Goal: Task Accomplishment & Management: Manage account settings

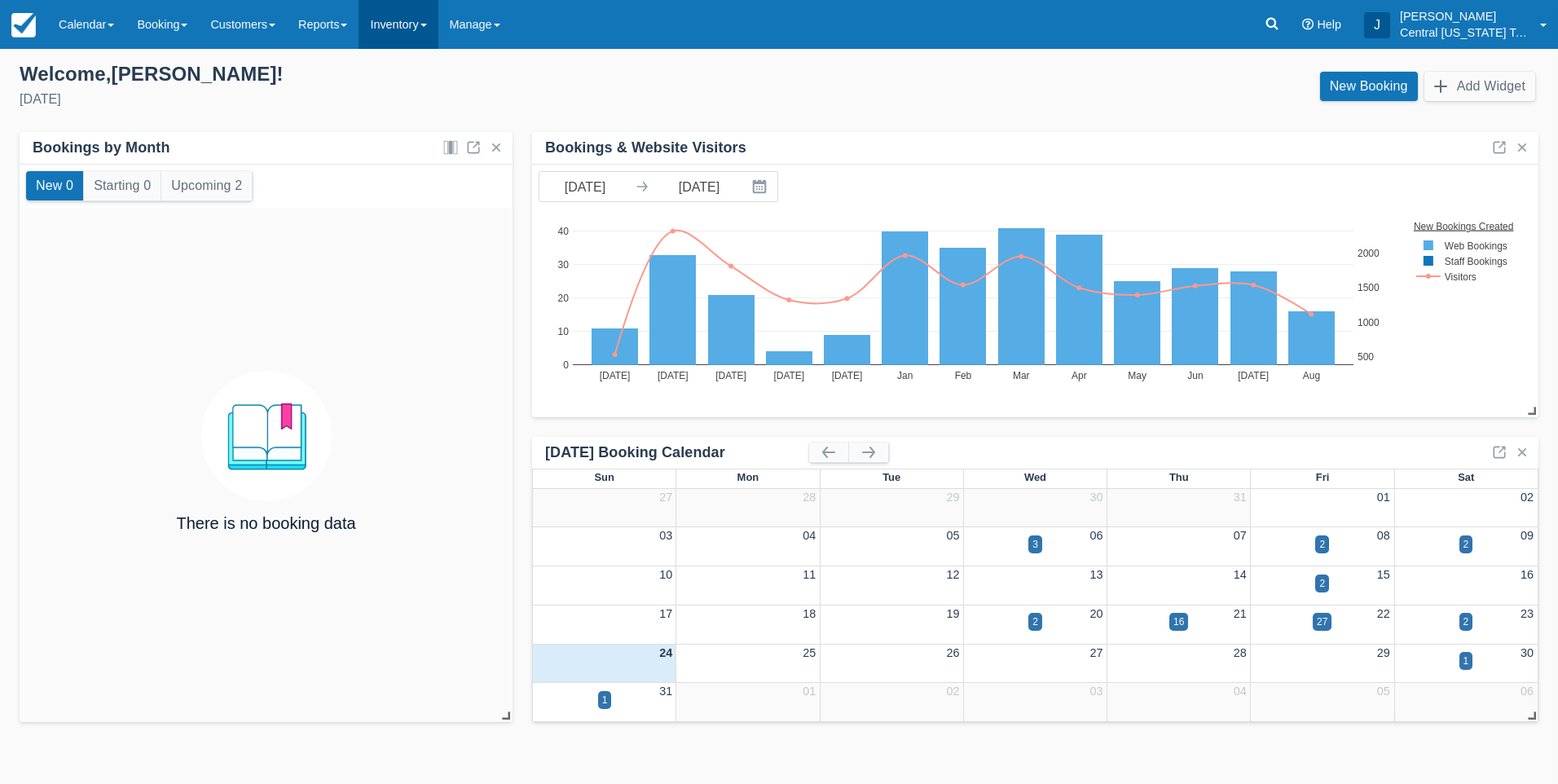
click at [427, 28] on link "Inventory" at bounding box center [398, 24] width 79 height 49
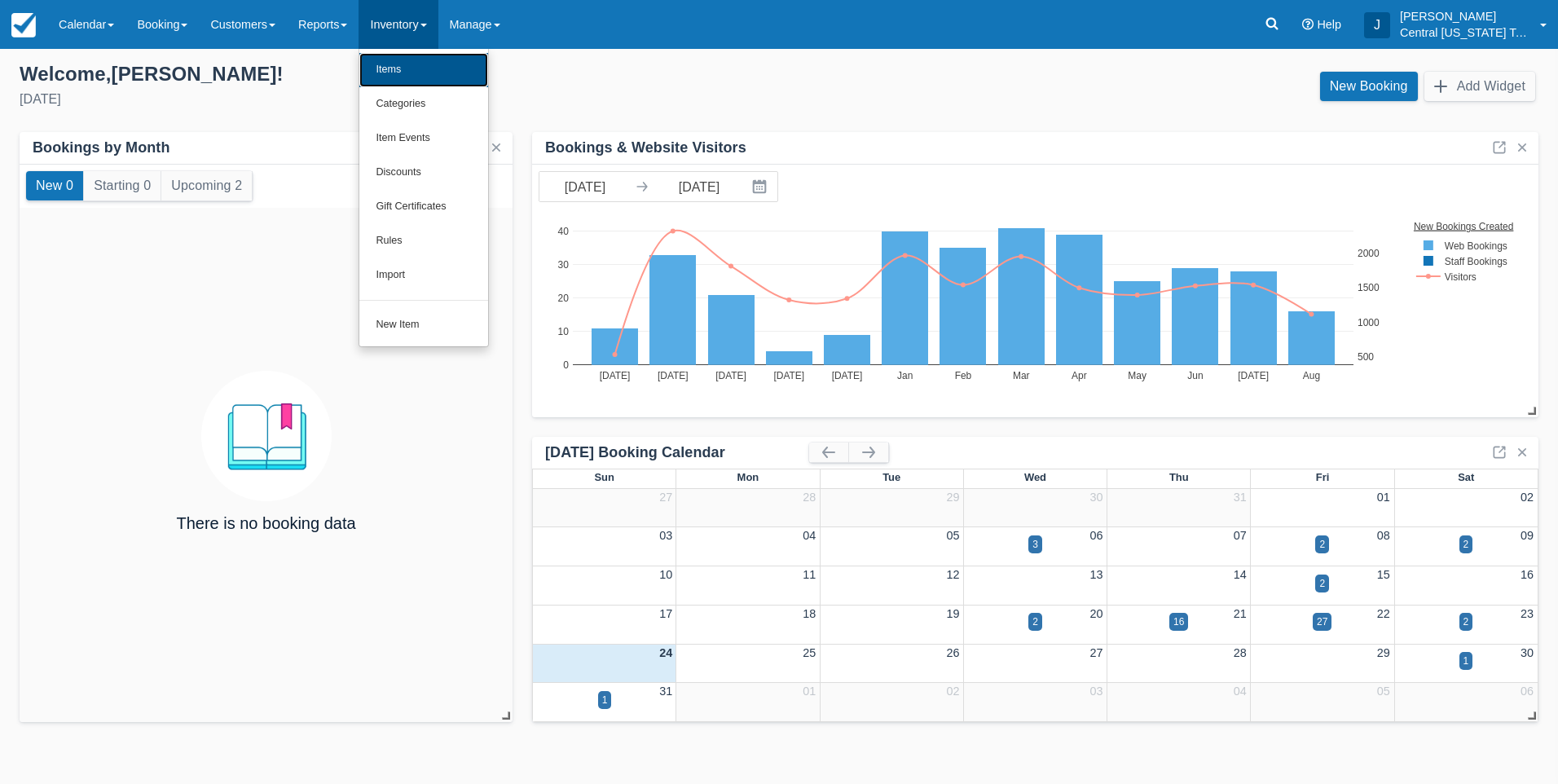
click at [436, 70] on link "Items" at bounding box center [424, 69] width 129 height 35
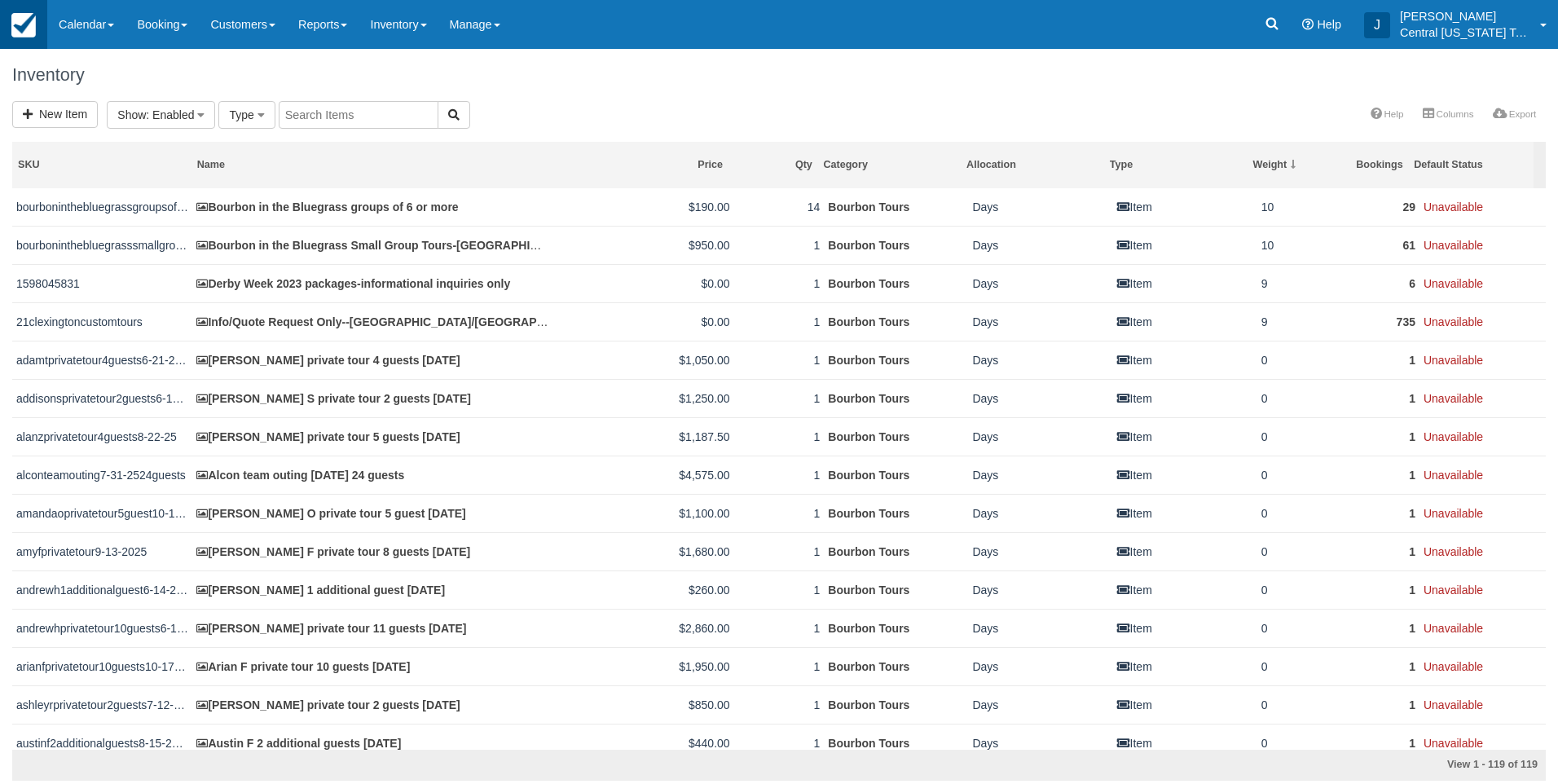
click at [21, 26] on img at bounding box center [24, 25] width 25 height 25
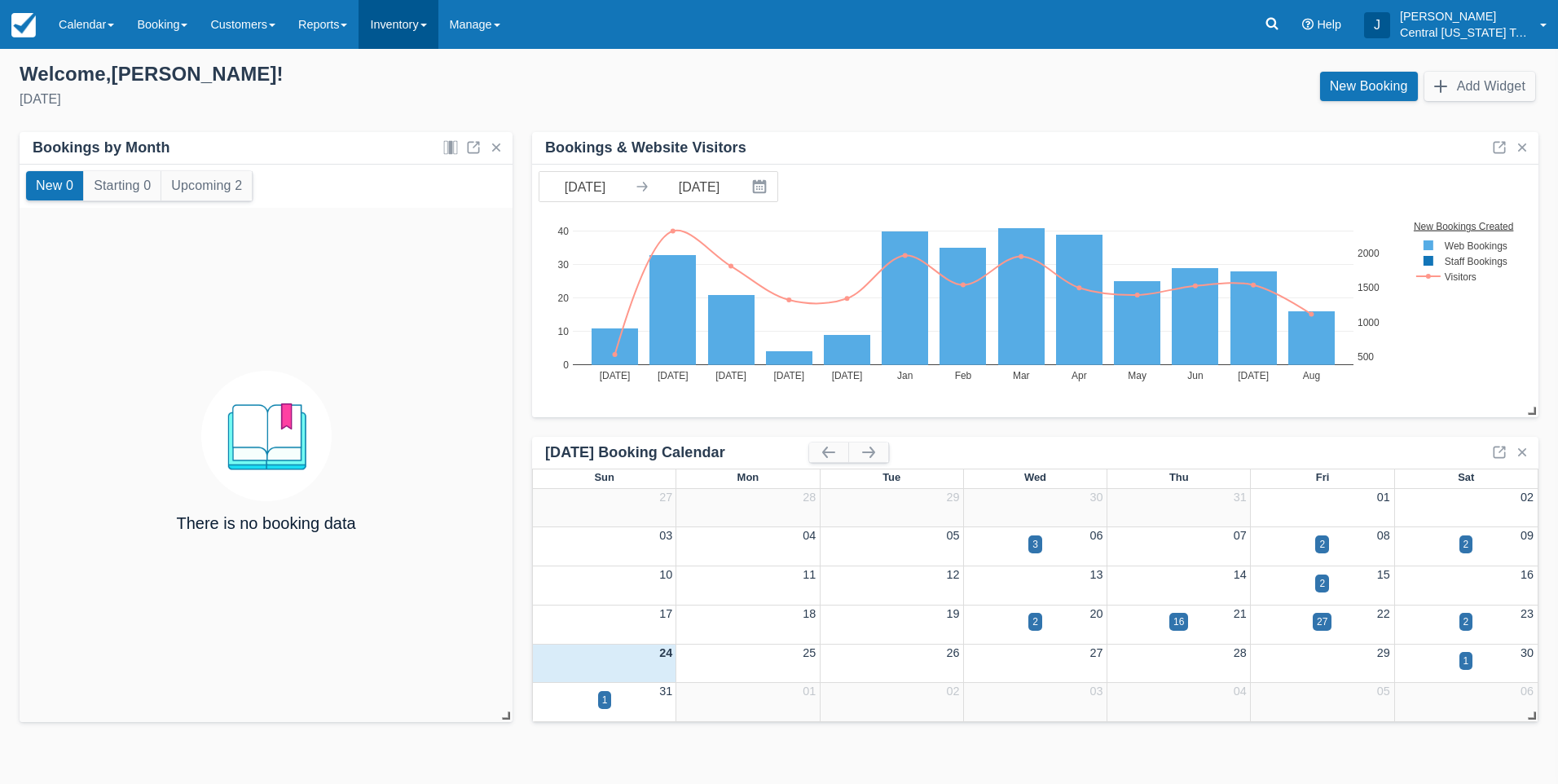
click at [407, 28] on link "Inventory" at bounding box center [398, 24] width 79 height 49
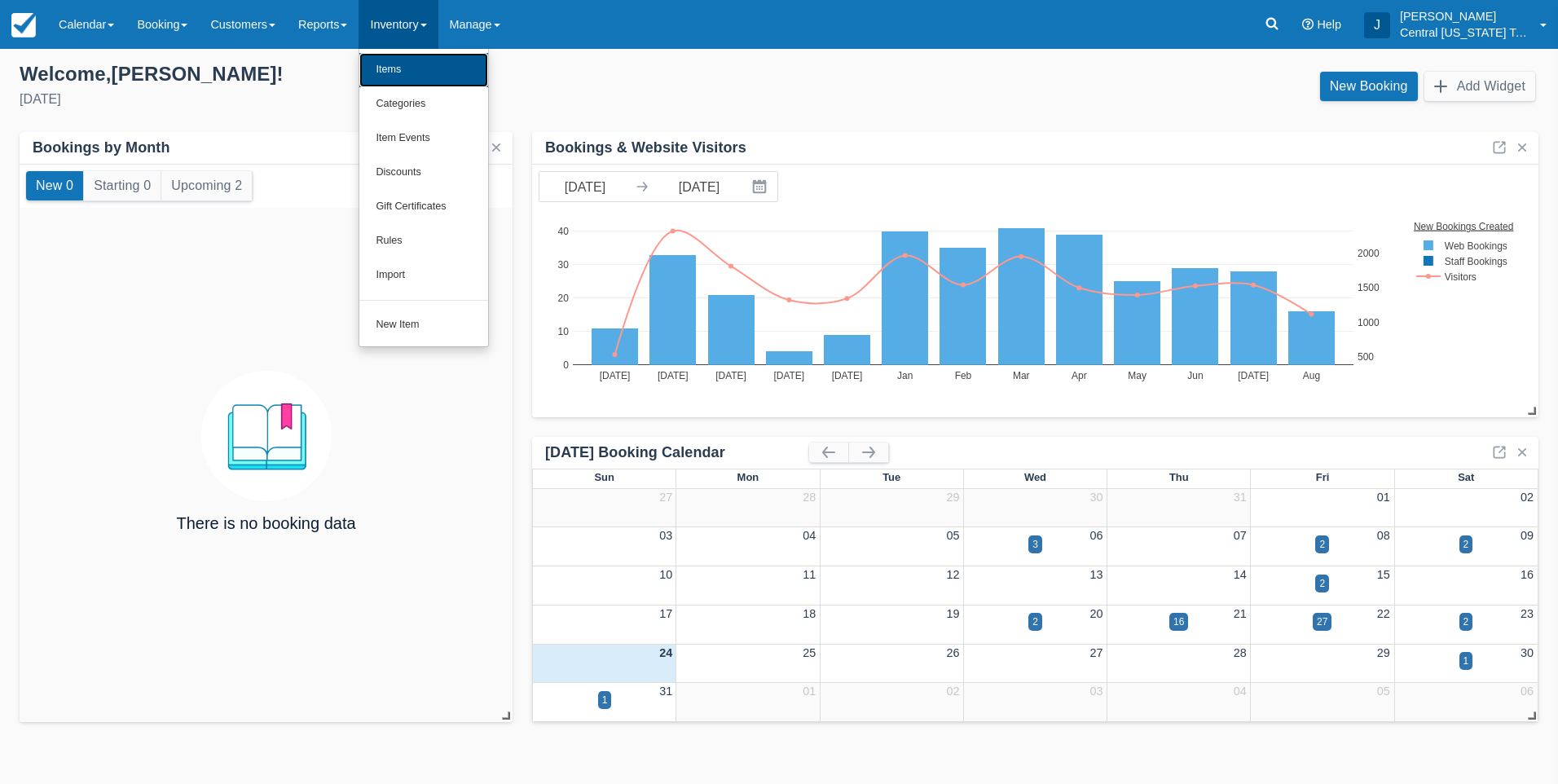
click at [421, 53] on link "Items" at bounding box center [424, 69] width 129 height 35
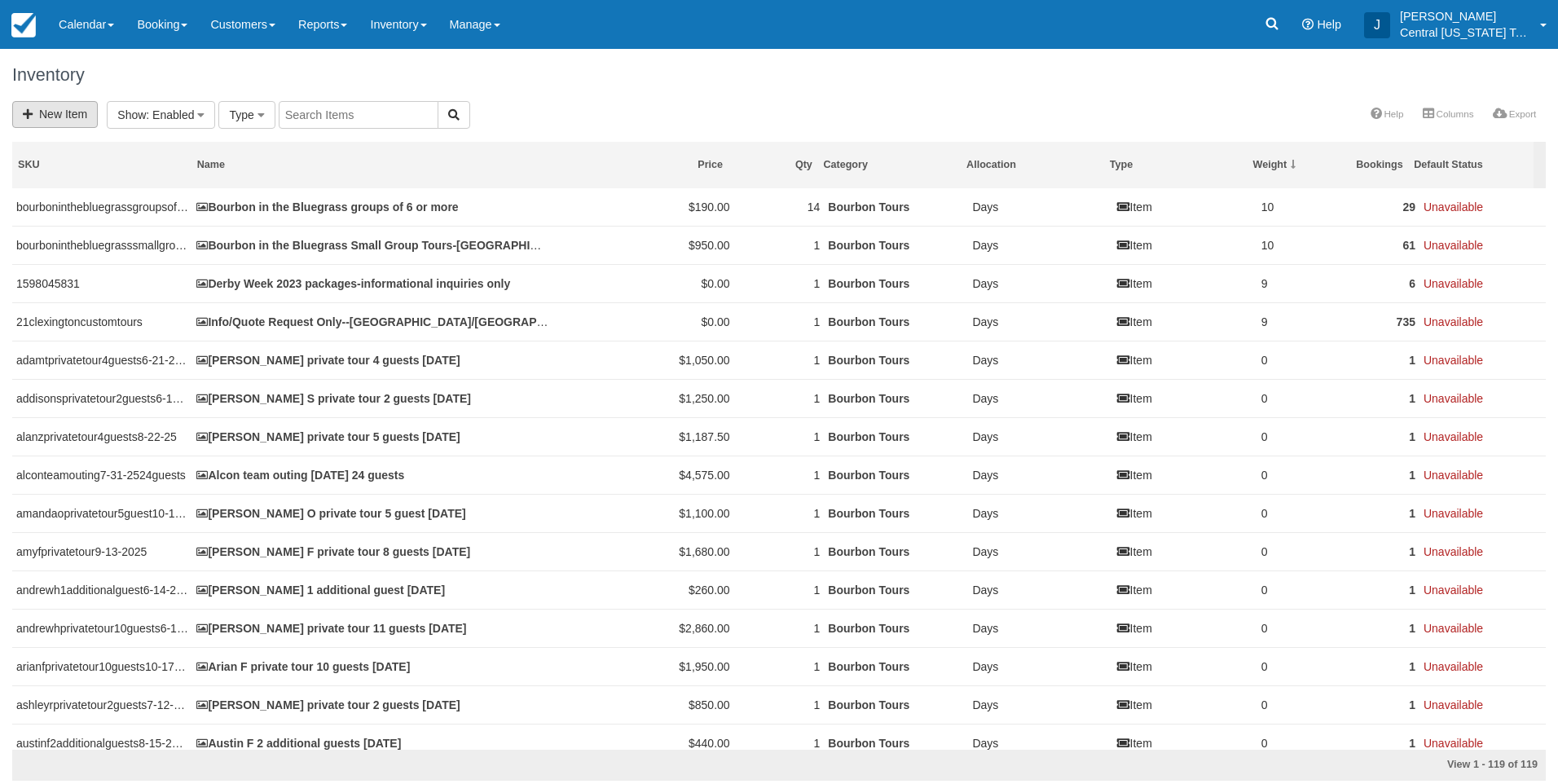
click at [70, 112] on link "New Item" at bounding box center [54, 114] width 85 height 27
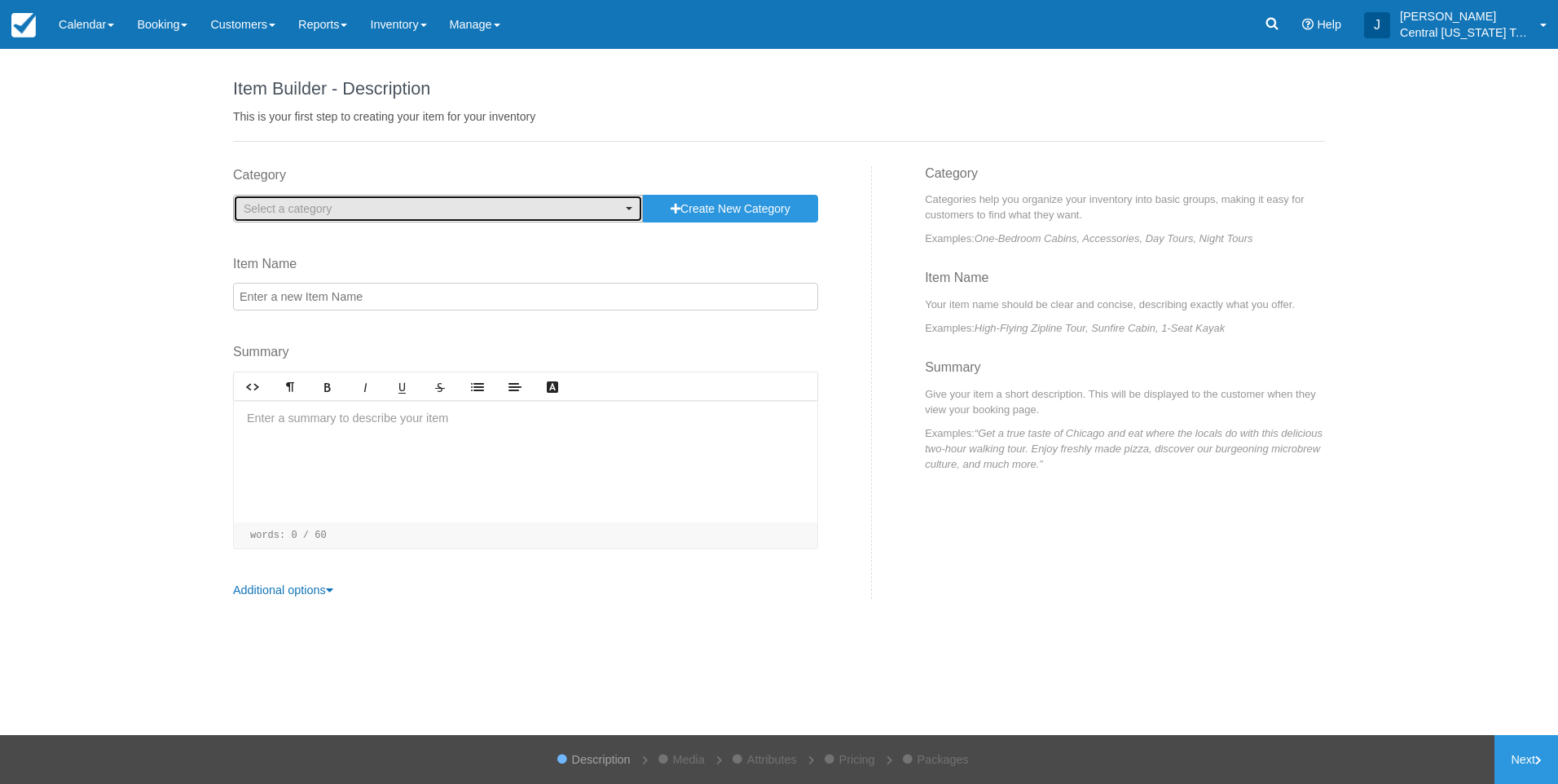
click at [314, 207] on span "Select a category" at bounding box center [287, 208] width 88 height 13
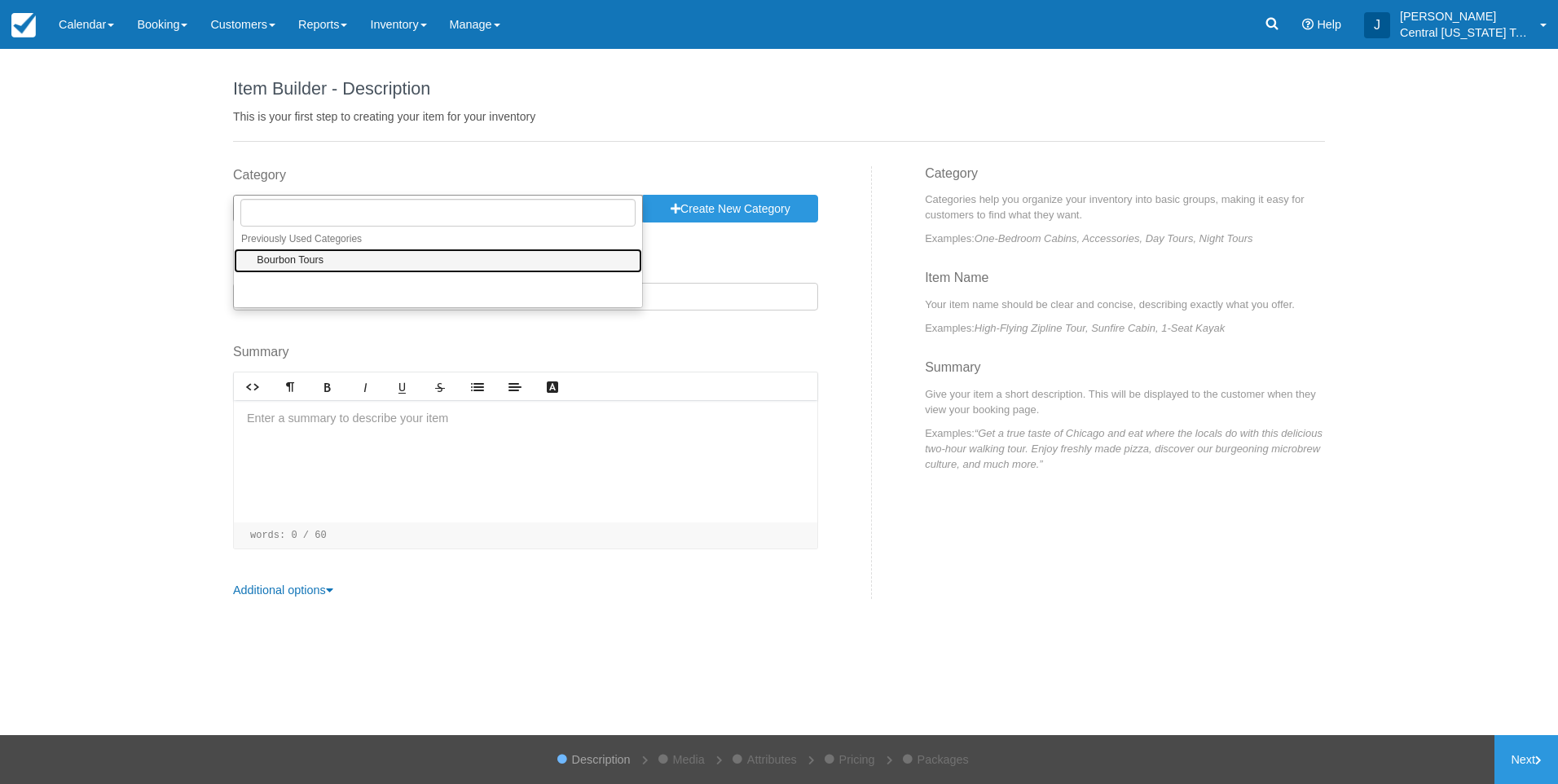
click at [314, 261] on span "Bourbon Tours" at bounding box center [289, 260] width 66 height 15
select select "1"
click at [318, 298] on input "Item Name" at bounding box center [525, 297] width 585 height 28
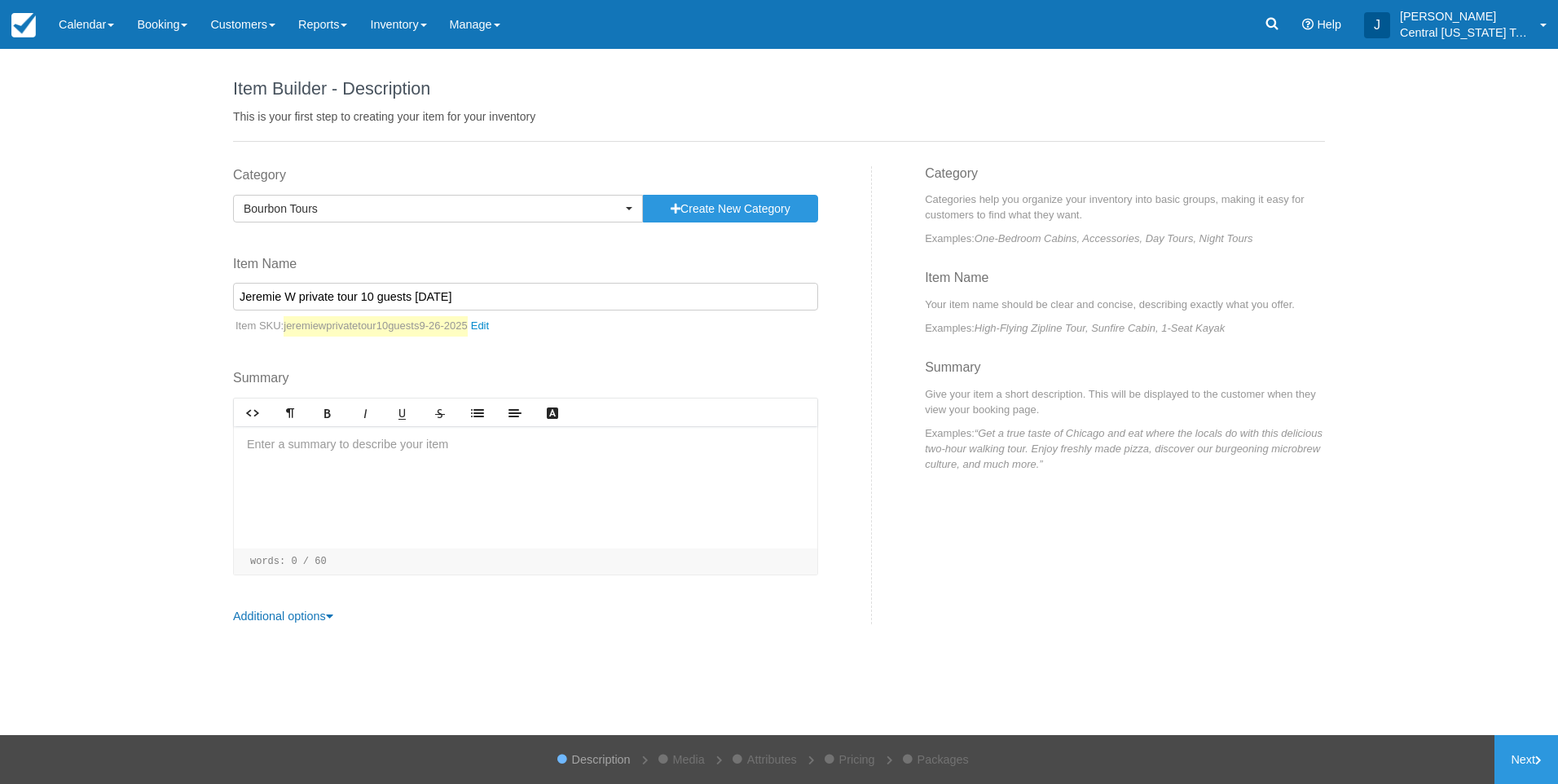
type input "Jeremie W private tour 10 guests 9-26-2025"
click at [413, 454] on div at bounding box center [525, 486] width 583 height 122
click at [590, 487] on div at bounding box center [525, 486] width 583 height 122
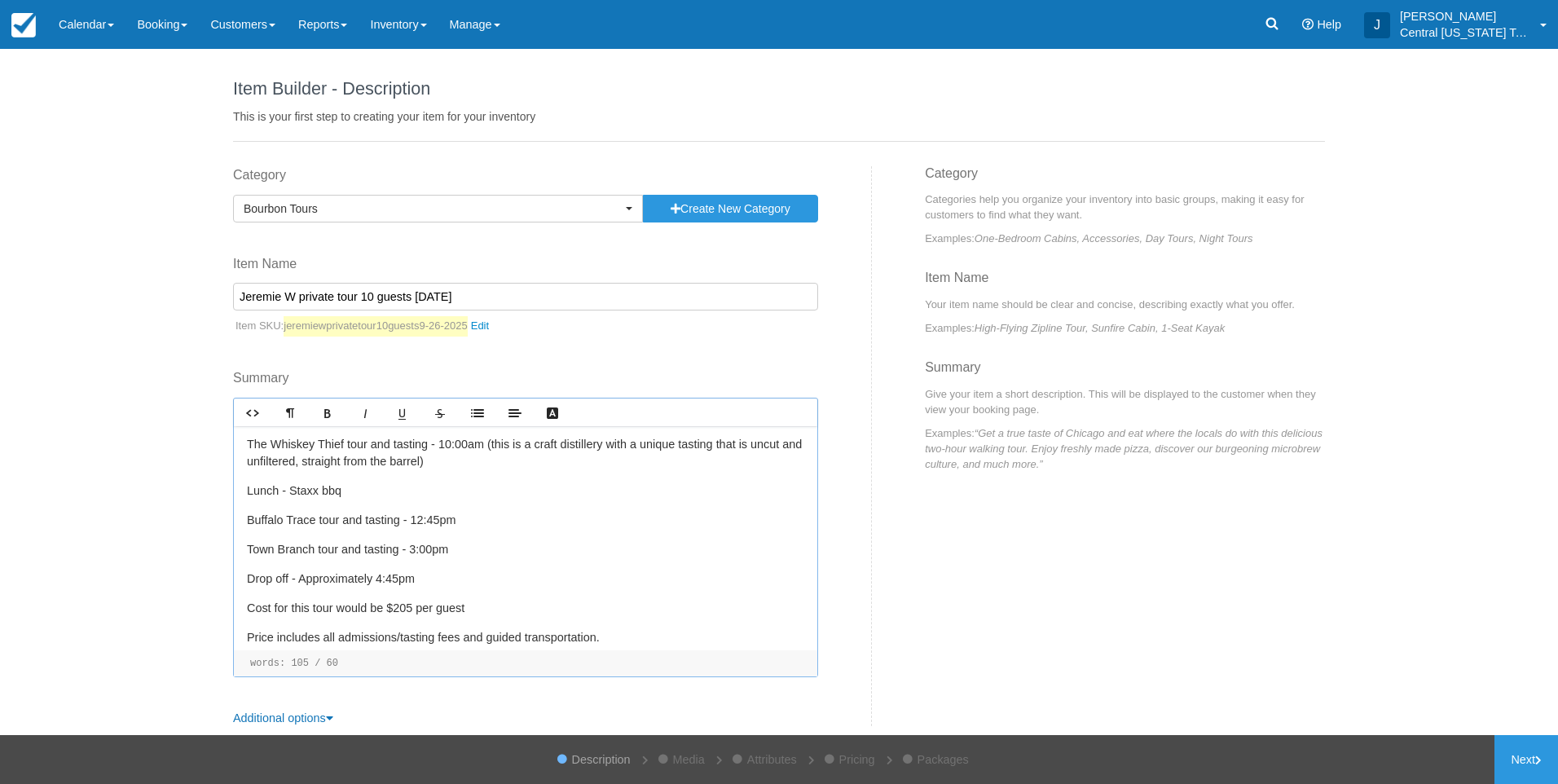
scroll to position [136, 0]
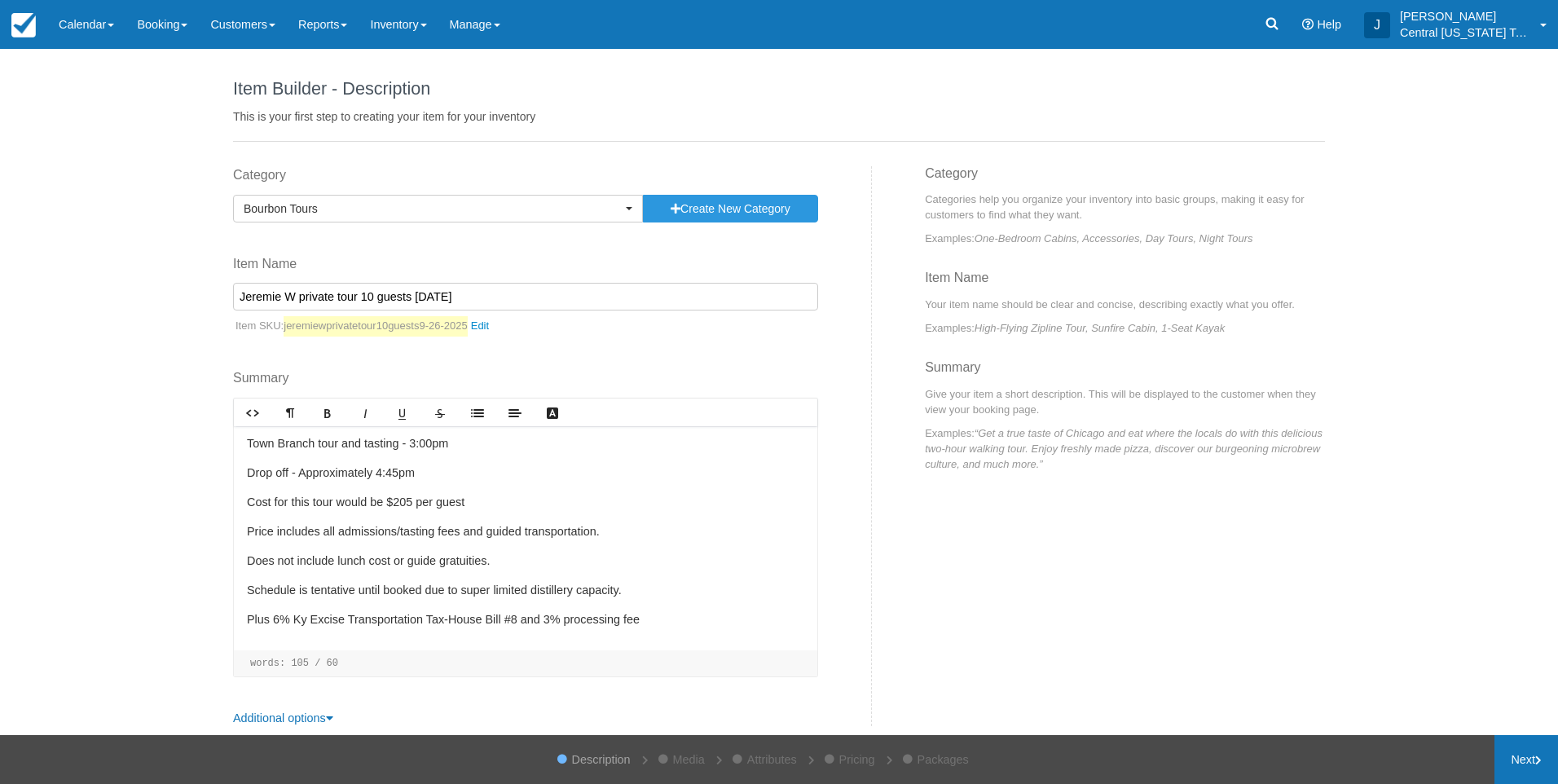
click at [1514, 766] on link "Next" at bounding box center [1526, 758] width 63 height 49
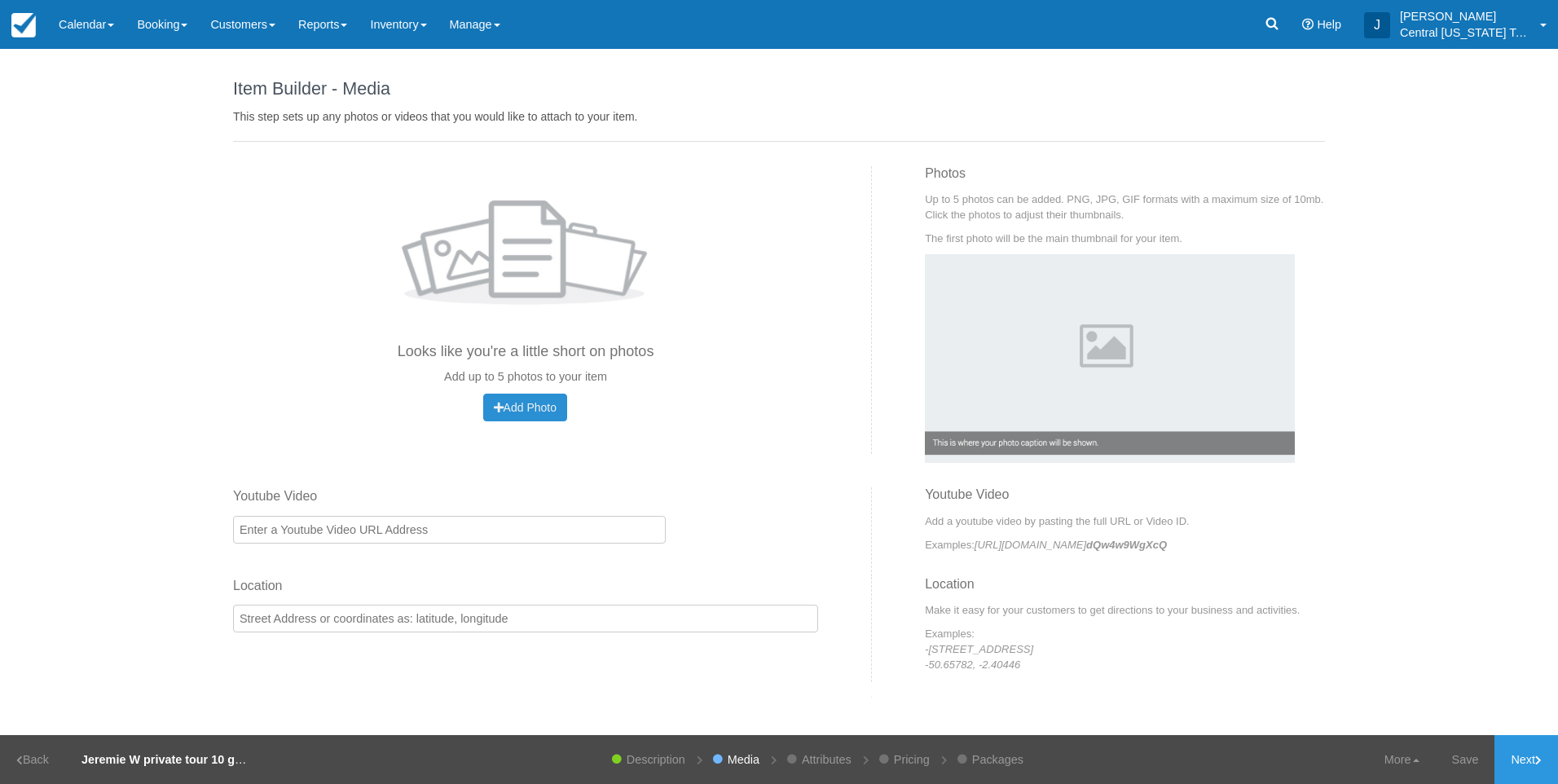
click at [534, 414] on button "Add Photo Uploading..." at bounding box center [525, 407] width 84 height 28
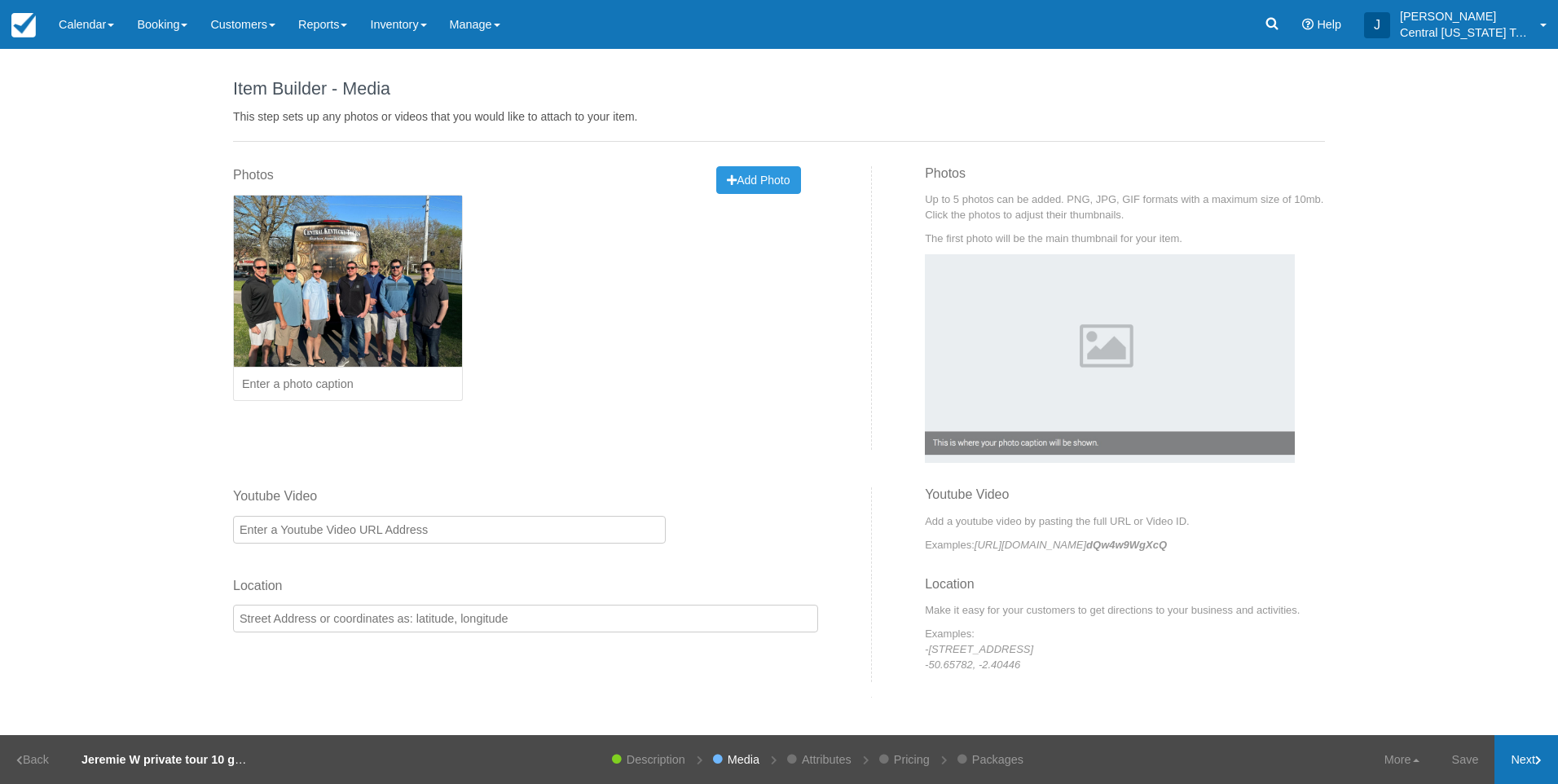
click at [1521, 742] on link "Next" at bounding box center [1526, 758] width 63 height 49
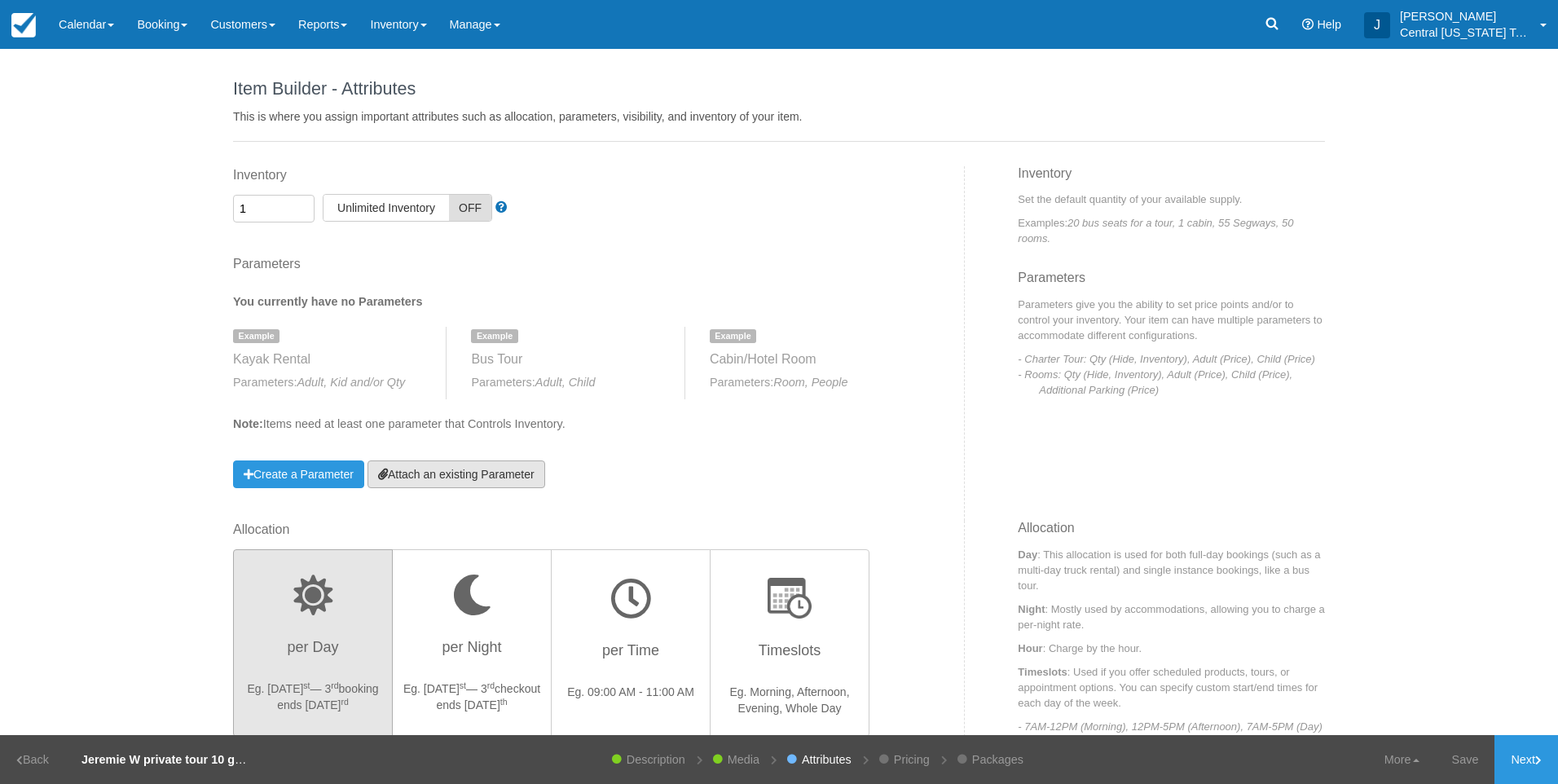
click at [520, 472] on link "Attach an existing Parameter" at bounding box center [456, 474] width 177 height 28
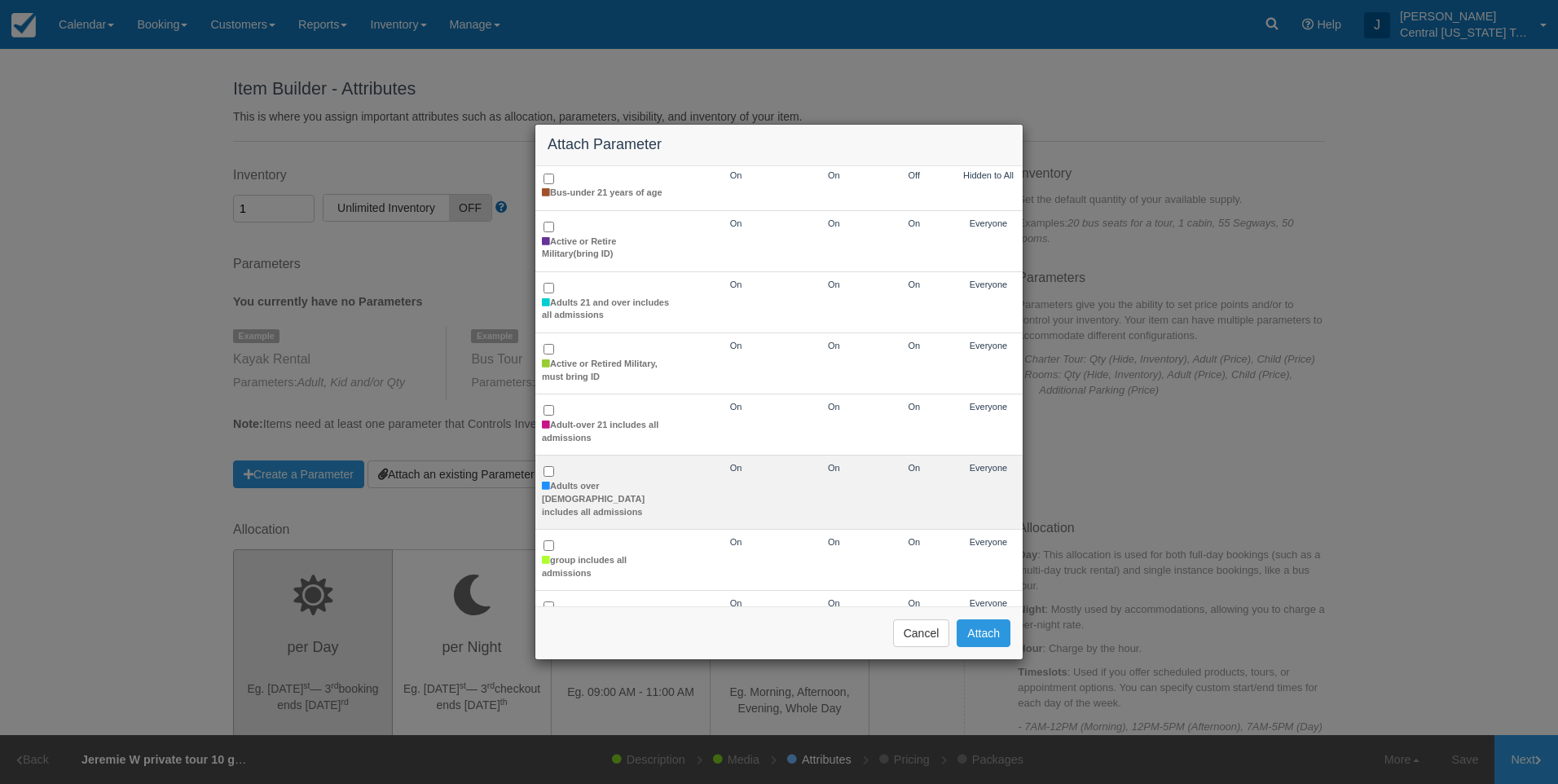
scroll to position [163, 0]
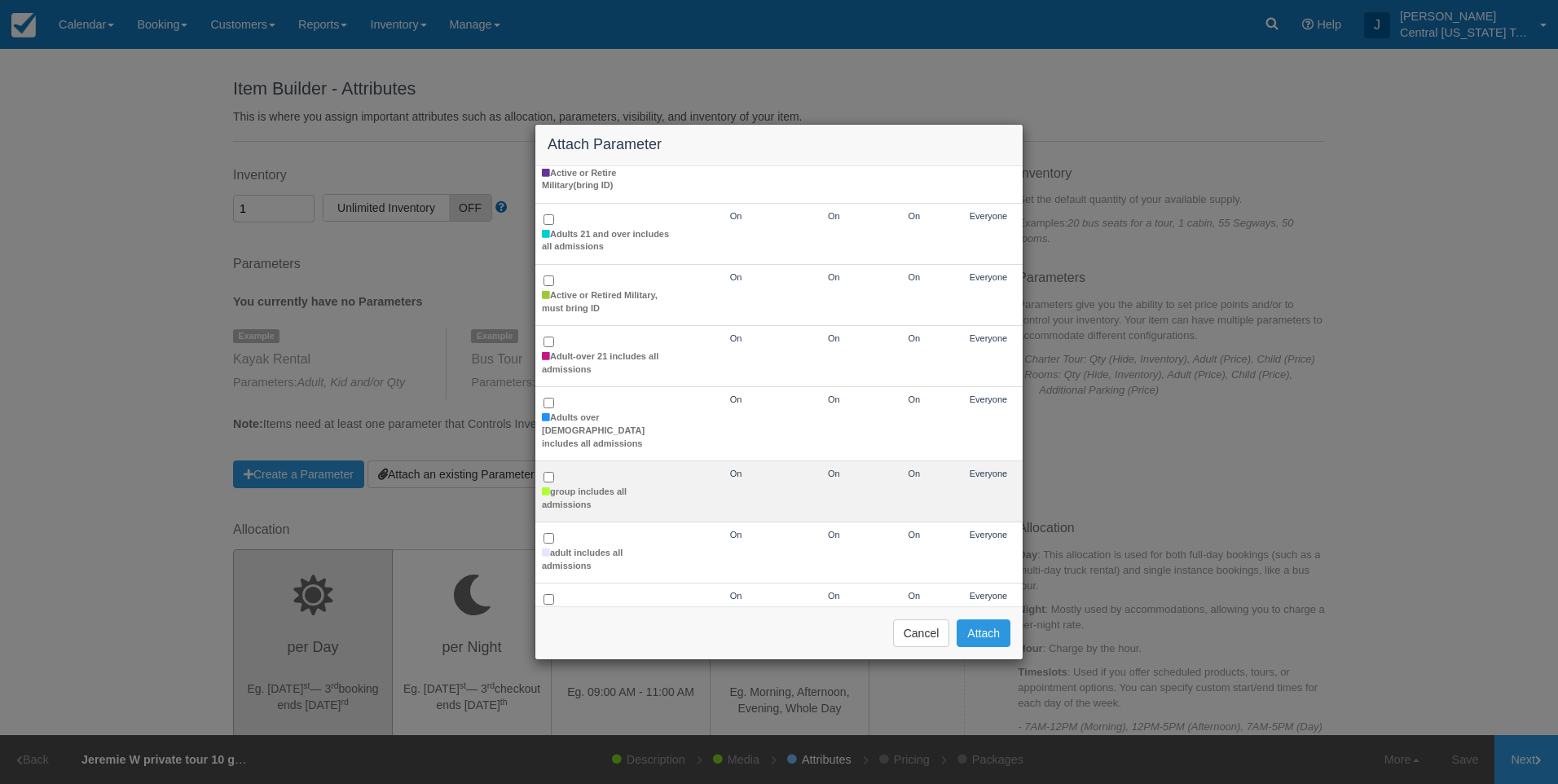
click at [595, 465] on td "group includes all admissions" at bounding box center [607, 492] width 143 height 61
checkbox input "true"
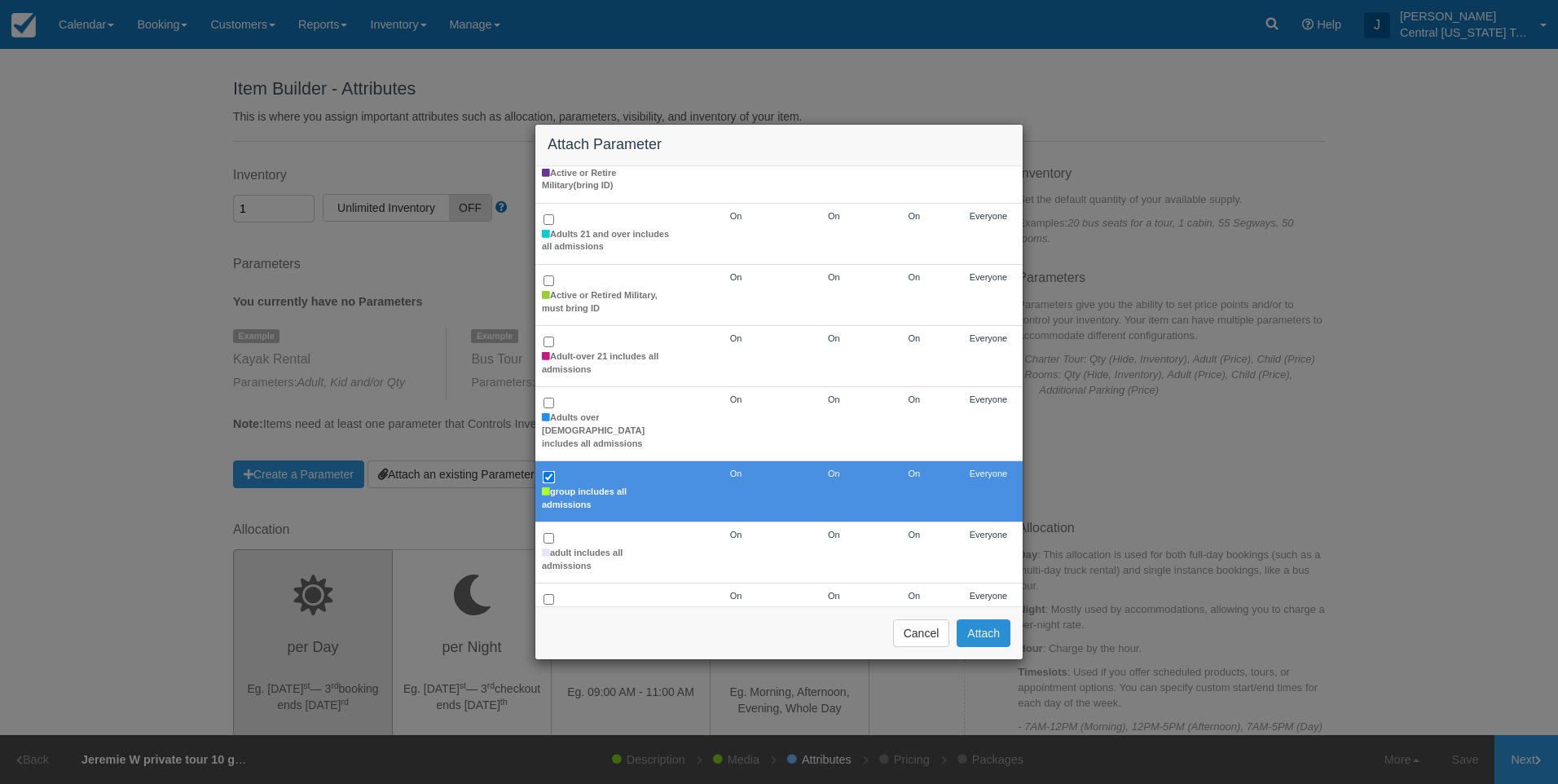
click at [981, 635] on button "Attach" at bounding box center [984, 633] width 53 height 28
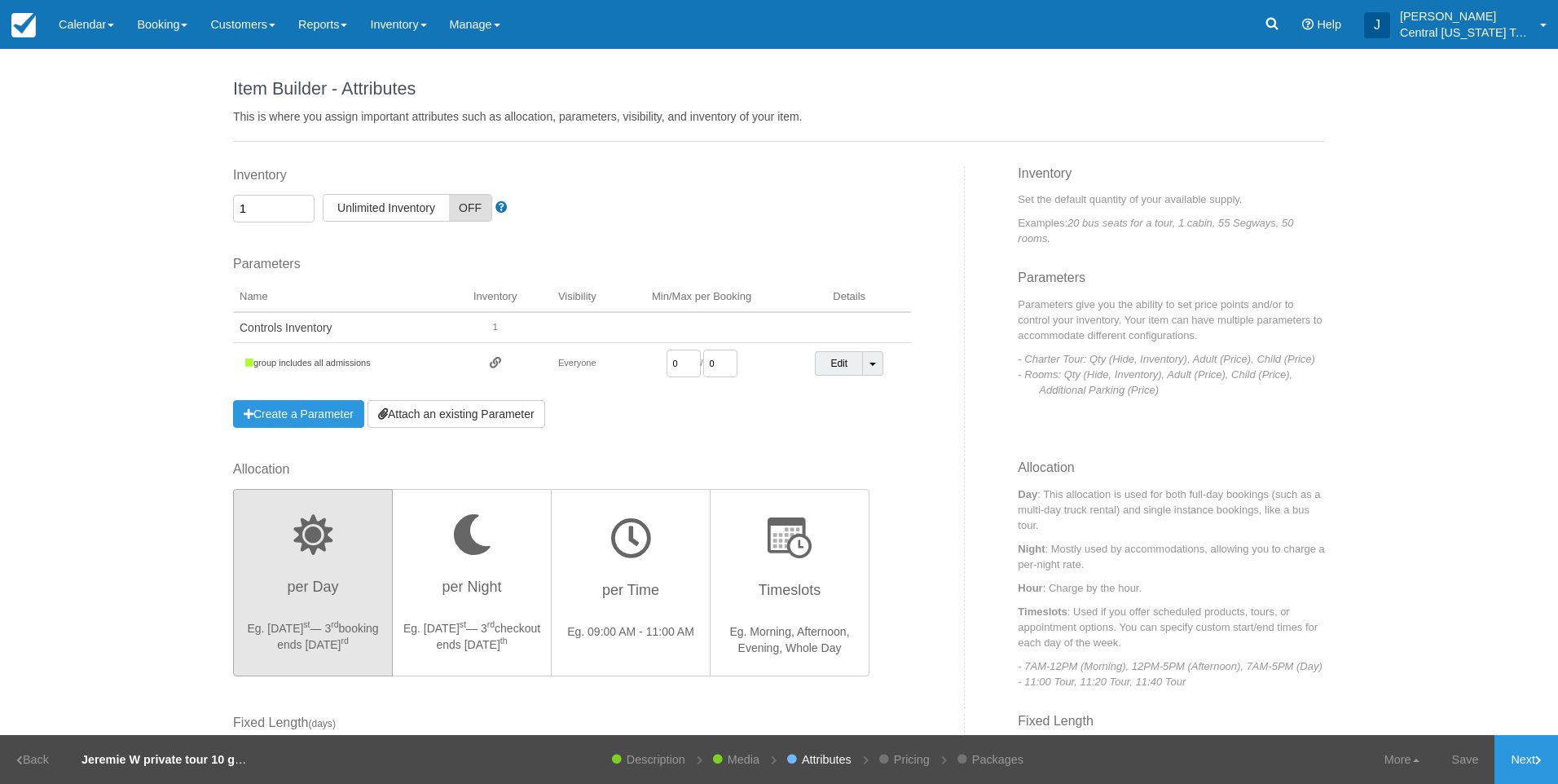
drag, startPoint x: 687, startPoint y: 362, endPoint x: 594, endPoint y: 361, distance: 93.0
click at [594, 361] on tr "group includes all admissions Everyone 0 / 0 Edit Toggle Dropdown Detach Parame…" at bounding box center [571, 363] width 678 height 42
type input "1"
click at [742, 412] on div "Parameters You currently have no Parameters Example Kayak Rental Parameters: Ad…" at bounding box center [571, 342] width 678 height 172
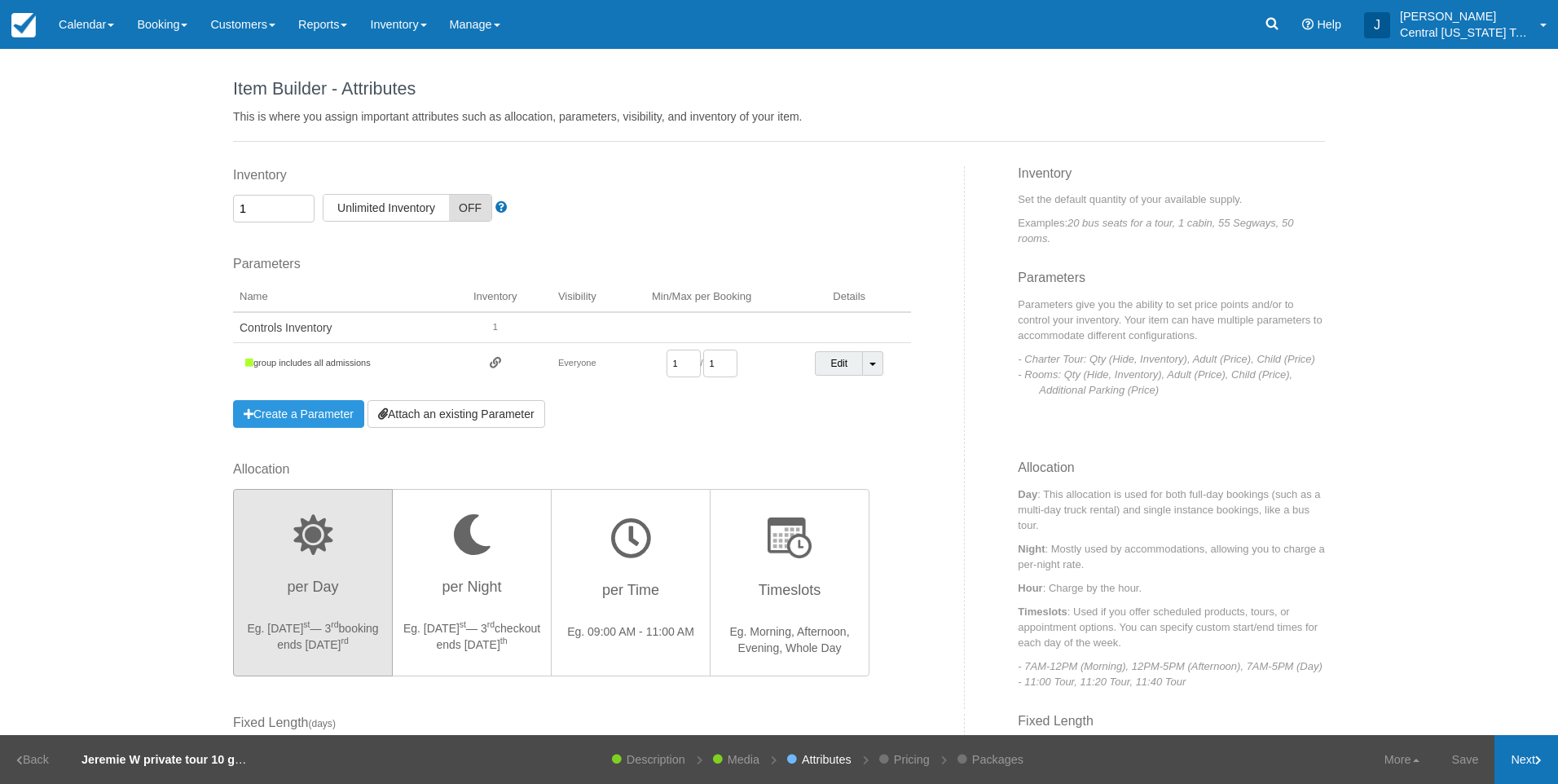
click at [1525, 758] on link "Next" at bounding box center [1526, 758] width 63 height 49
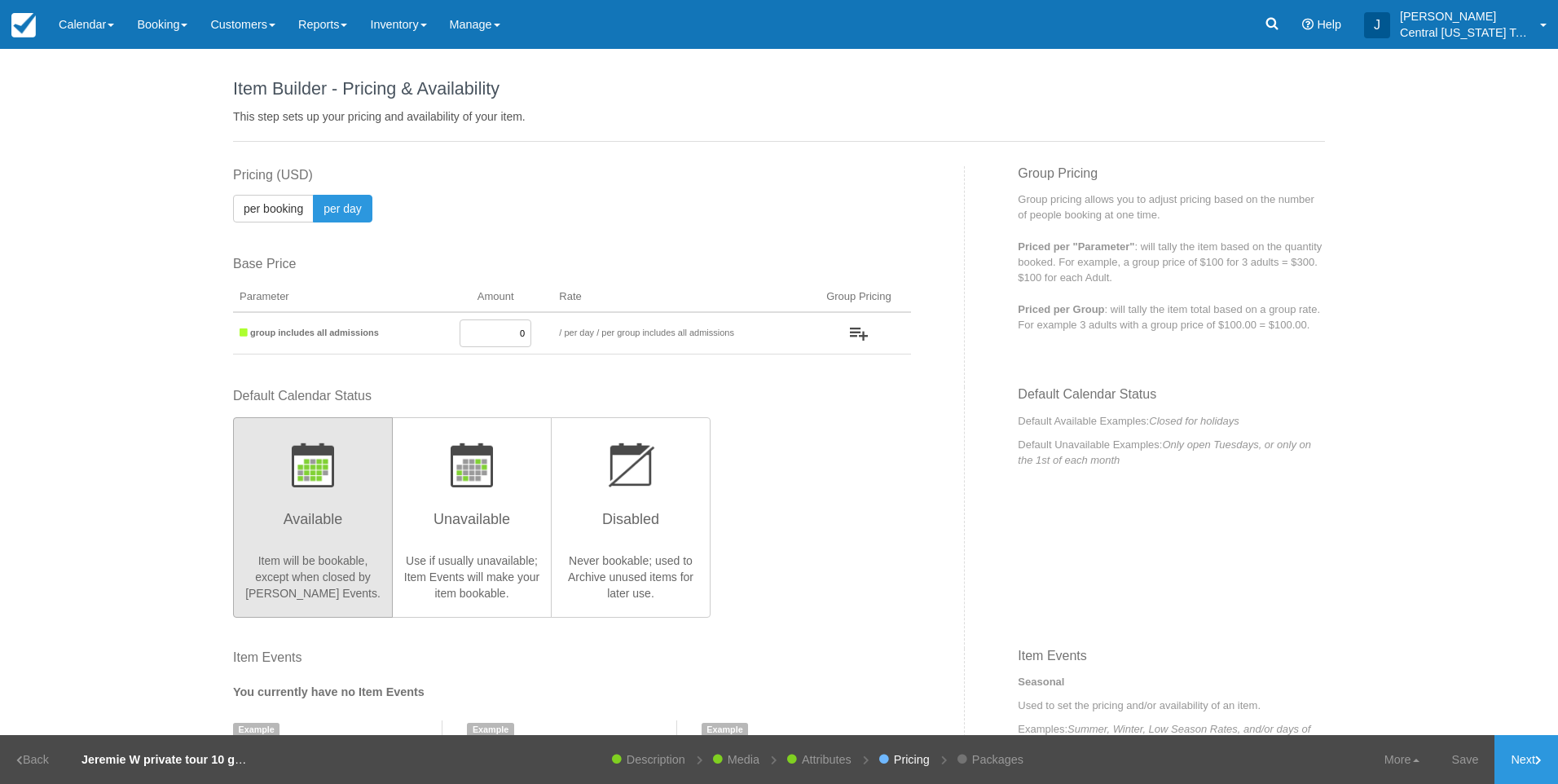
drag, startPoint x: 555, startPoint y: 337, endPoint x: 697, endPoint y: 339, distance: 142.0
click at [697, 339] on tr "group includes all admissions 0 / per booking per day / per group includes all …" at bounding box center [571, 333] width 678 height 43
click at [493, 333] on input "0" at bounding box center [495, 334] width 71 height 28
drag, startPoint x: 486, startPoint y: 334, endPoint x: 601, endPoint y: 320, distance: 115.8
click at [577, 325] on tr "group includes all admissions 0 / per booking per day / per group includes all …" at bounding box center [571, 333] width 678 height 43
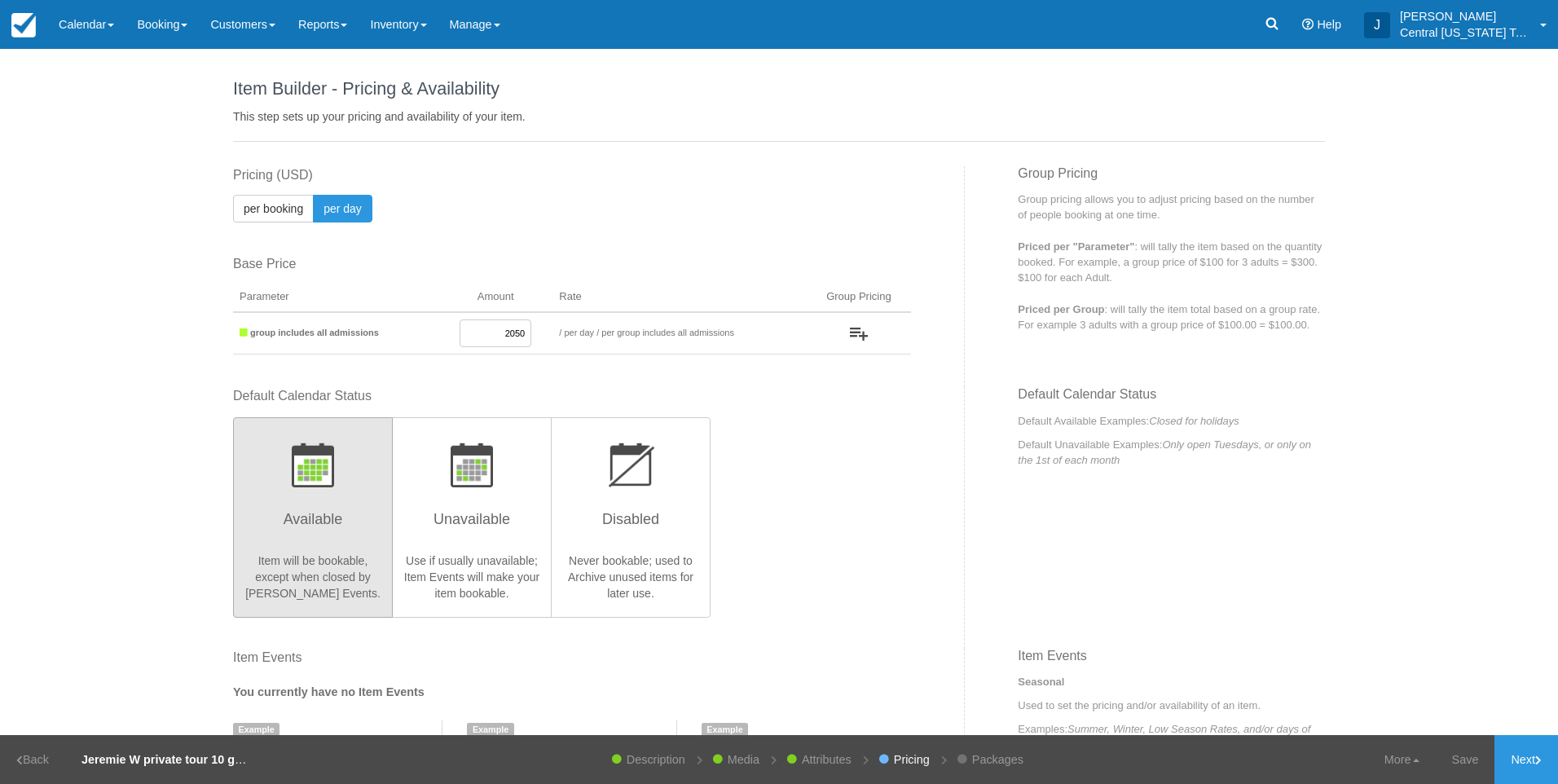
type input "2050"
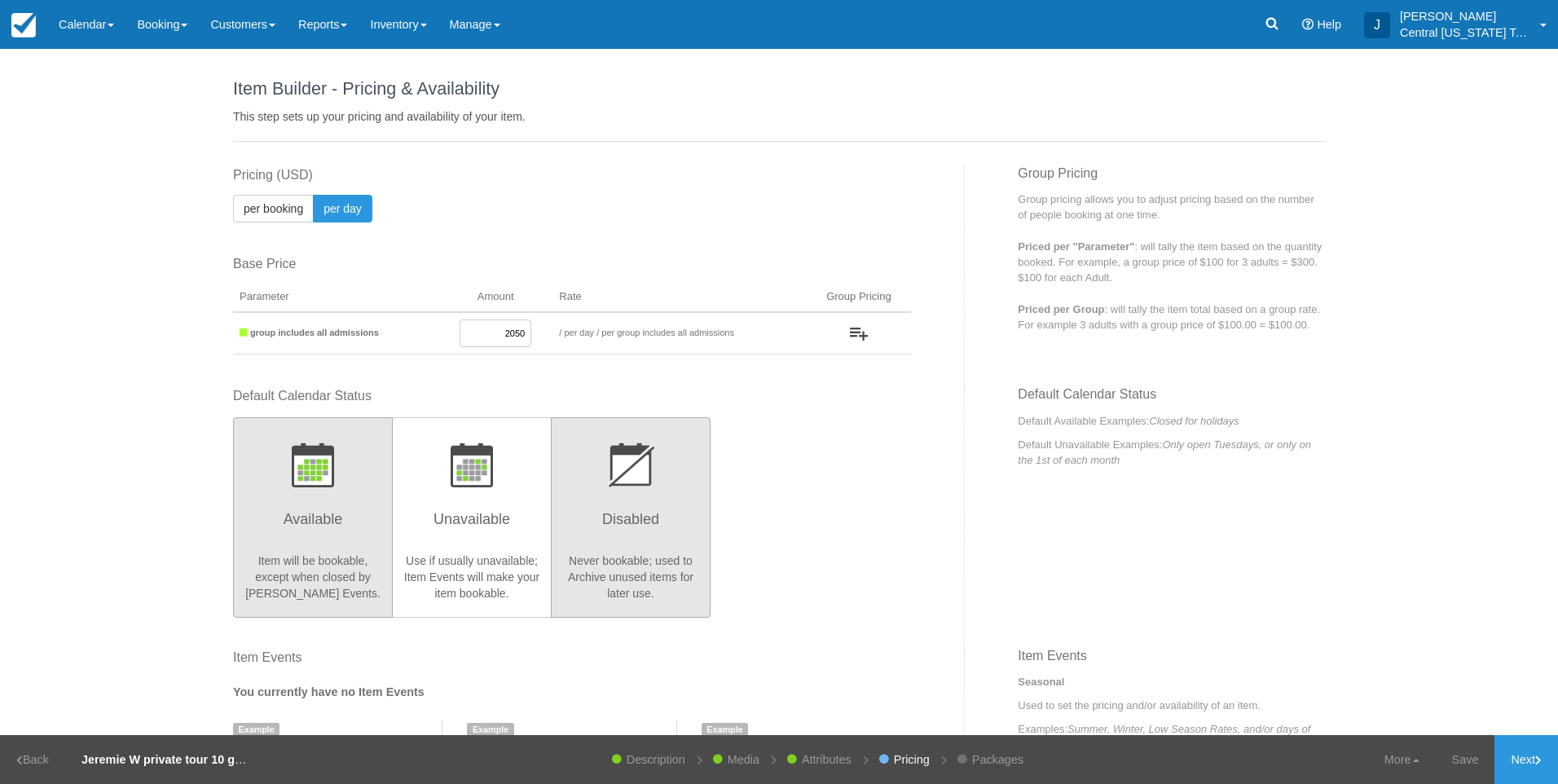
drag, startPoint x: 815, startPoint y: 522, endPoint x: 670, endPoint y: 513, distance: 145.3
click at [813, 522] on div "Default Calendar Status Available Item will be bookable, except when closed by …" at bounding box center [571, 501] width 678 height 229
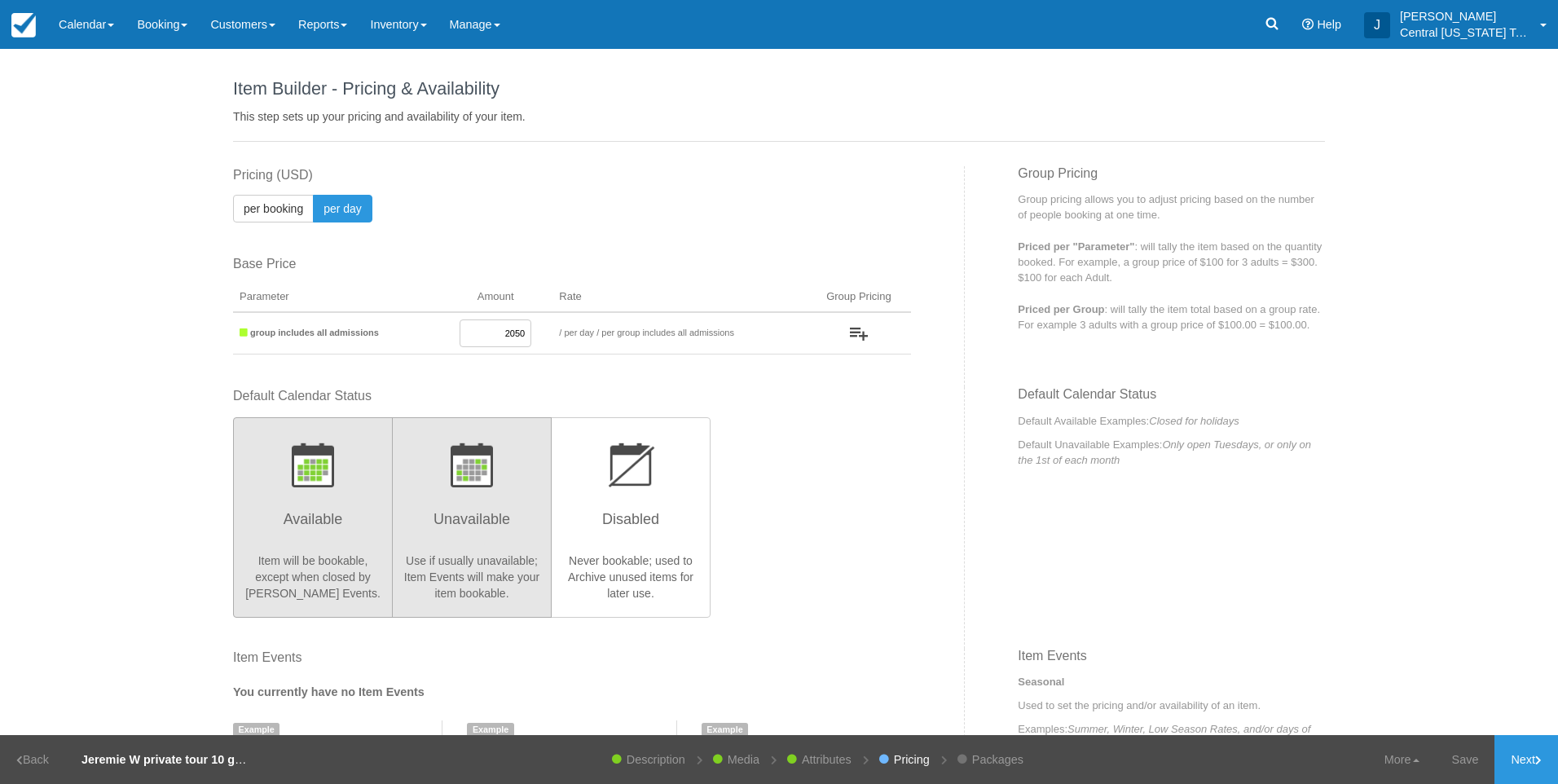
click at [468, 504] on h3 "Unavailable" at bounding box center [472, 524] width 139 height 41
radio input "true"
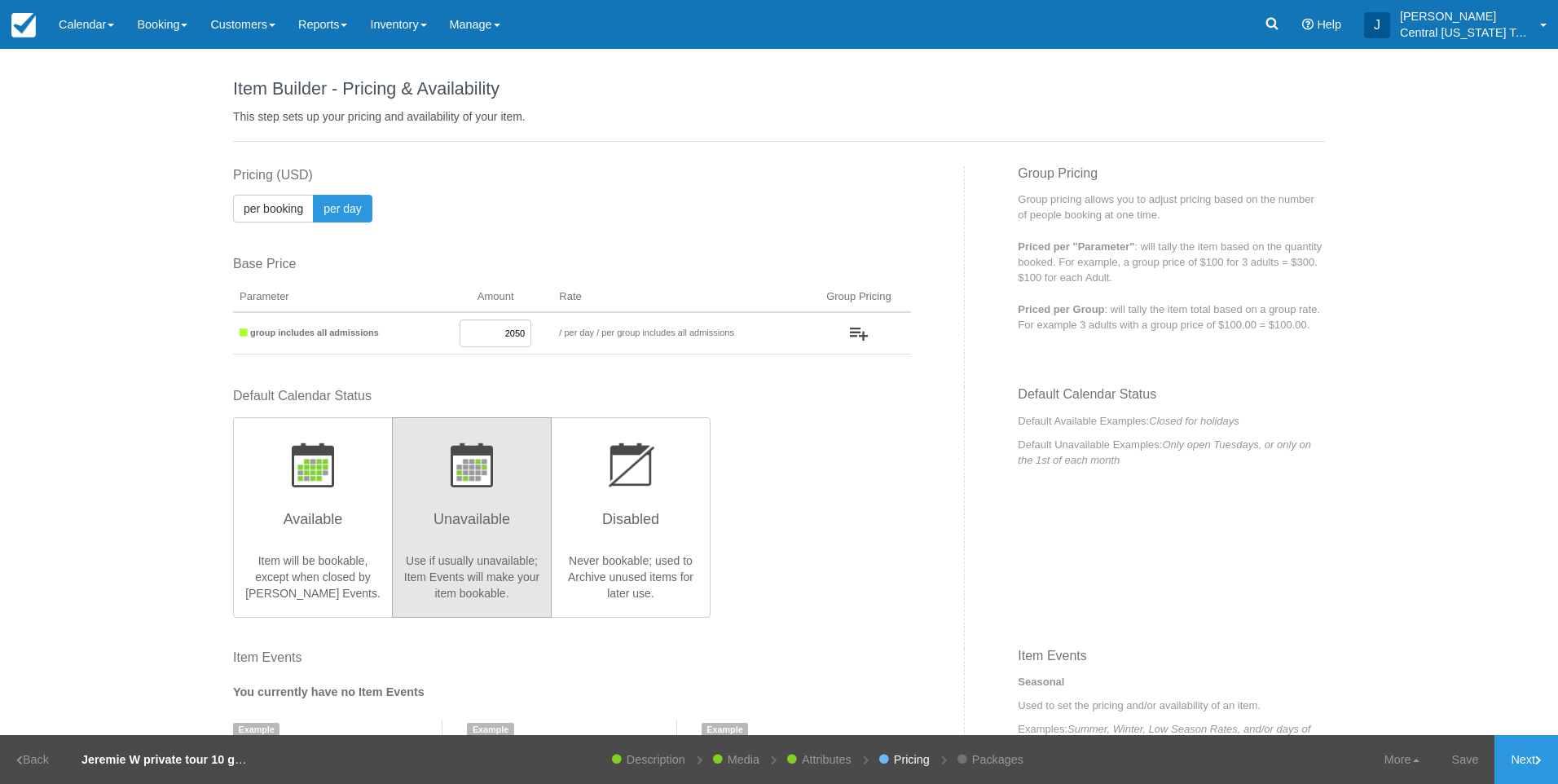
click at [840, 508] on div "Default Calendar Status Available Item will be bookable, except when closed by …" at bounding box center [571, 501] width 678 height 229
click at [1505, 758] on link "Next" at bounding box center [1526, 758] width 63 height 49
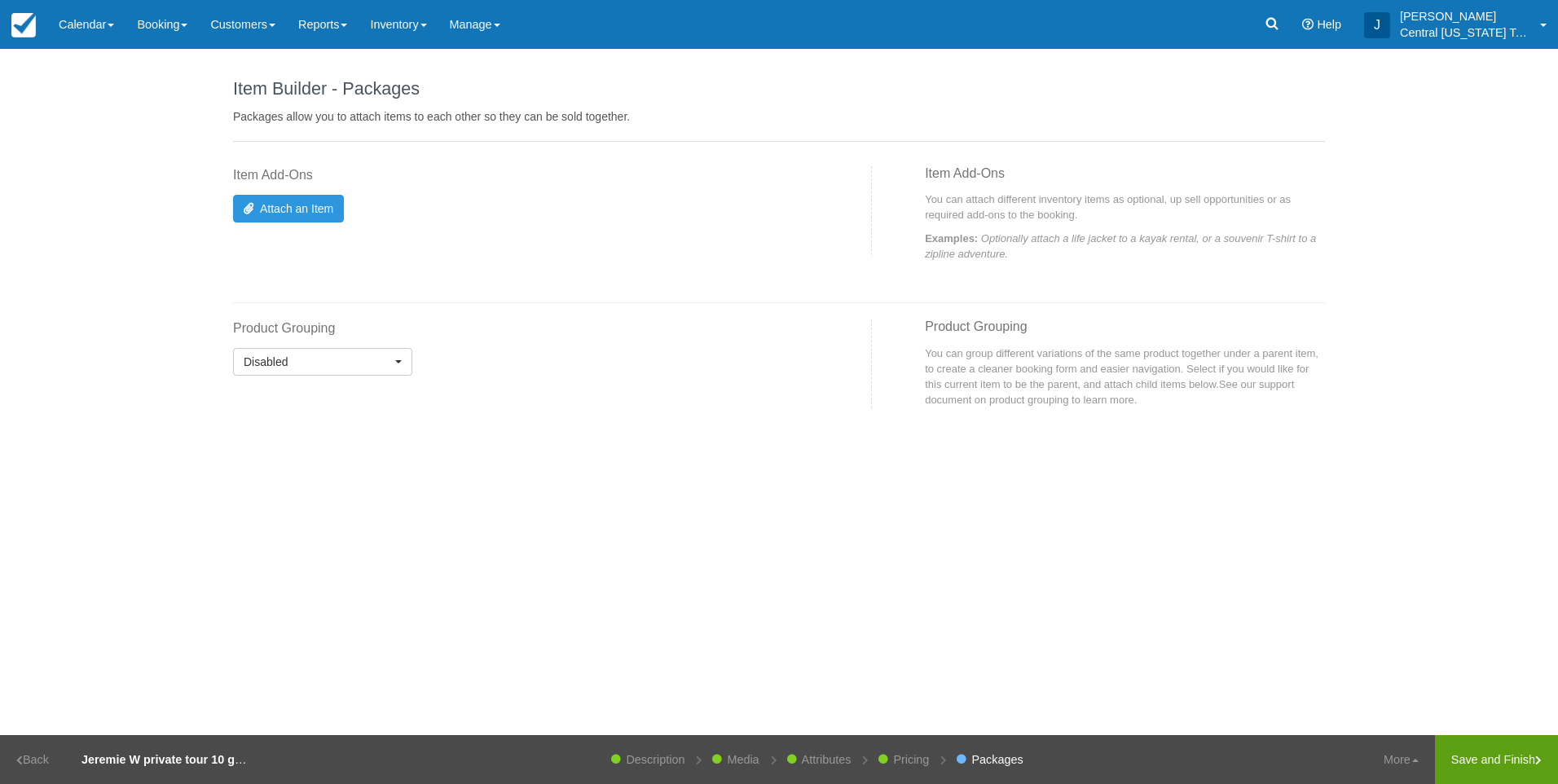
click at [1524, 757] on link "Save and Finish" at bounding box center [1497, 758] width 123 height 49
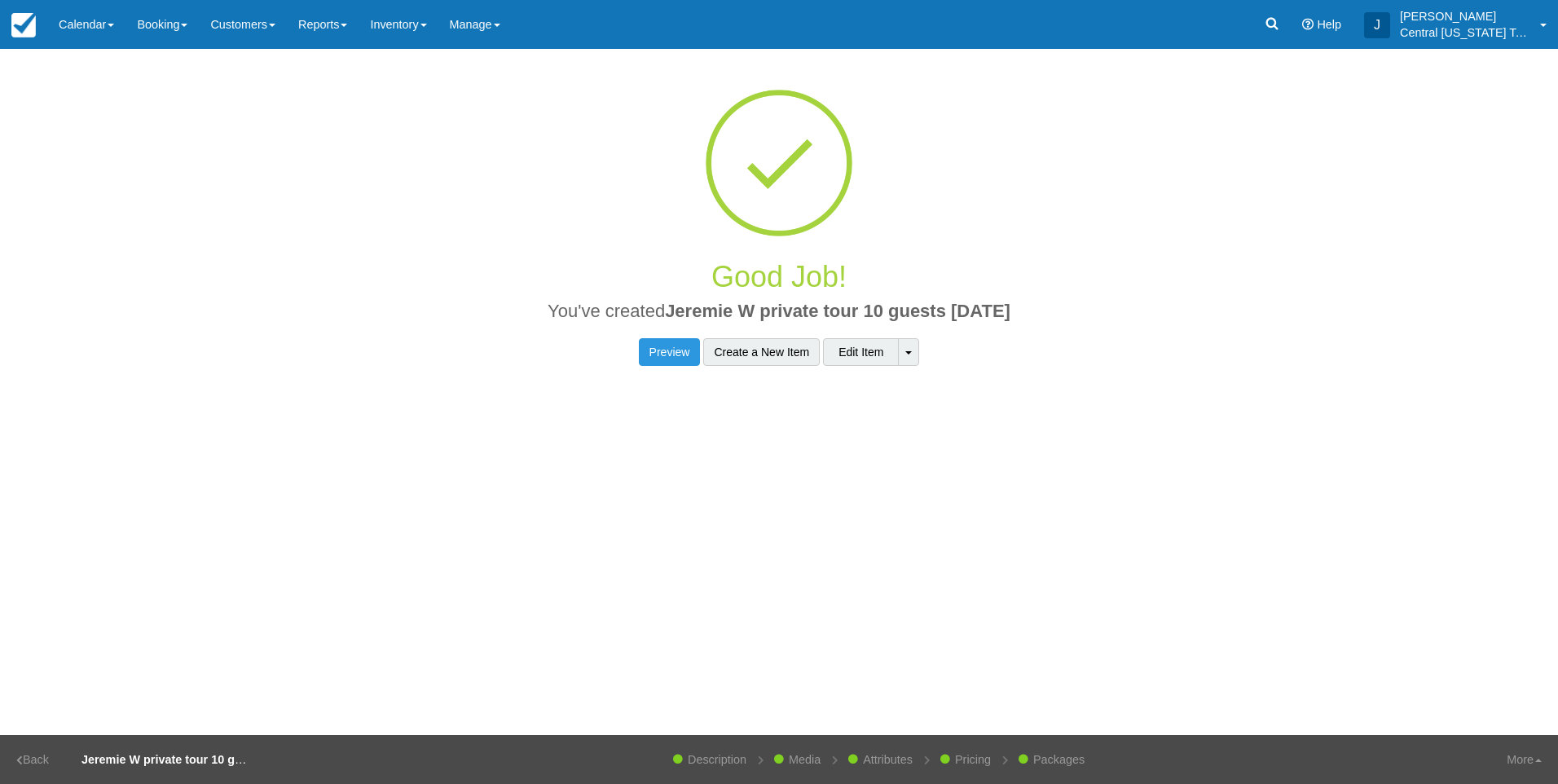
drag, startPoint x: 1071, startPoint y: 299, endPoint x: 661, endPoint y: 298, distance: 410.0
click at [661, 298] on div "Good Job! You've created Jeremie W private tour 10 guests 9-26-2025" at bounding box center [779, 291] width 1092 height 94
drag, startPoint x: 661, startPoint y: 298, endPoint x: 685, endPoint y: 306, distance: 25.3
copy span "Jeremie W private tour 10 guests [DATE]"
click at [404, 28] on link "Inventory" at bounding box center [398, 24] width 79 height 49
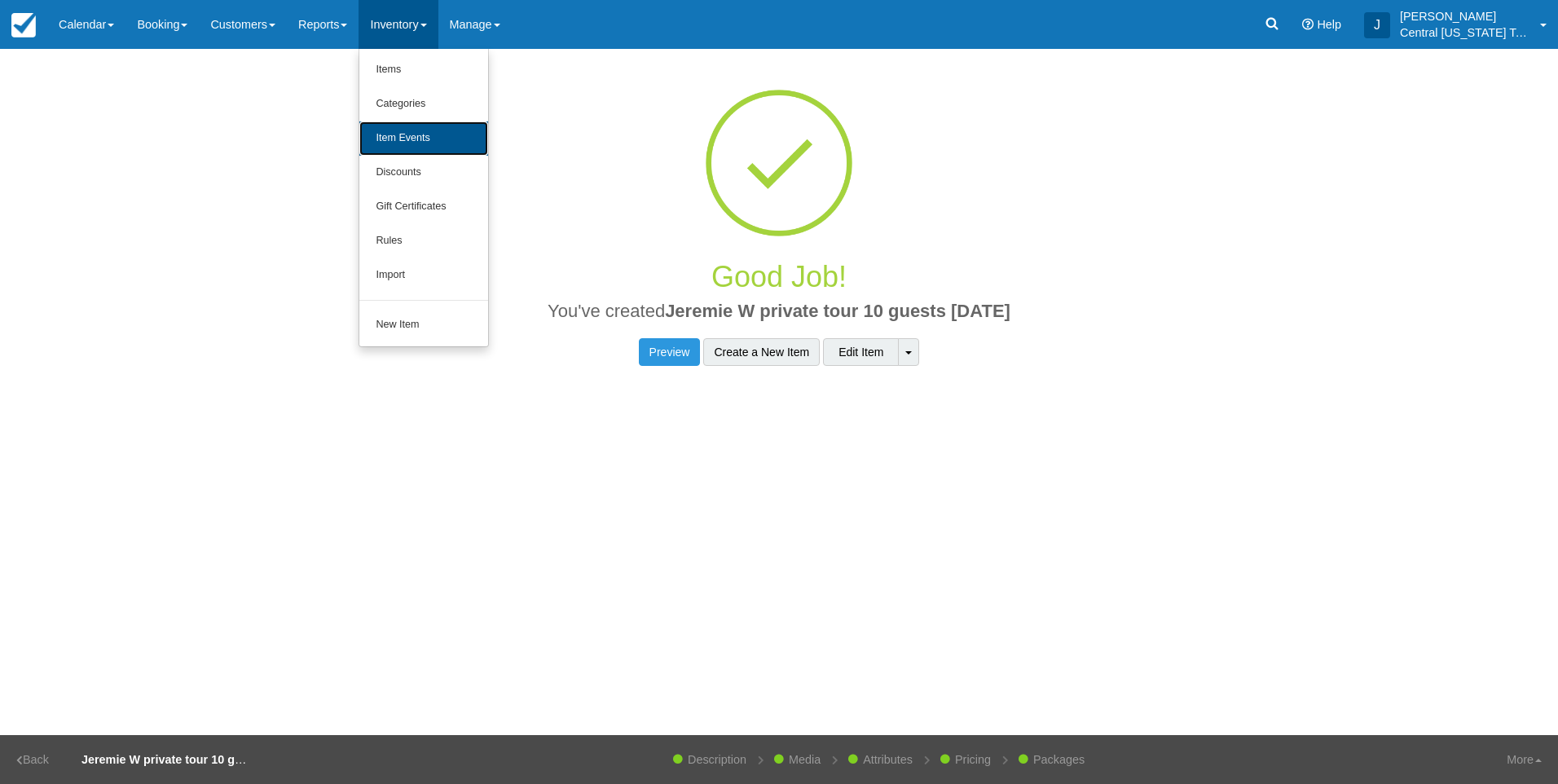
click at [421, 125] on link "Item Events" at bounding box center [424, 139] width 129 height 35
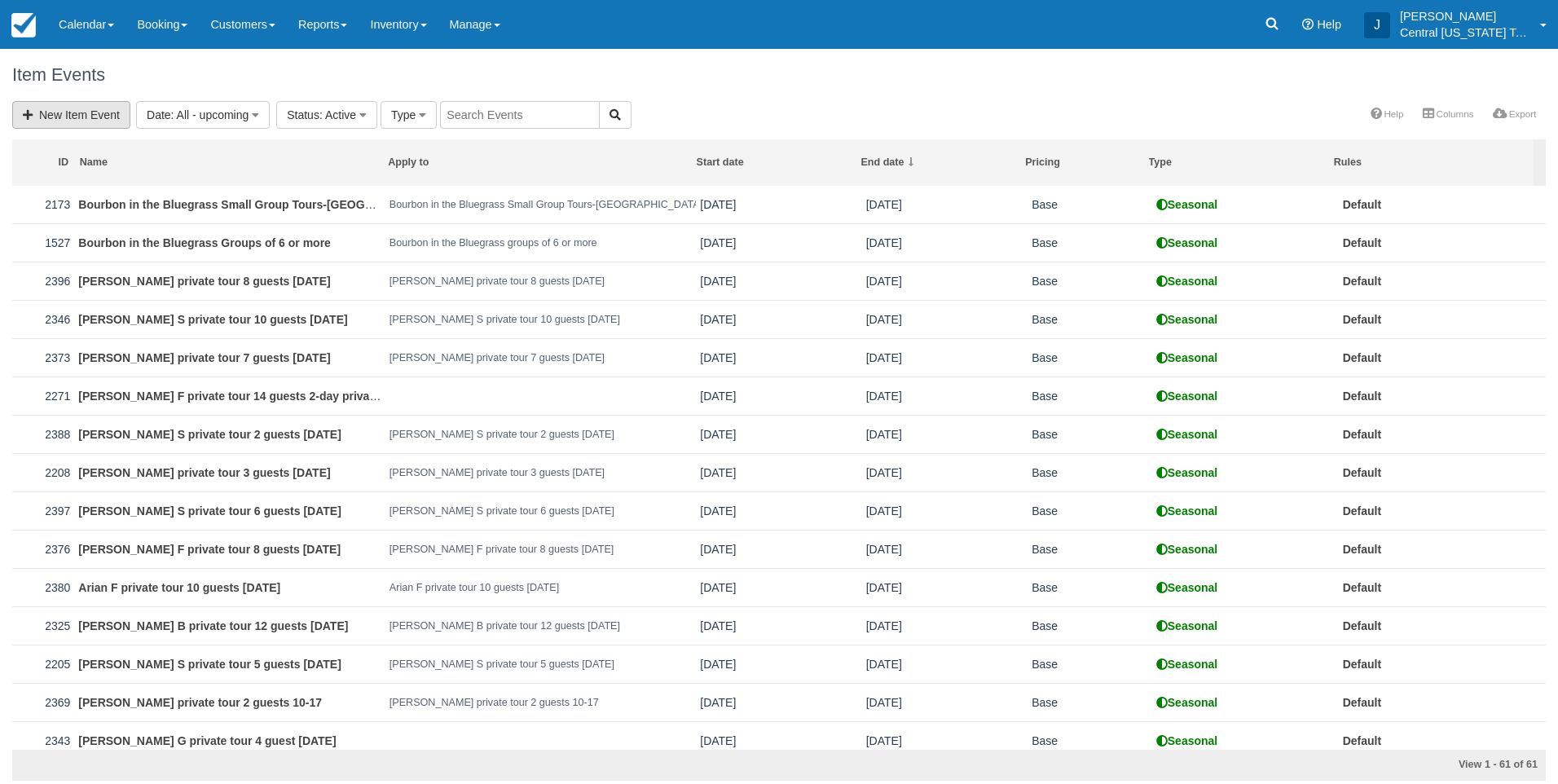
click at [92, 113] on link "New Item Event" at bounding box center [70, 115] width 118 height 28
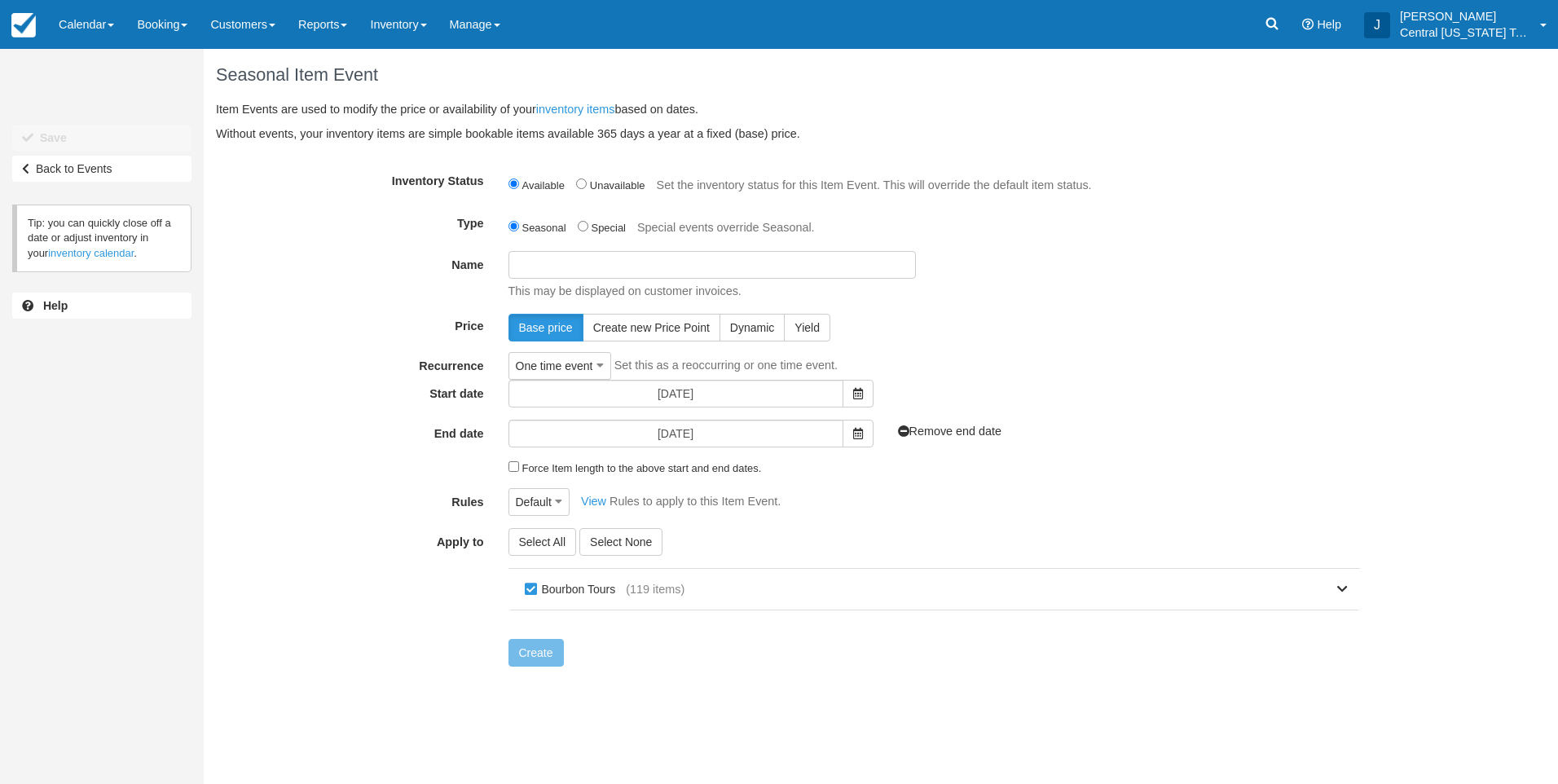
click at [606, 265] on input "Name" at bounding box center [712, 264] width 407 height 28
paste input "Jeremie W private tour 10 guests [DATE]"
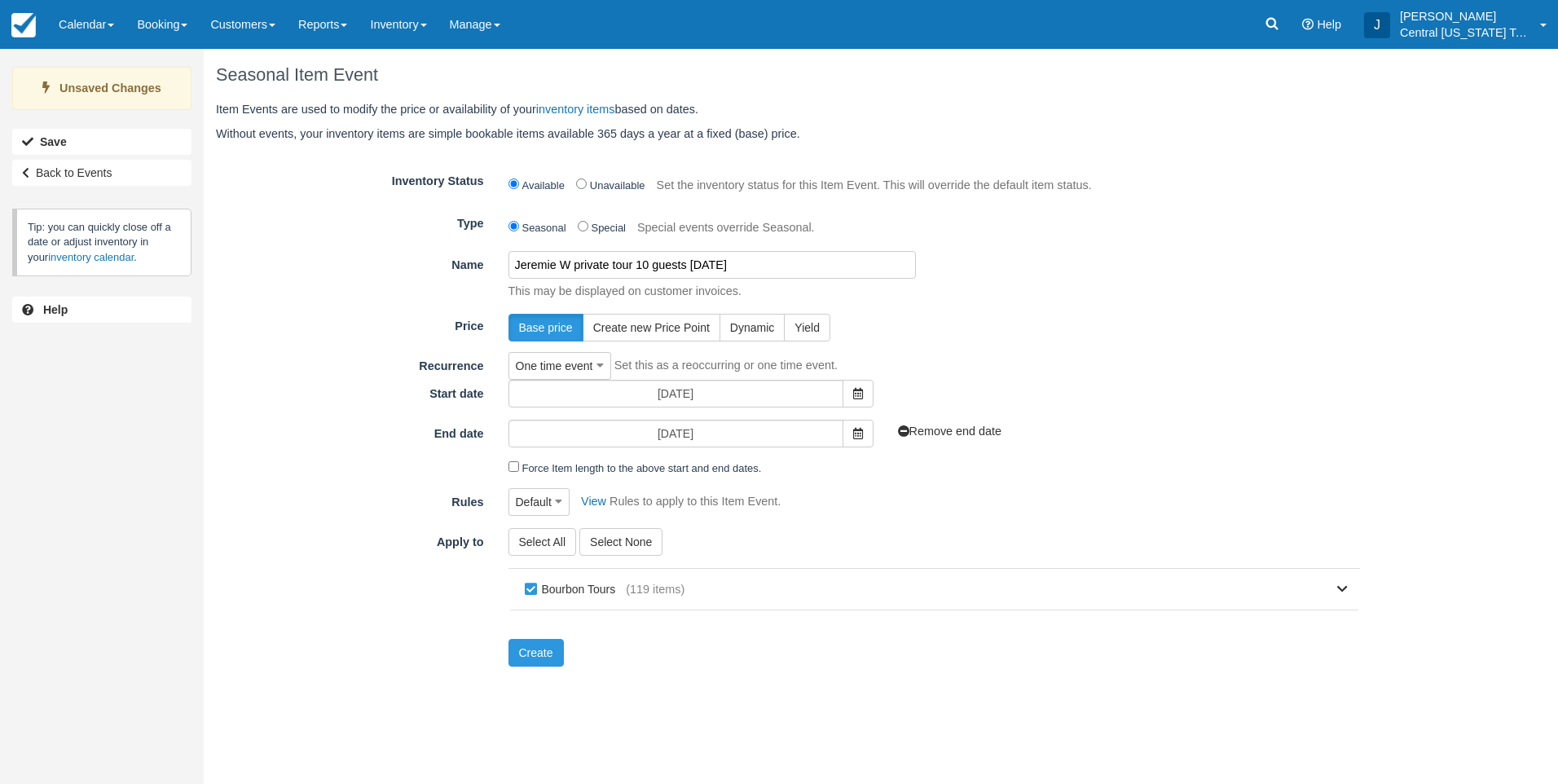
type input "Jeremie W private tour 10 guests [DATE]"
drag, startPoint x: 1020, startPoint y: 347, endPoint x: 1005, endPoint y: 349, distance: 15.1
click at [1014, 348] on form "Inventory Status Available Unavailable Set the inventory status for this Item E…" at bounding box center [787, 417] width 1144 height 500
click at [868, 392] on span at bounding box center [858, 393] width 31 height 28
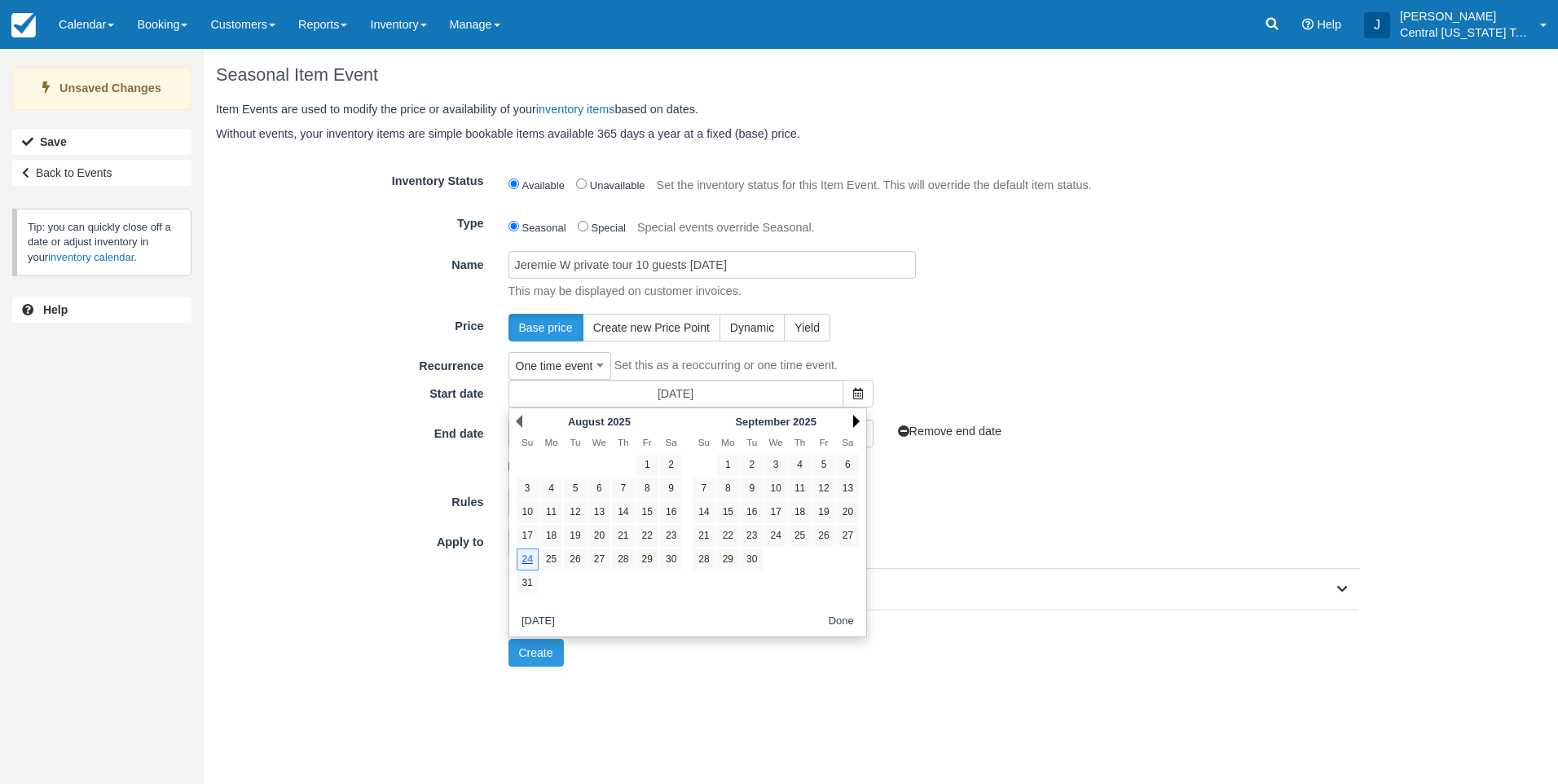
click at [856, 417] on link "Next" at bounding box center [857, 421] width 7 height 13
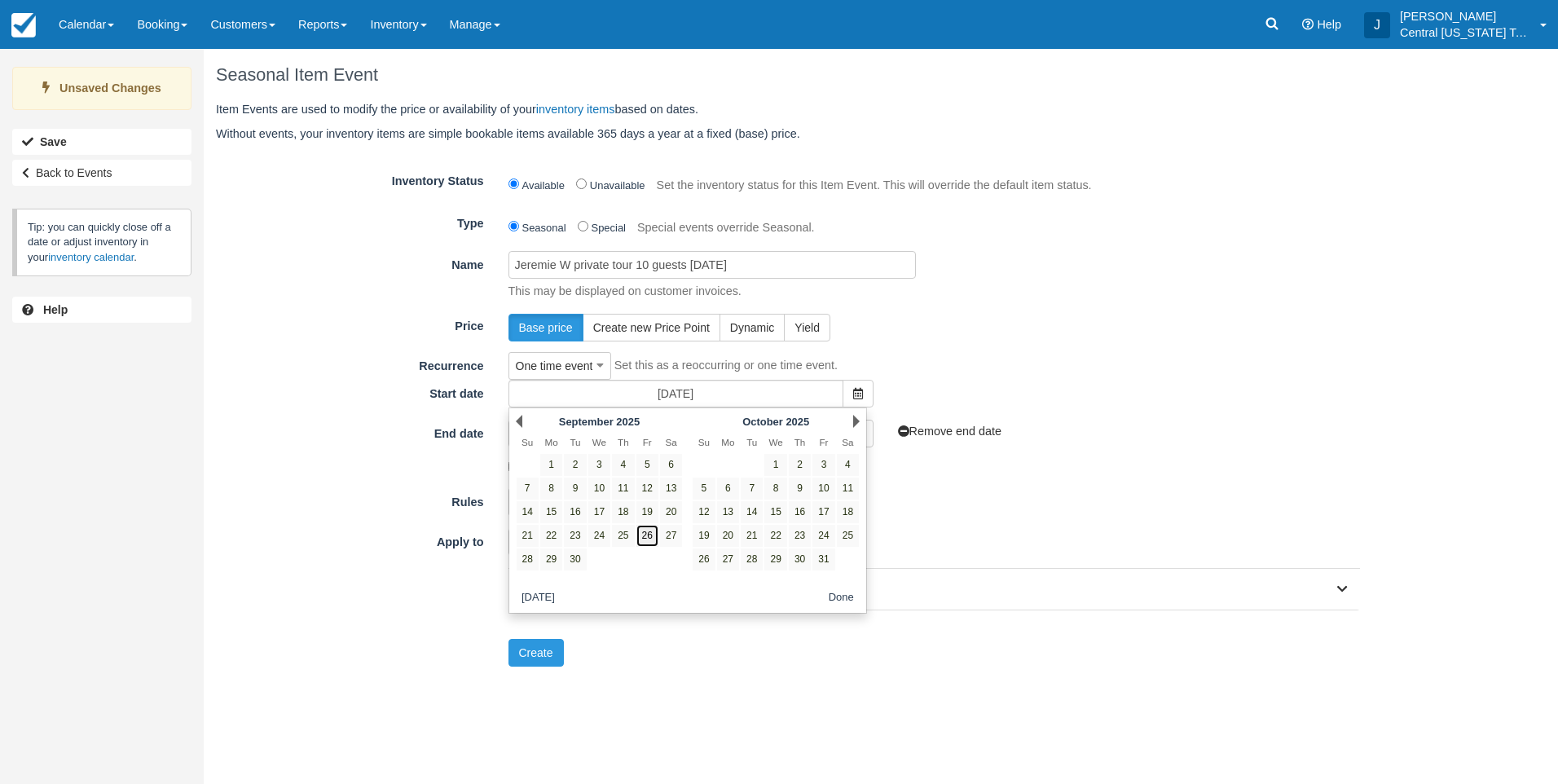
click at [642, 536] on link "26" at bounding box center [648, 536] width 22 height 22
type input "09/26/25"
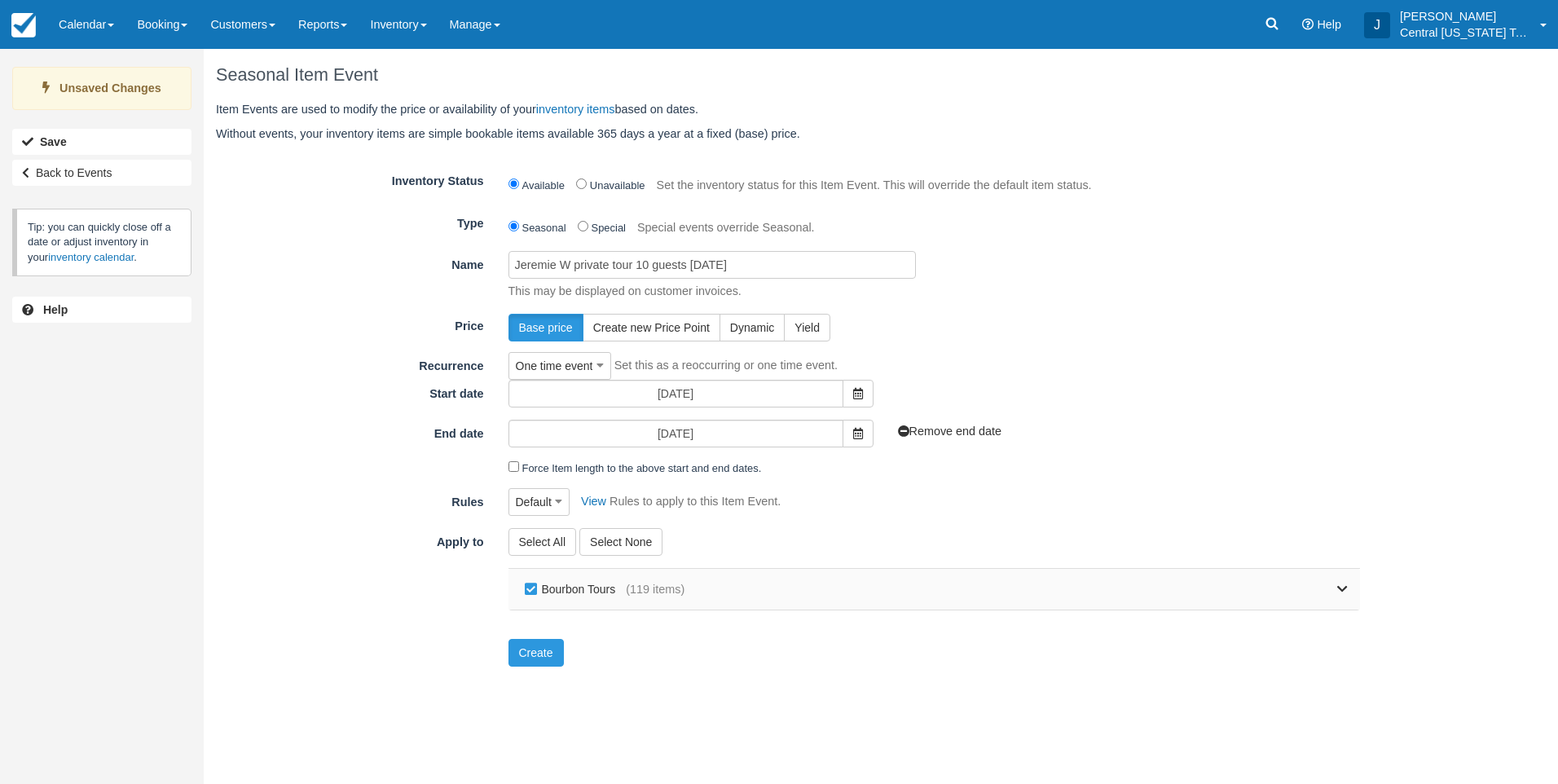
drag, startPoint x: 594, startPoint y: 591, endPoint x: 664, endPoint y: 591, distance: 70.0
click at [598, 591] on label "Bourbon Tours" at bounding box center [573, 589] width 106 height 25
checkbox input "false"
drag, startPoint x: 1350, startPoint y: 587, endPoint x: 1329, endPoint y: 594, distance: 22.1
click at [1348, 587] on div "Bourbon Tours (119 items)" at bounding box center [935, 588] width 853 height 41
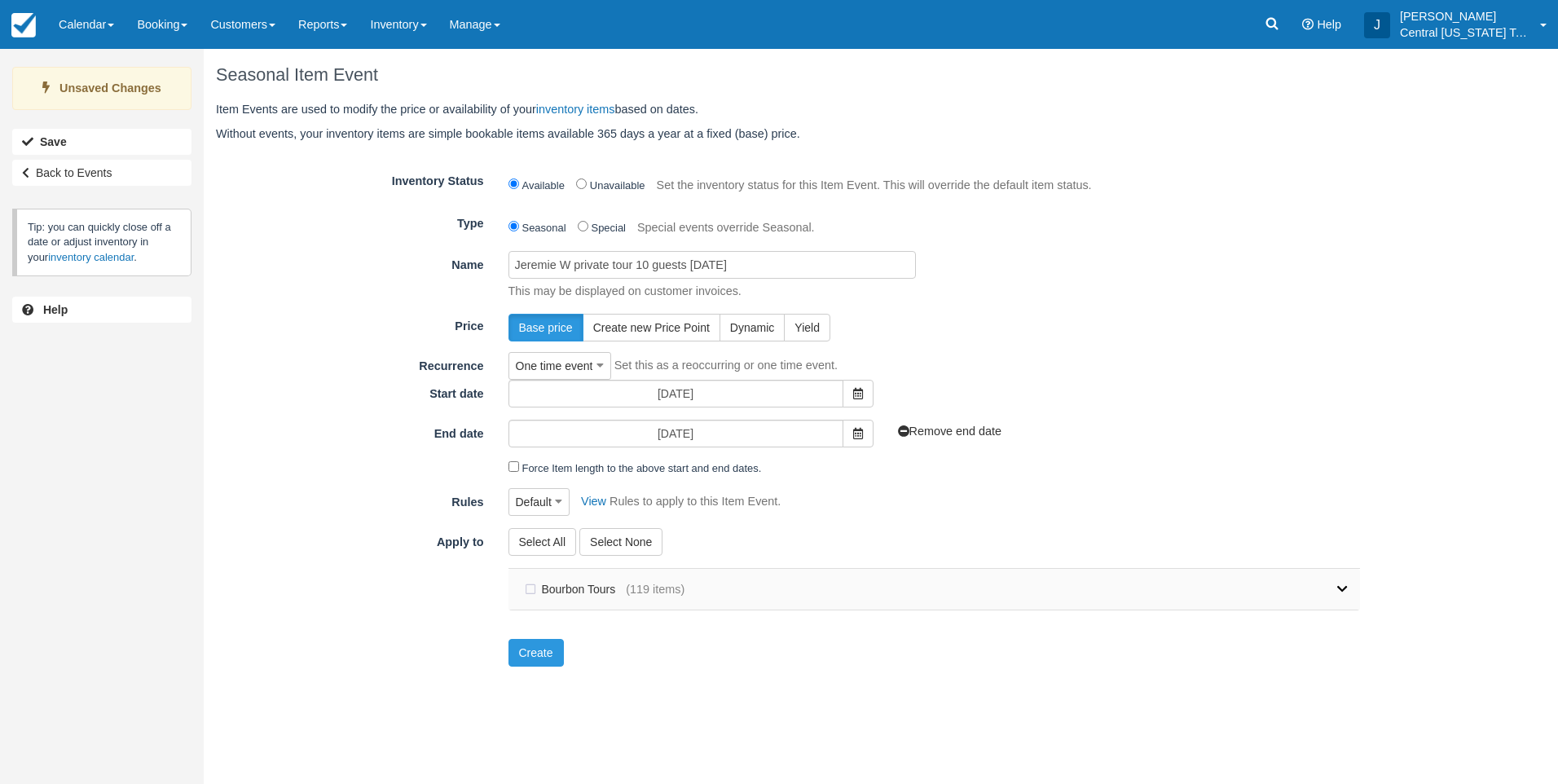
click at [1248, 597] on link at bounding box center [1016, 588] width 664 height 41
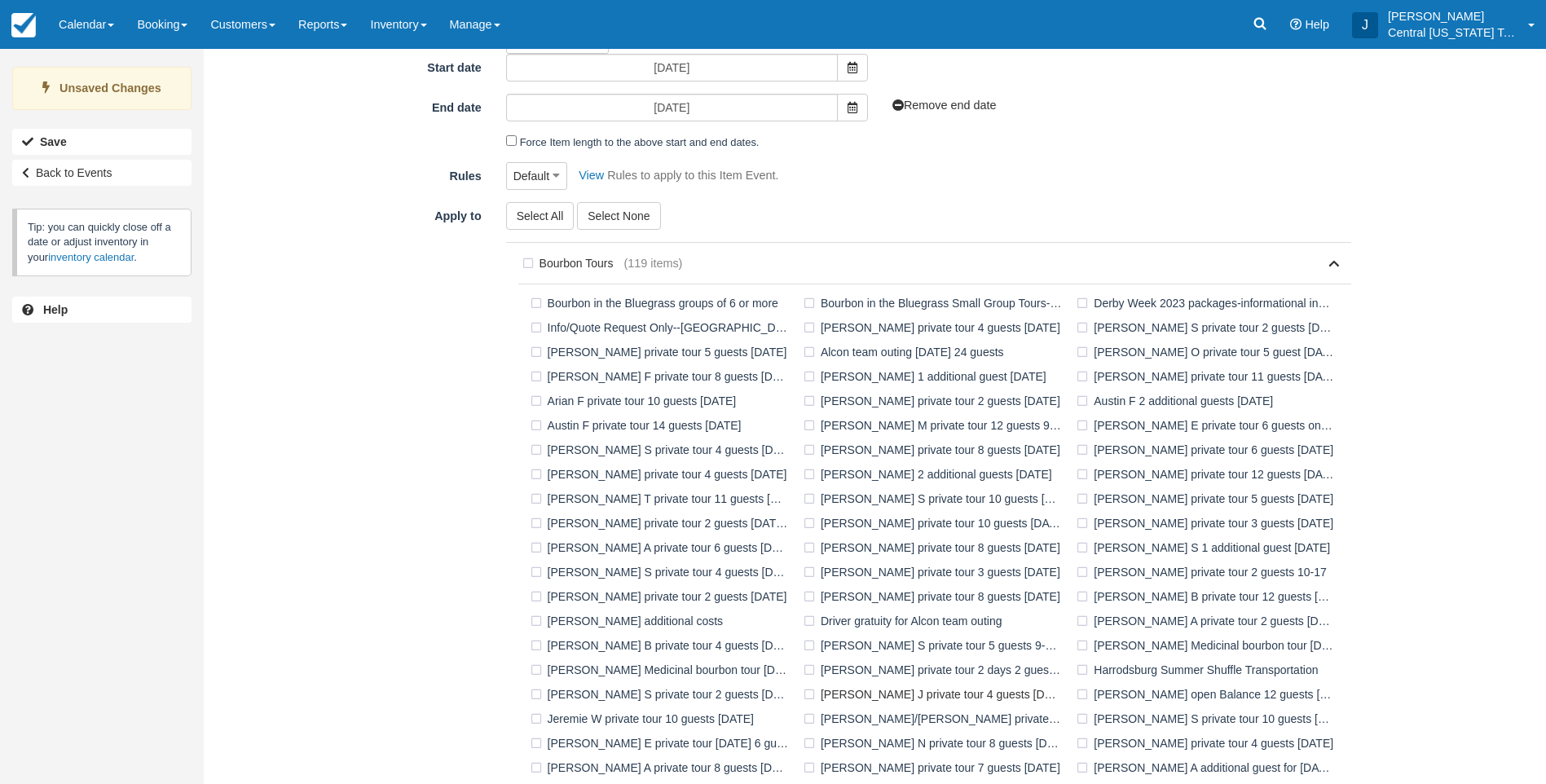
scroll to position [489, 0]
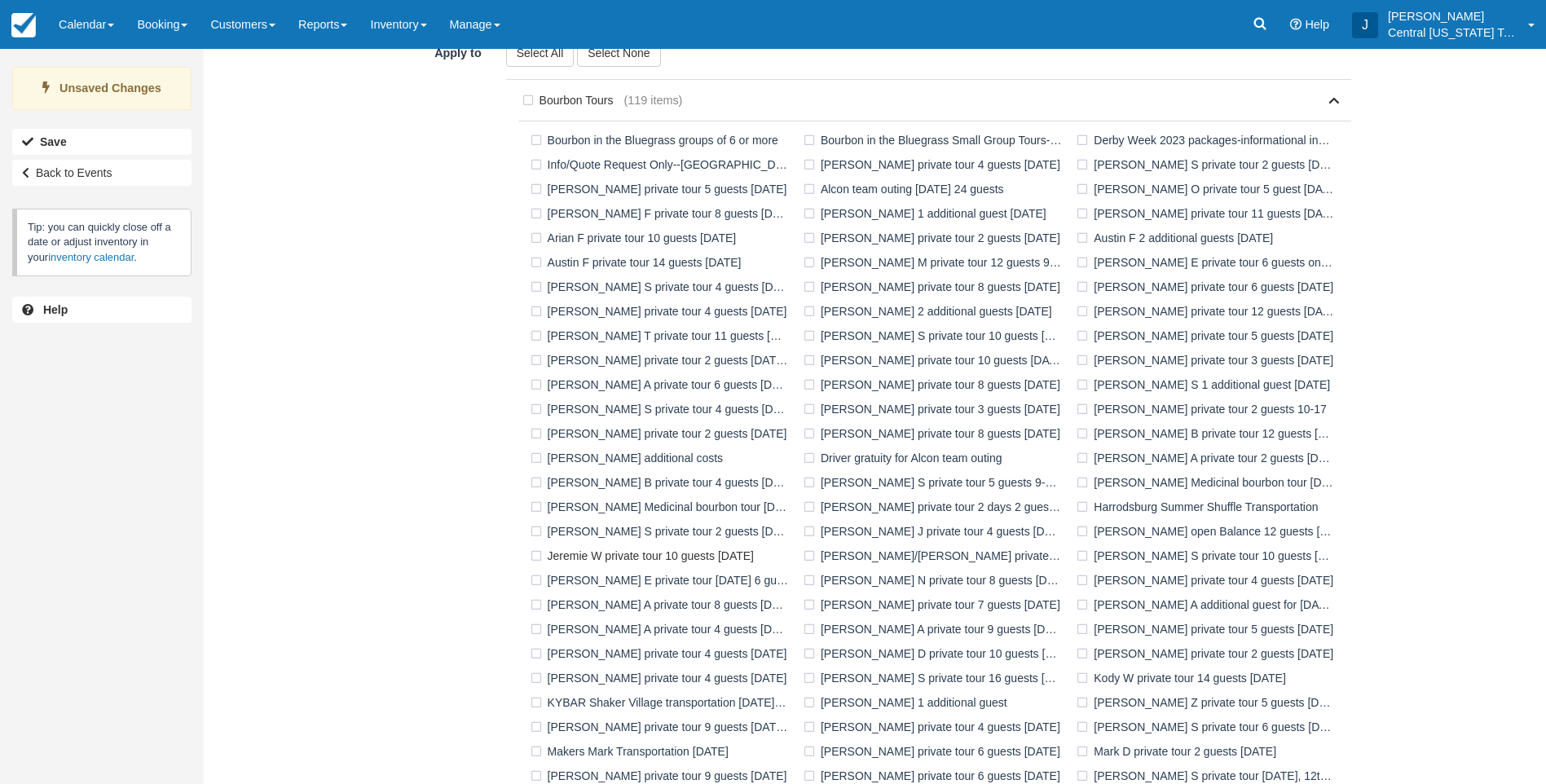
click at [671, 556] on label "Jeremie W private tour 10 guests [DATE]" at bounding box center [646, 555] width 238 height 25
checkbox input "true"
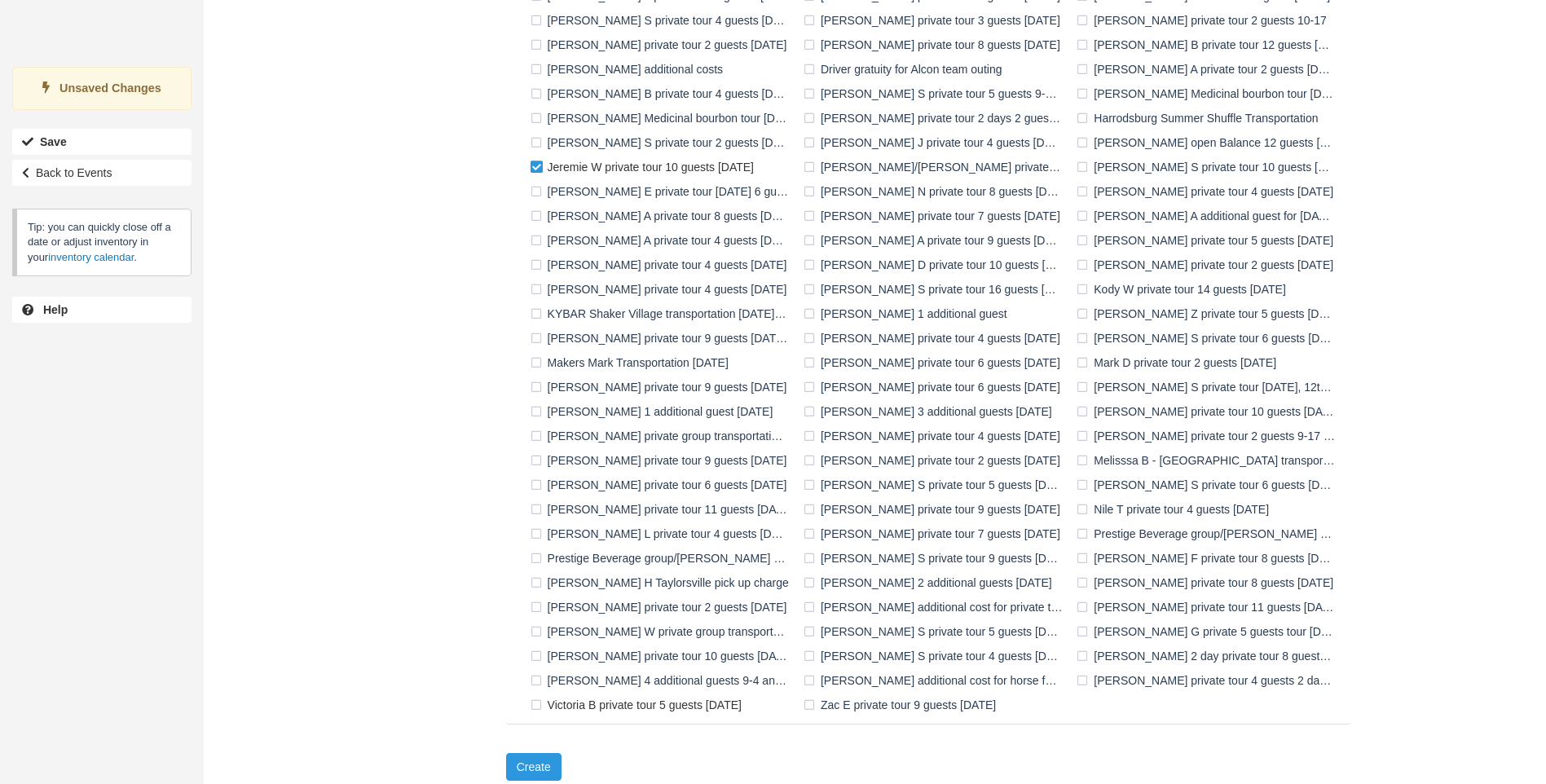
scroll to position [886, 0]
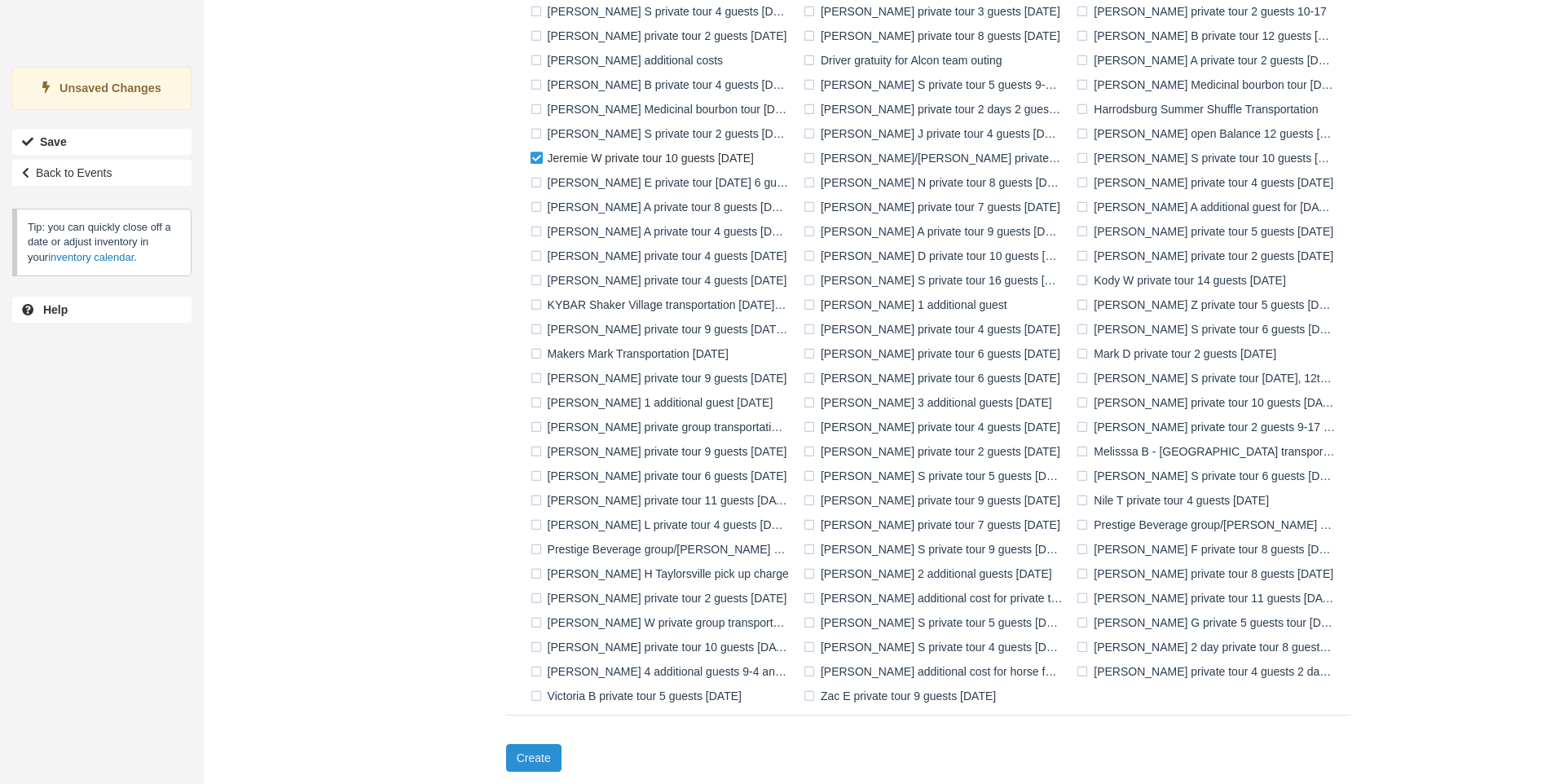
click at [540, 749] on button "Create" at bounding box center [534, 757] width 55 height 28
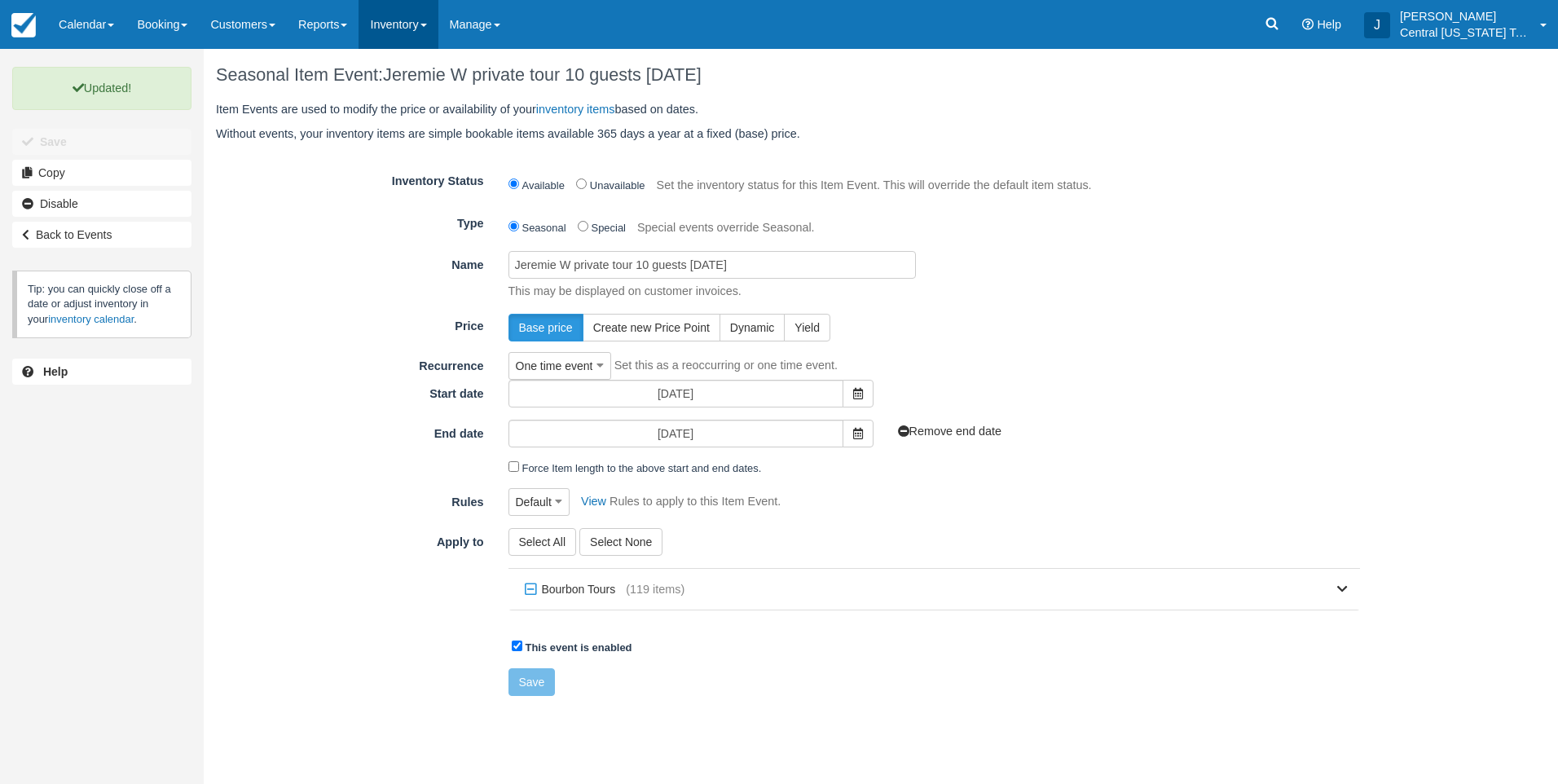
click at [427, 40] on link "Inventory" at bounding box center [398, 24] width 79 height 49
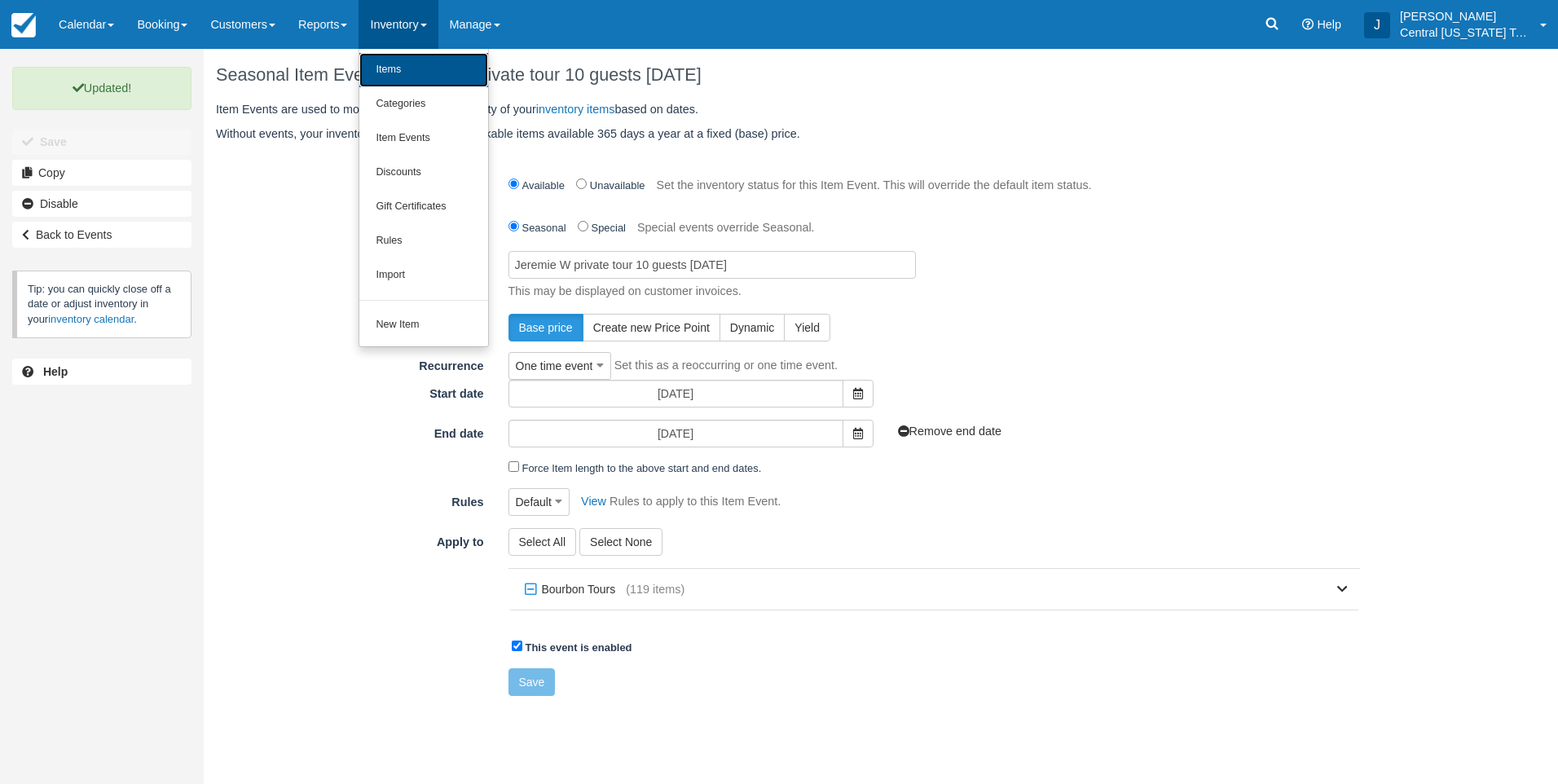
click at [435, 67] on link "Items" at bounding box center [424, 69] width 129 height 35
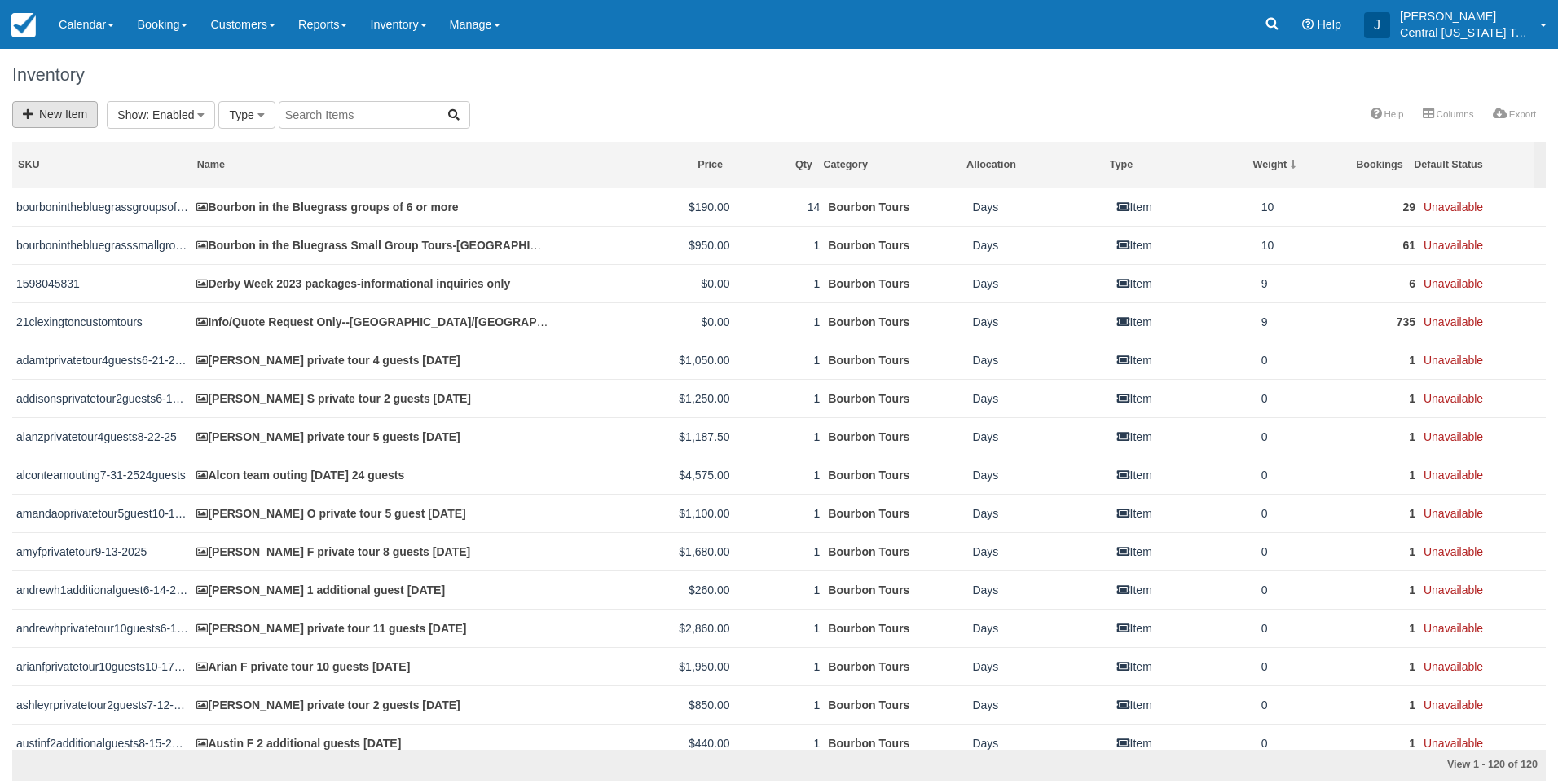
drag, startPoint x: 37, startPoint y: 113, endPoint x: 47, endPoint y: 115, distance: 10.2
click at [38, 113] on icon at bounding box center [31, 114] width 16 height 12
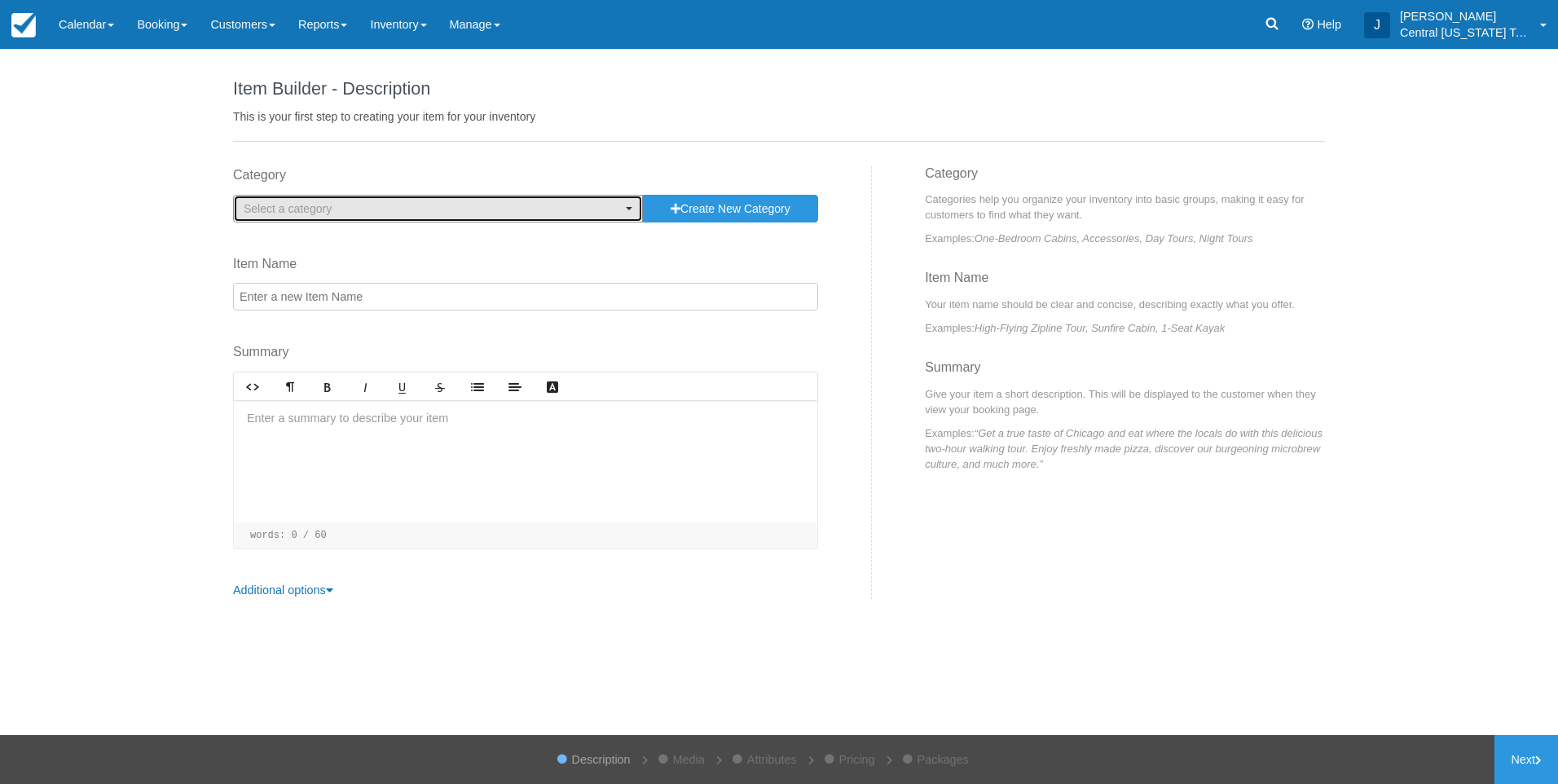
click at [448, 203] on span "Select a category" at bounding box center [433, 208] width 378 height 16
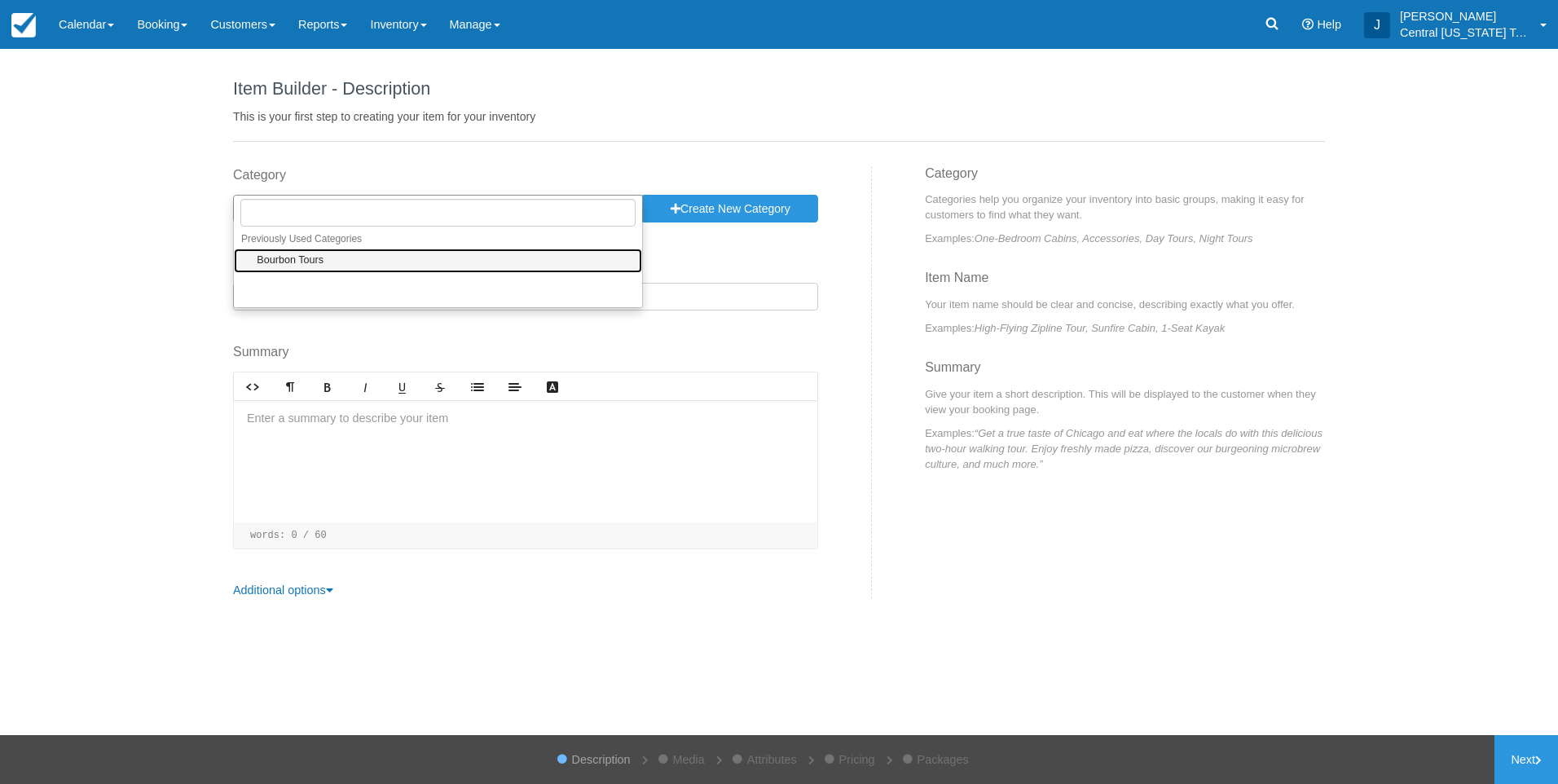
click at [366, 259] on link "Bourbon Tours" at bounding box center [438, 261] width 408 height 26
select select "1"
click at [364, 302] on input "Item Name" at bounding box center [525, 297] width 585 height 28
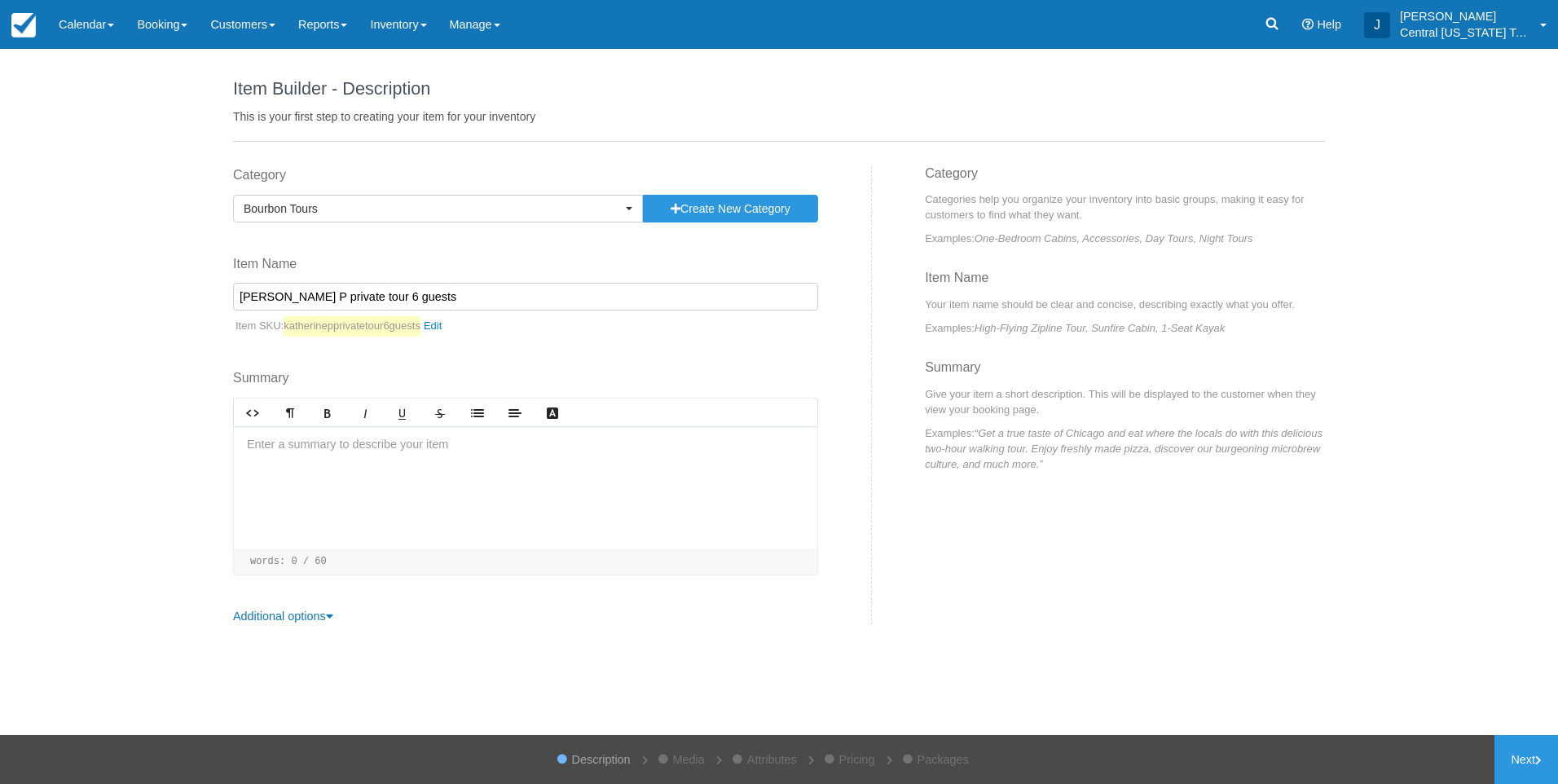
click at [651, 292] on input "Katherine P private tour 6 guests" at bounding box center [525, 297] width 585 height 28
type input "[PERSON_NAME] P private tour 6 guests [DATE]"
click at [471, 460] on div at bounding box center [525, 486] width 583 height 122
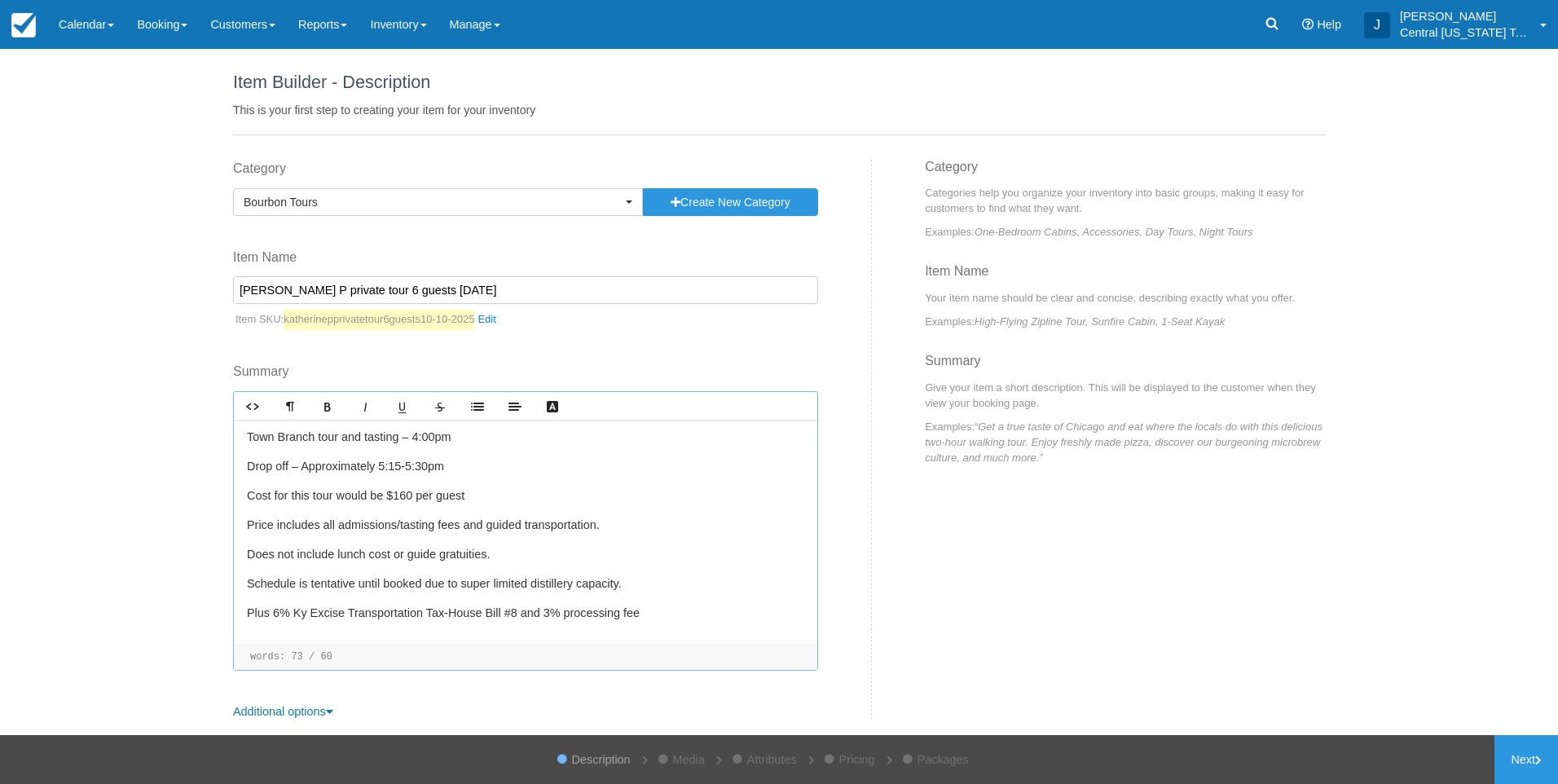
scroll to position [16, 0]
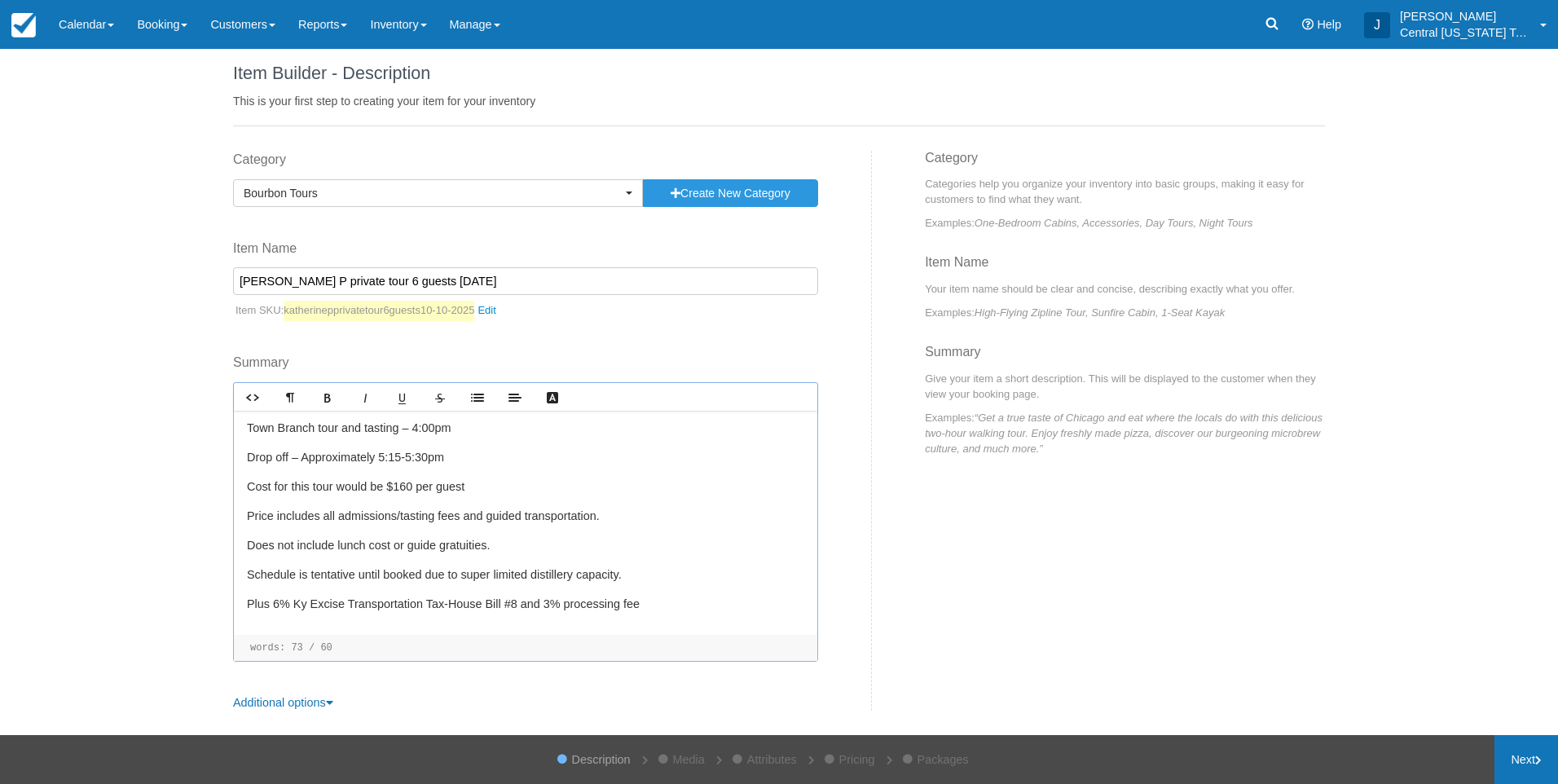
click at [1536, 753] on link "Next" at bounding box center [1526, 758] width 63 height 49
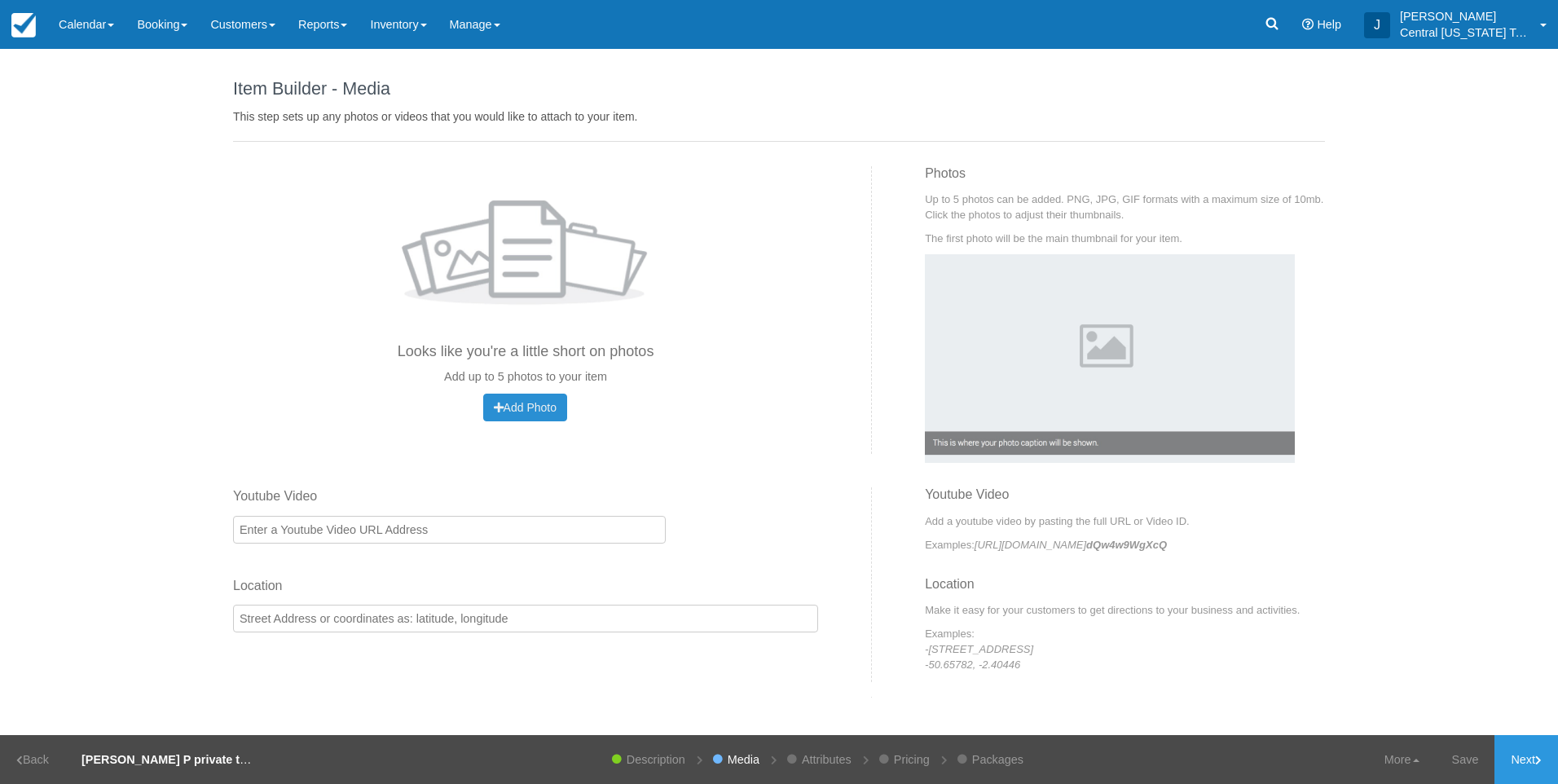
click at [523, 403] on span "Add Photo" at bounding box center [525, 407] width 62 height 13
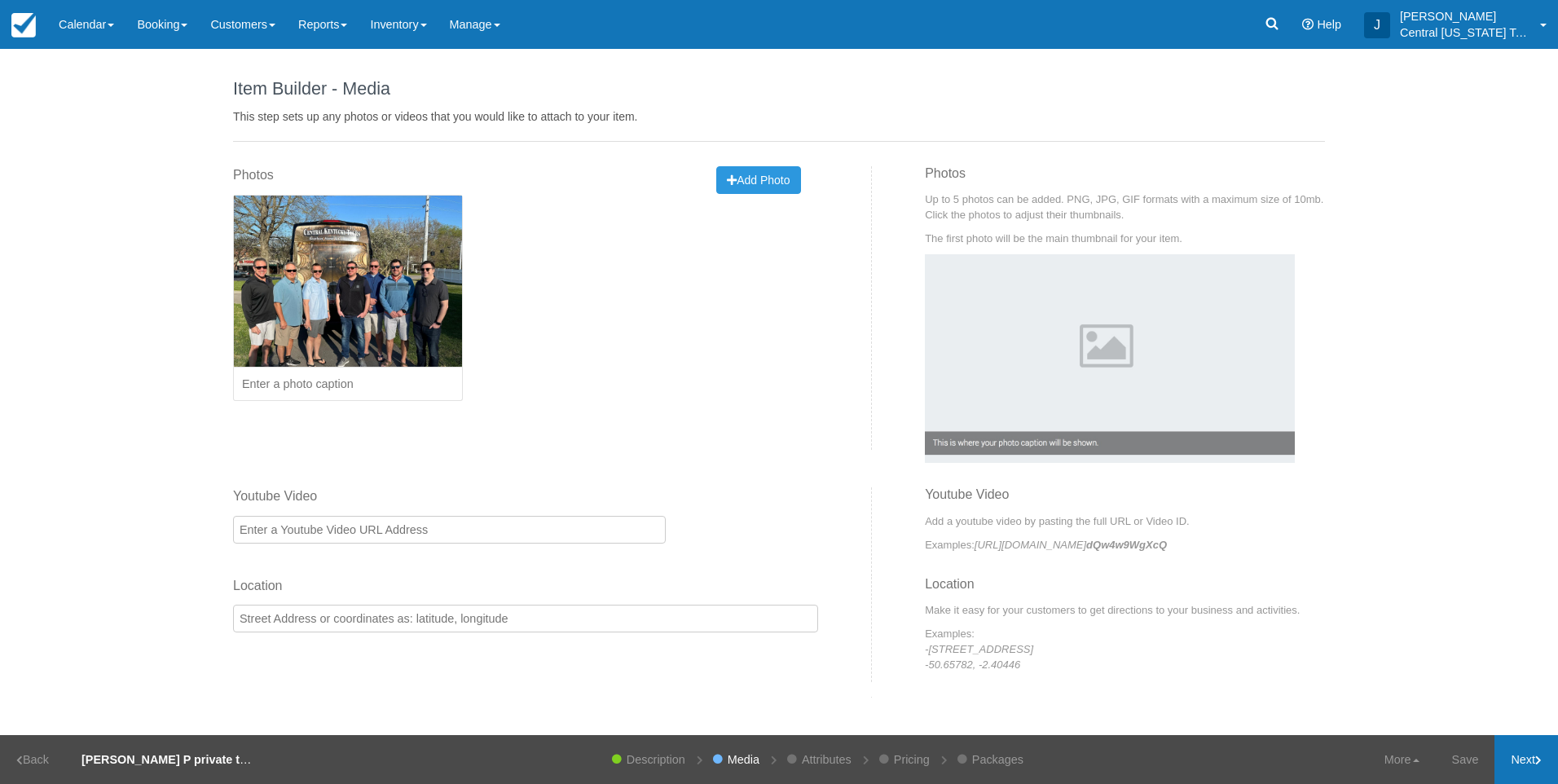
click at [1531, 757] on link "Next" at bounding box center [1526, 758] width 63 height 49
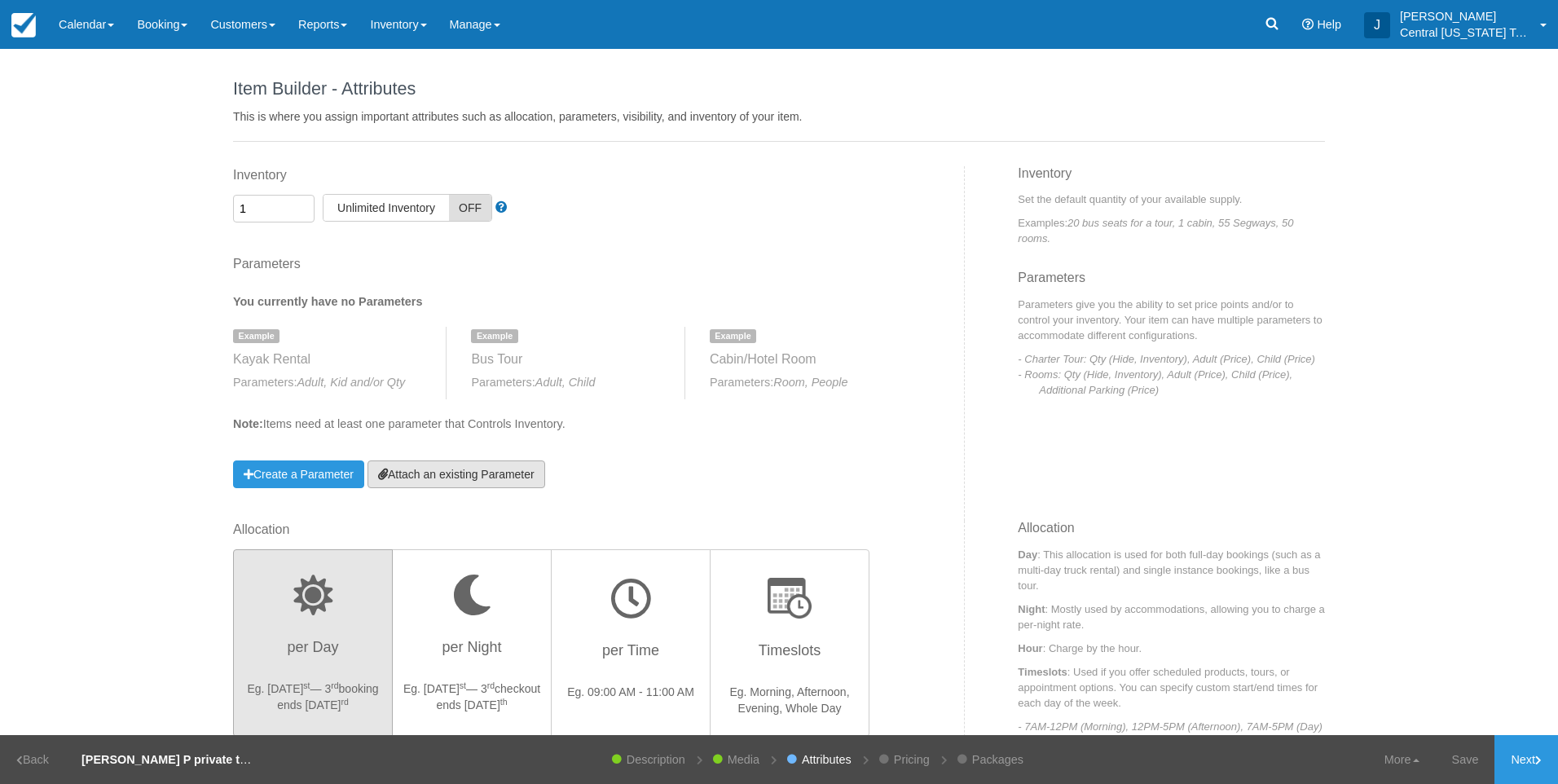
click at [514, 476] on link "Attach an existing Parameter" at bounding box center [456, 474] width 177 height 28
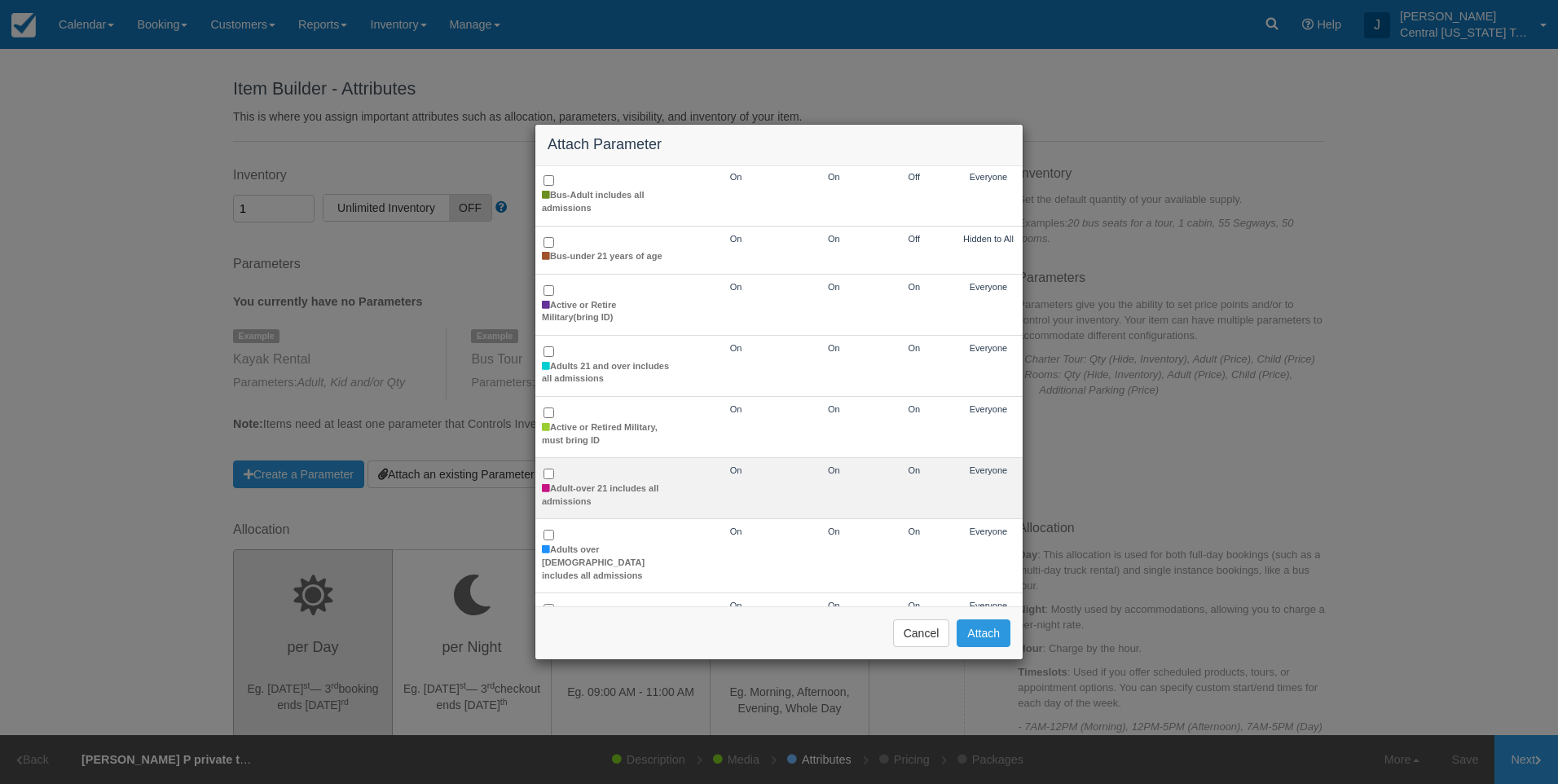
scroll to position [245, 0]
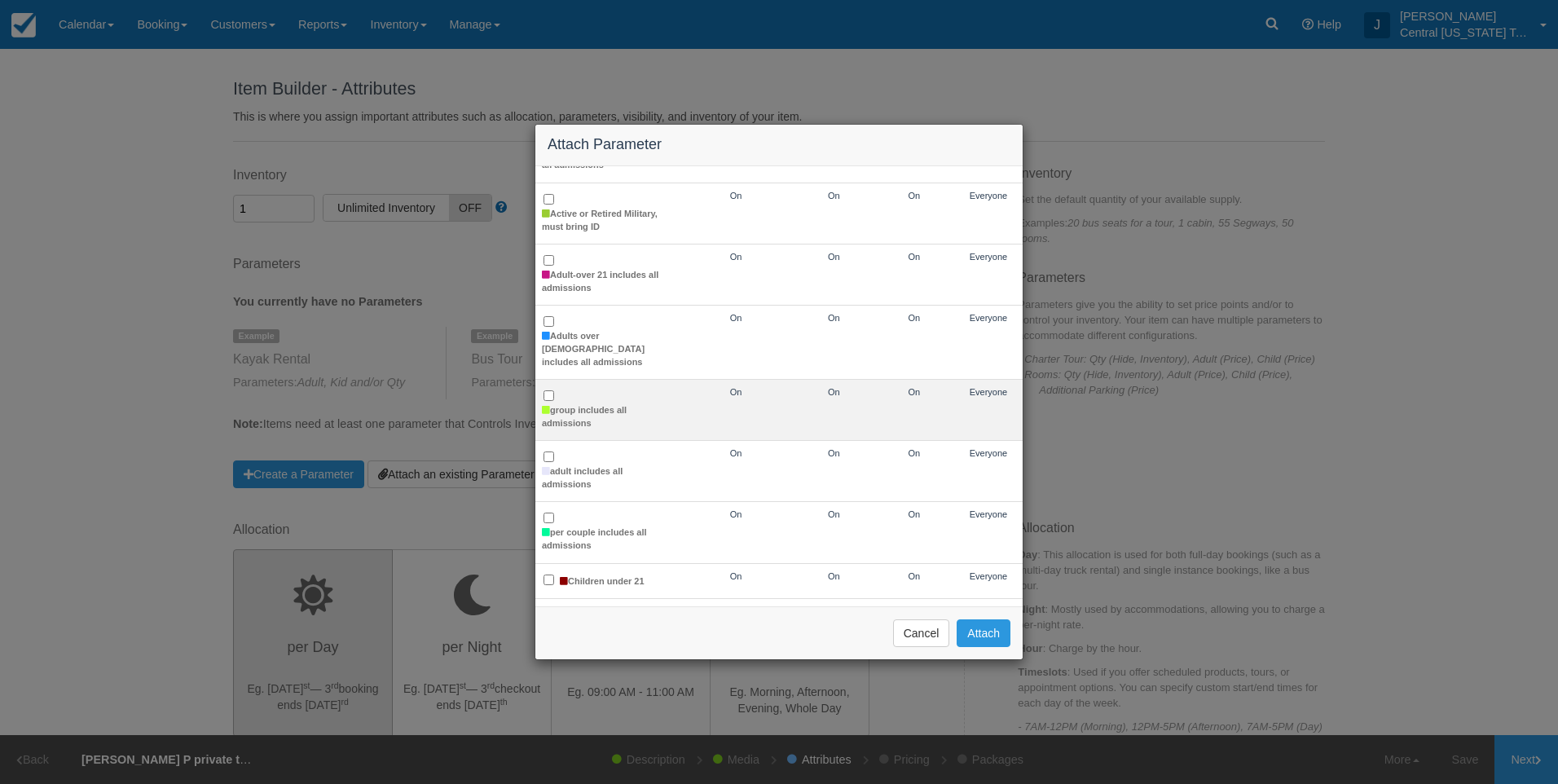
drag, startPoint x: 605, startPoint y: 390, endPoint x: 642, endPoint y: 419, distance: 47.0
click at [604, 390] on td "group includes all admissions" at bounding box center [607, 410] width 143 height 61
checkbox input "true"
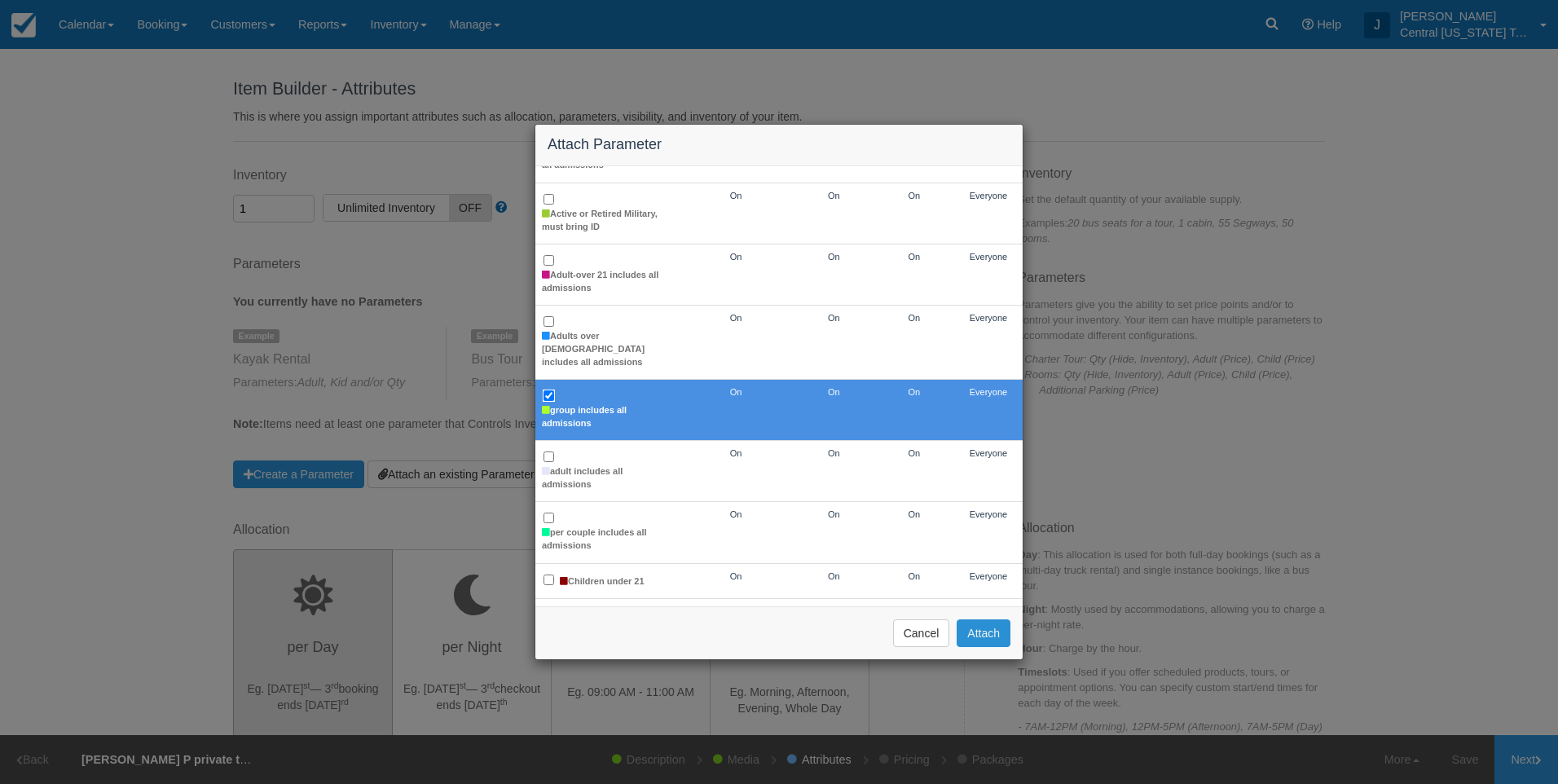
click at [1000, 634] on button "Attach" at bounding box center [984, 633] width 53 height 28
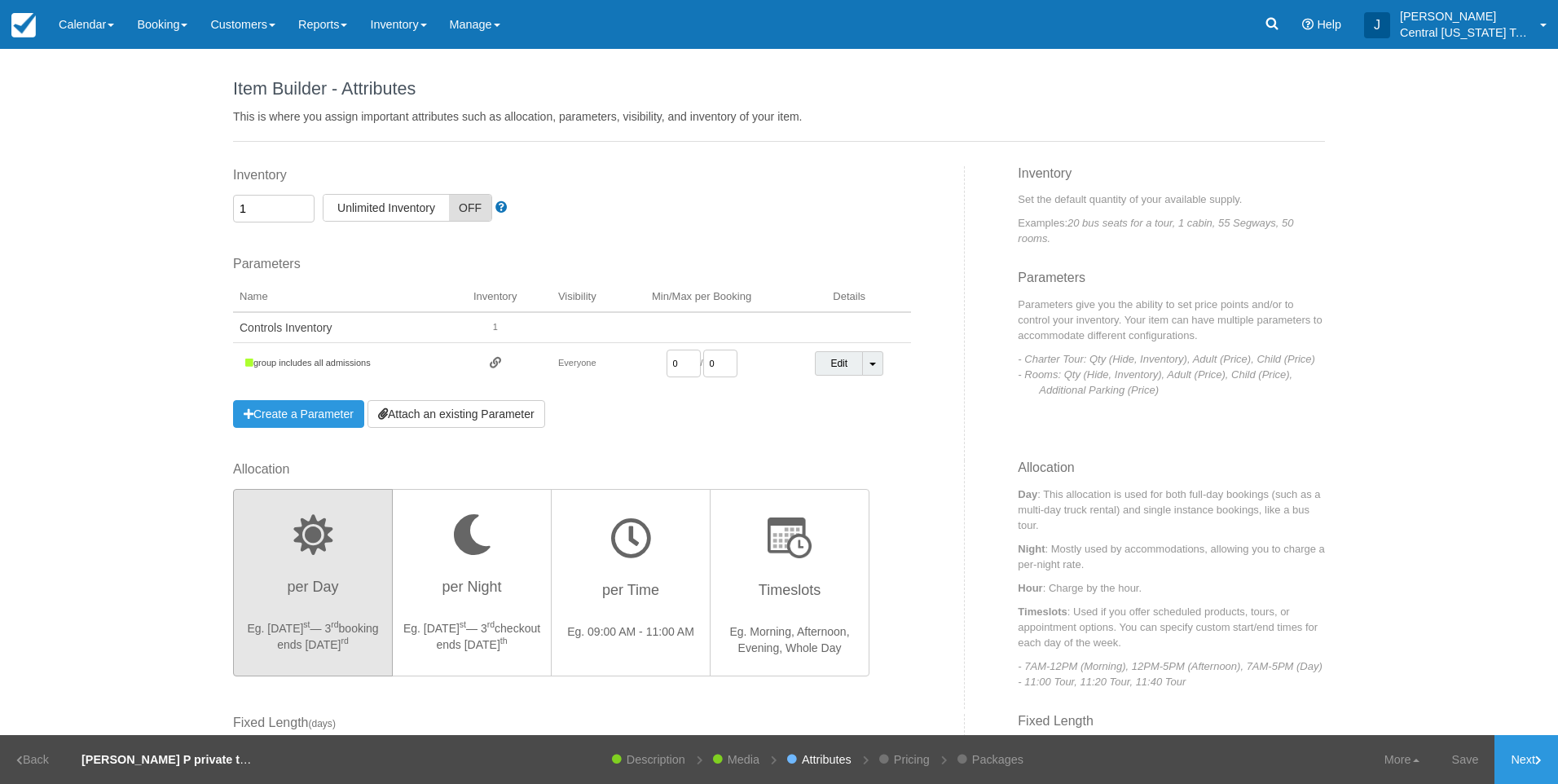
drag, startPoint x: 679, startPoint y: 361, endPoint x: 591, endPoint y: 368, distance: 88.3
click at [592, 370] on tr "group includes all admissions Everyone 0 / 0 Edit Toggle Dropdown Detach Parame…" at bounding box center [571, 363] width 678 height 42
type input "1"
click at [719, 438] on div "Inventory 1 Unlimited ON Unlimited Inventory OFF This item is a Product Groupin…" at bounding box center [592, 313] width 744 height 294
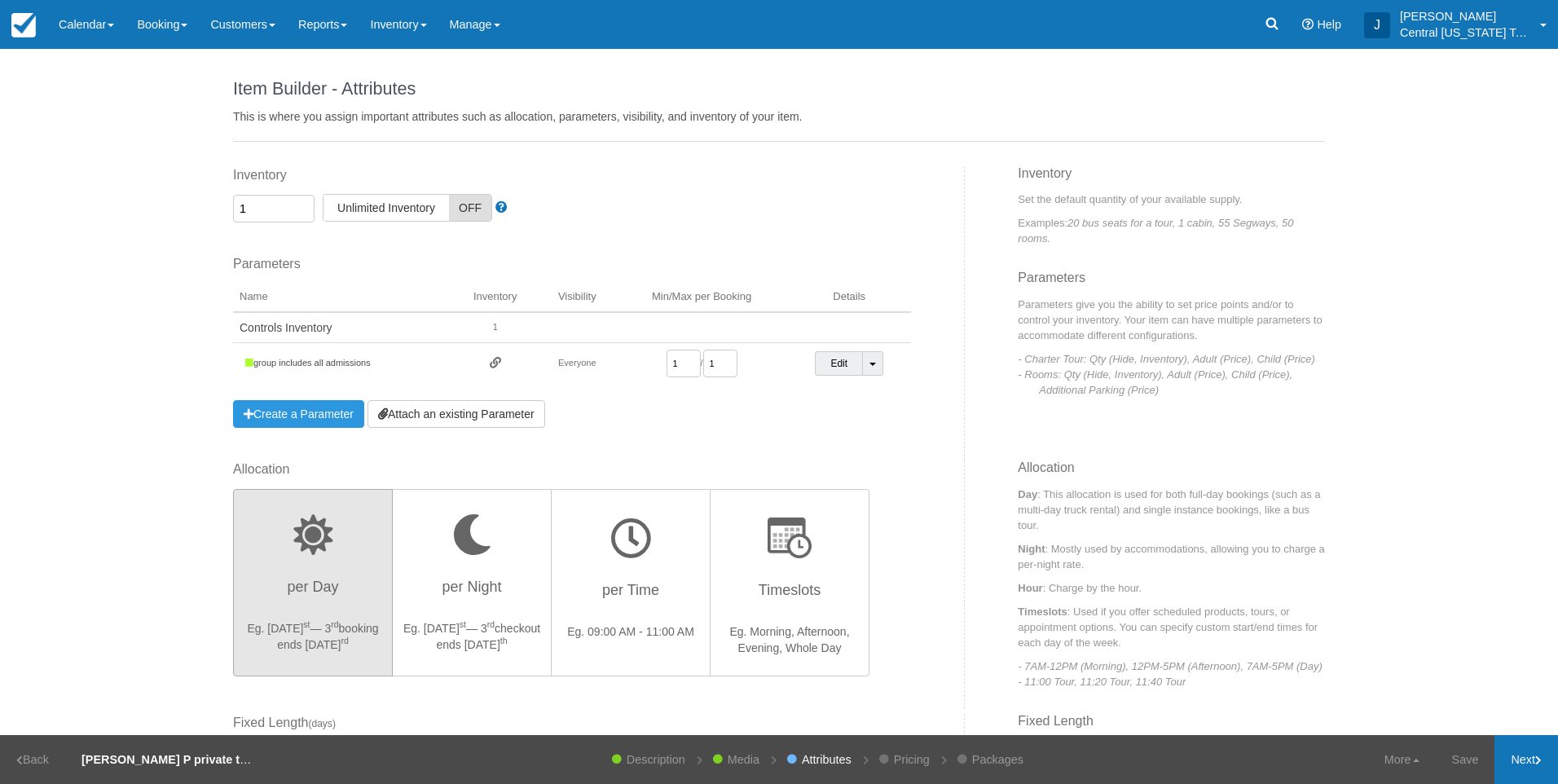
click at [1526, 752] on link "Next" at bounding box center [1526, 758] width 63 height 49
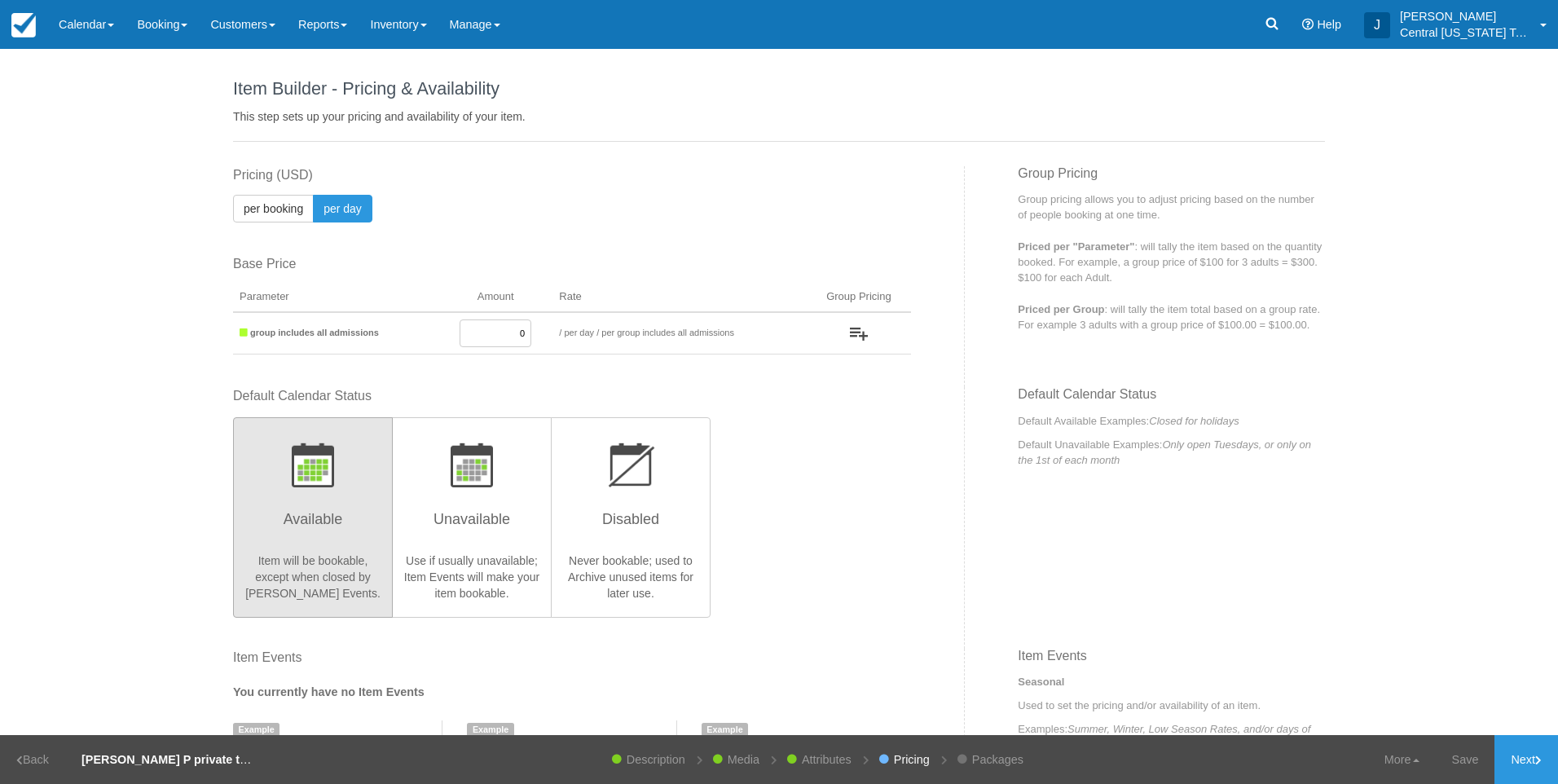
click at [467, 343] on input "0" at bounding box center [495, 334] width 71 height 28
drag, startPoint x: 495, startPoint y: 331, endPoint x: 754, endPoint y: 320, distance: 259.2
click at [721, 329] on tr "group includes all admissions 0 / per booking per day / per group includes all …" at bounding box center [571, 333] width 678 height 43
type input "960"
click at [831, 496] on div "Default Calendar Status Available Item will be bookable, except when closed by …" at bounding box center [571, 501] width 678 height 229
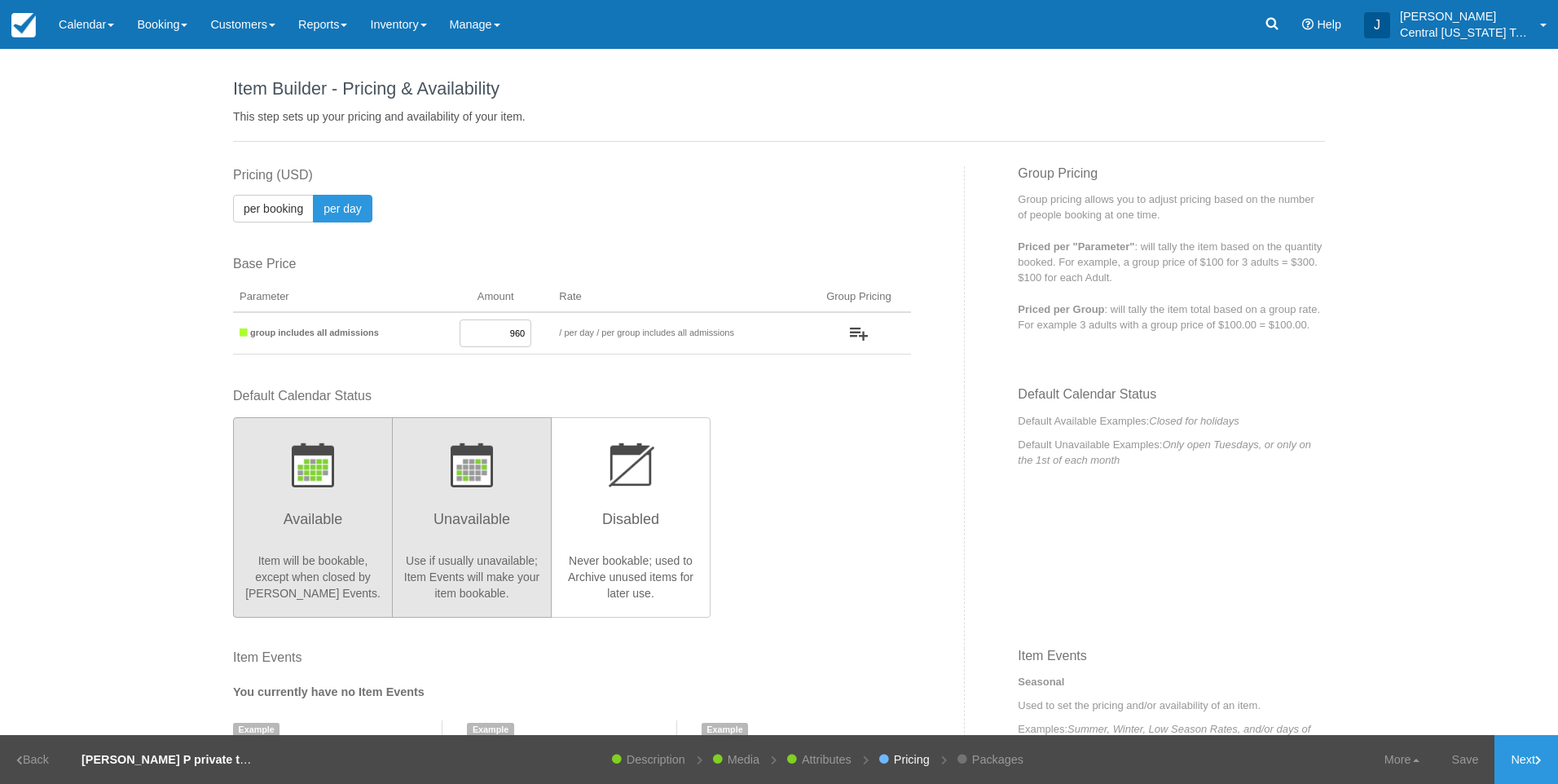
click at [452, 461] on img "button" at bounding box center [471, 464] width 43 height 45
radio input "true"
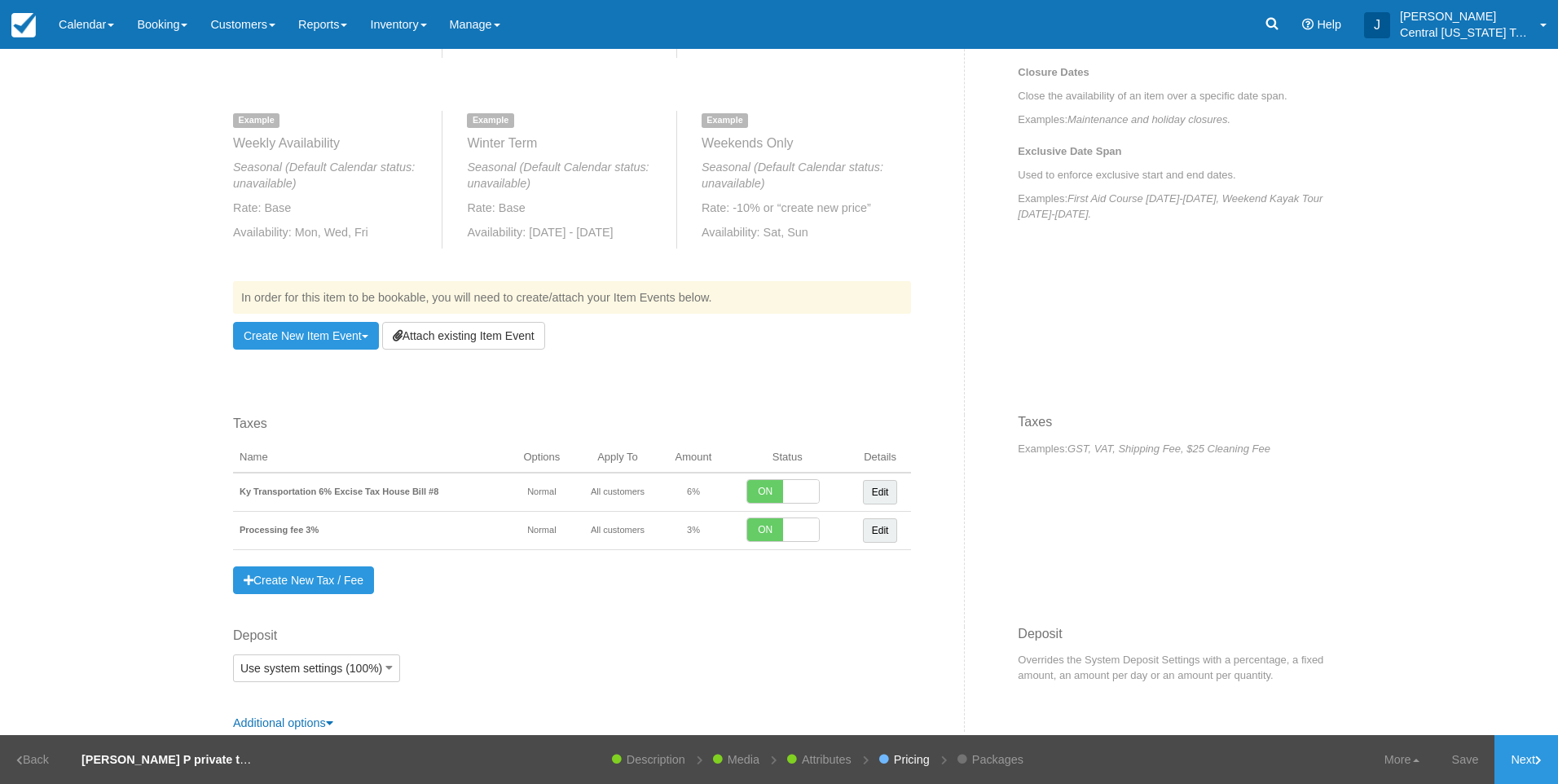
scroll to position [804, 0]
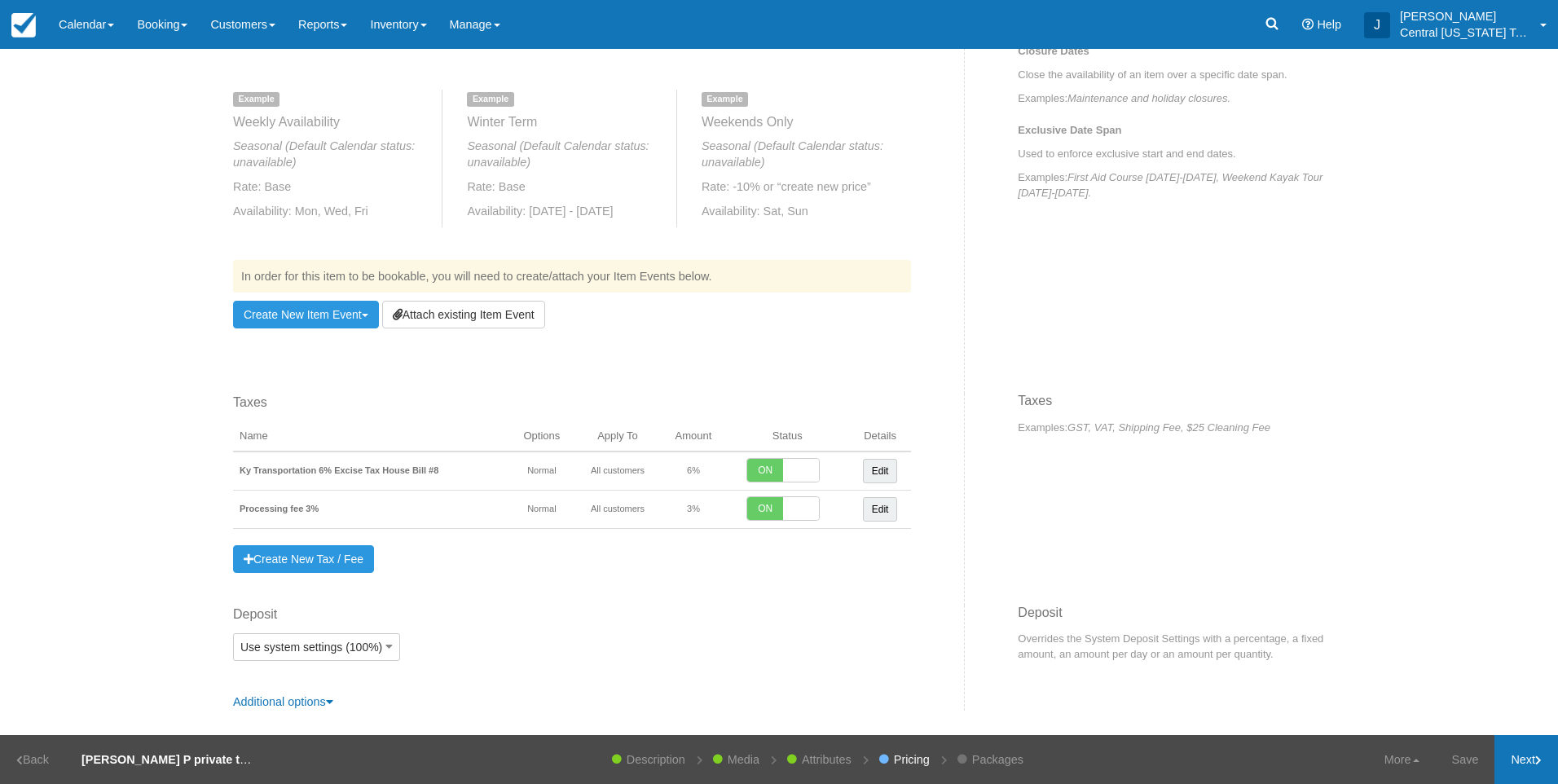
click at [1517, 755] on link "Next" at bounding box center [1526, 758] width 63 height 49
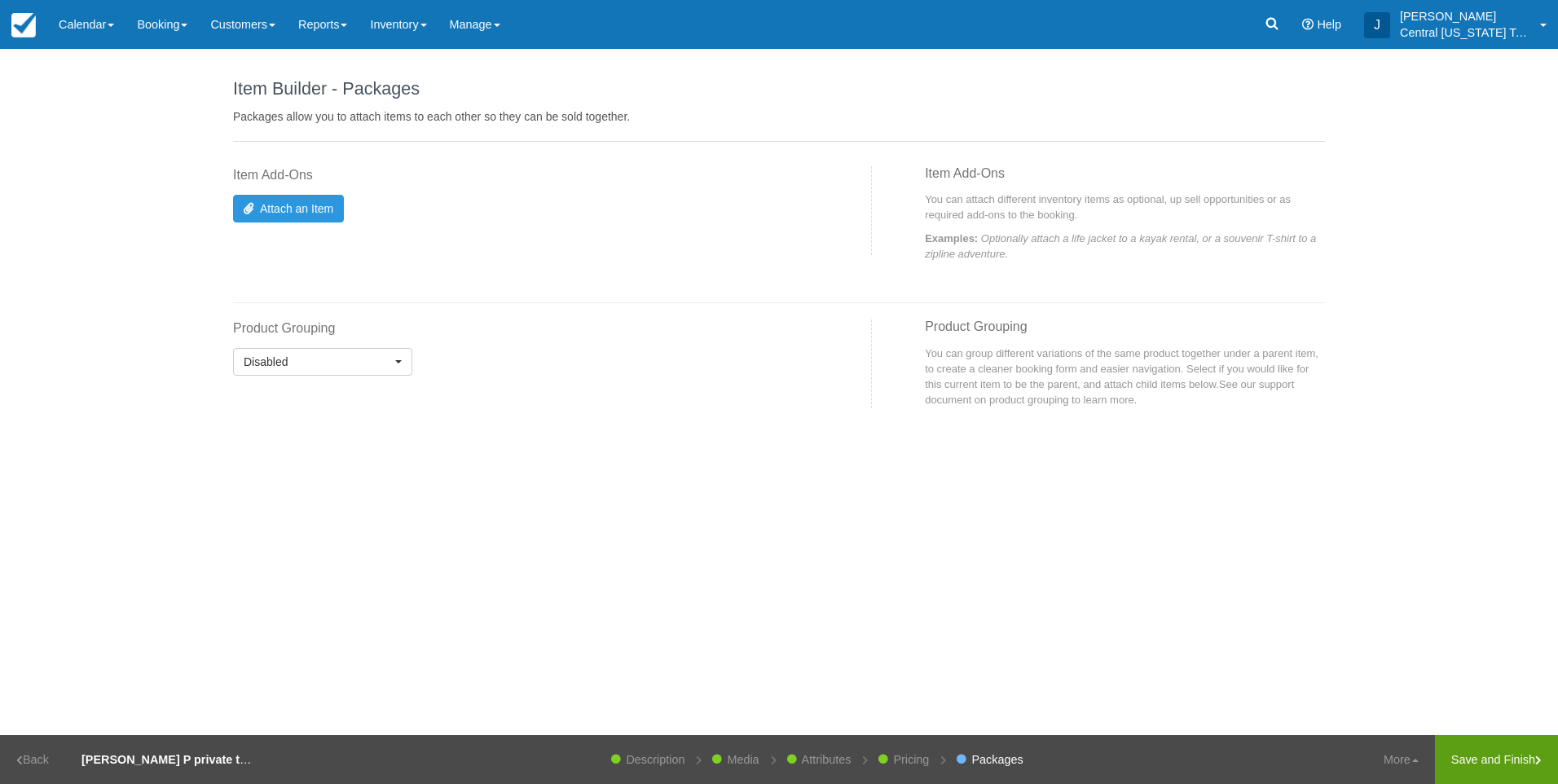
click at [1476, 760] on link "Save and Finish" at bounding box center [1497, 758] width 123 height 49
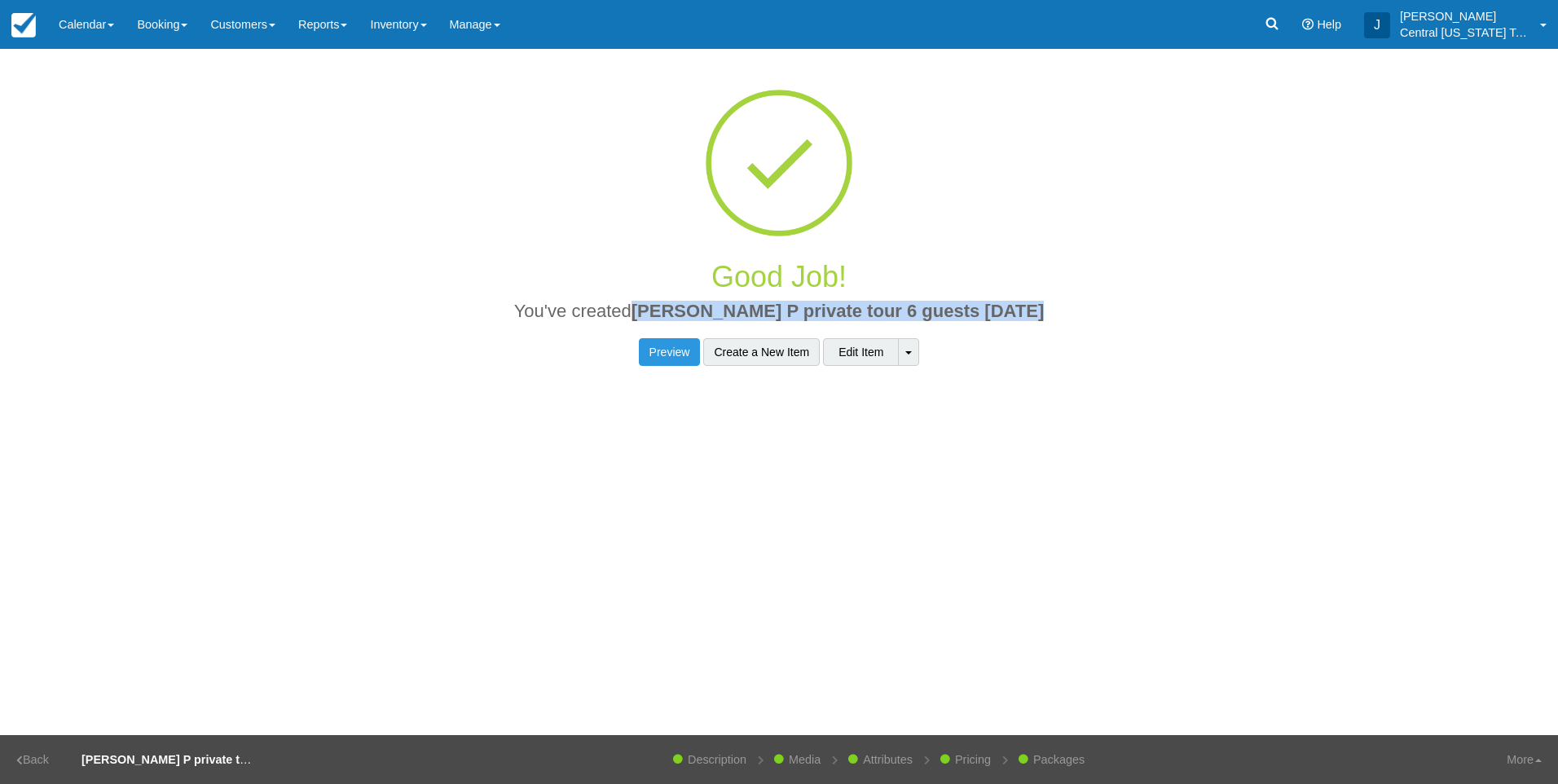
drag, startPoint x: 992, startPoint y: 309, endPoint x: 656, endPoint y: 314, distance: 336.0
click at [656, 314] on h2 "You've created Katherine P private tour 6 guests 10-10-2025" at bounding box center [779, 315] width 1068 height 29
drag, startPoint x: 656, startPoint y: 314, endPoint x: 667, endPoint y: 311, distance: 11.4
copy span "[PERSON_NAME] P private tour 6 guests [DATE]"
click at [417, 30] on link "Inventory" at bounding box center [398, 24] width 79 height 49
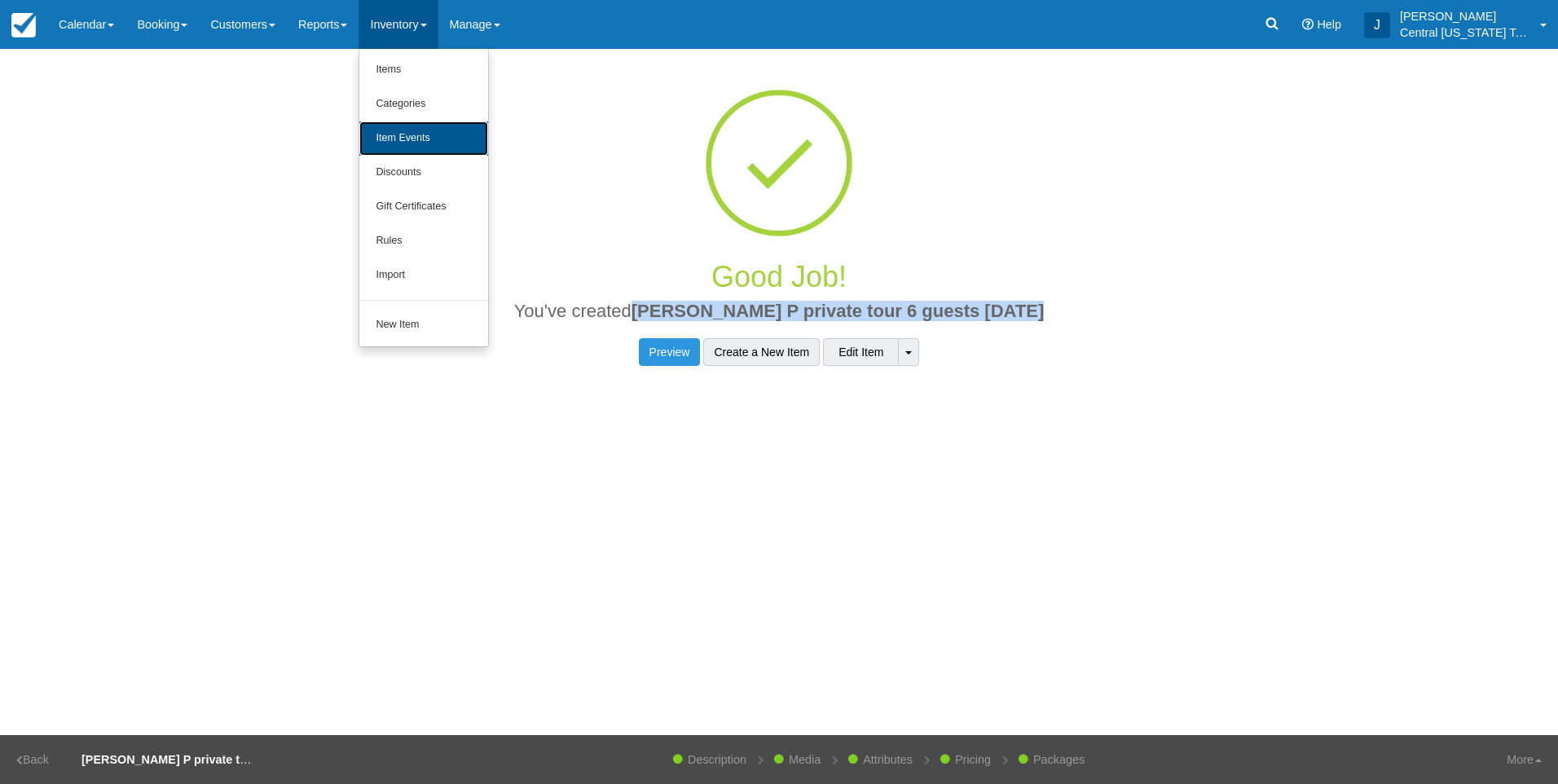
click at [440, 129] on link "Item Events" at bounding box center [424, 139] width 129 height 35
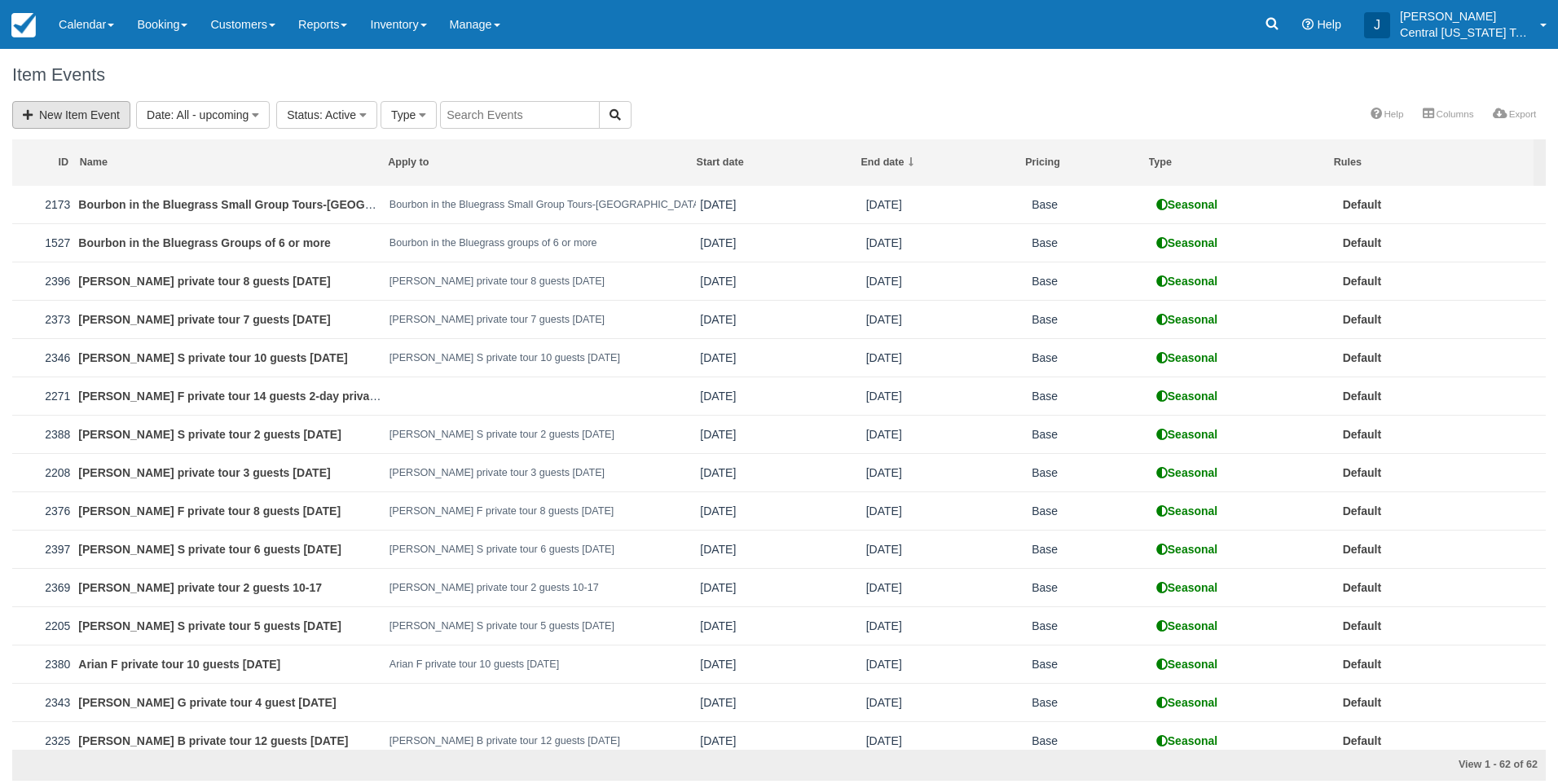
click at [44, 123] on link "New Item Event" at bounding box center [70, 115] width 118 height 28
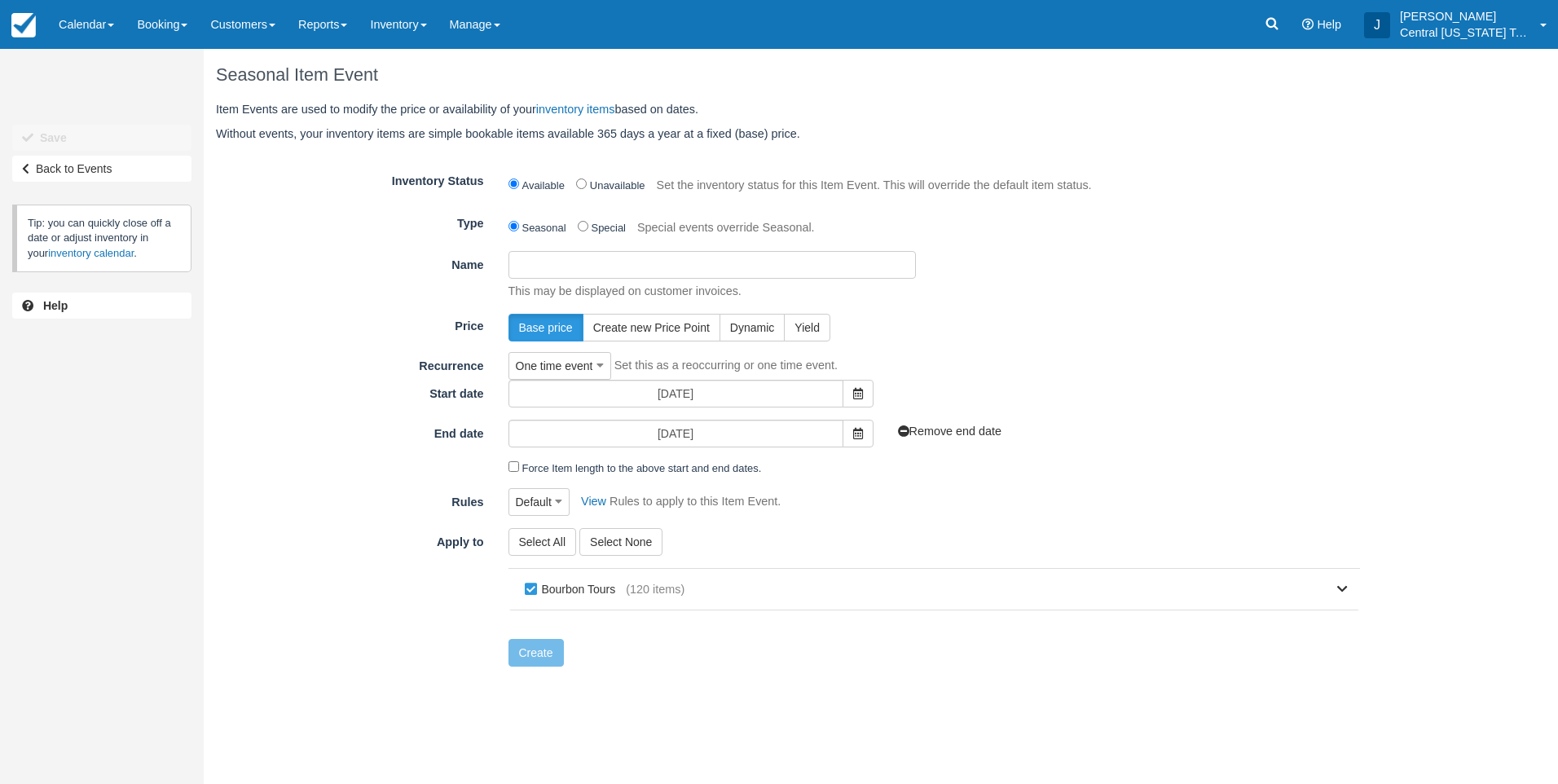
click at [558, 274] on input "Name" at bounding box center [712, 264] width 407 height 28
paste input "[PERSON_NAME] P private tour 6 guests [DATE]"
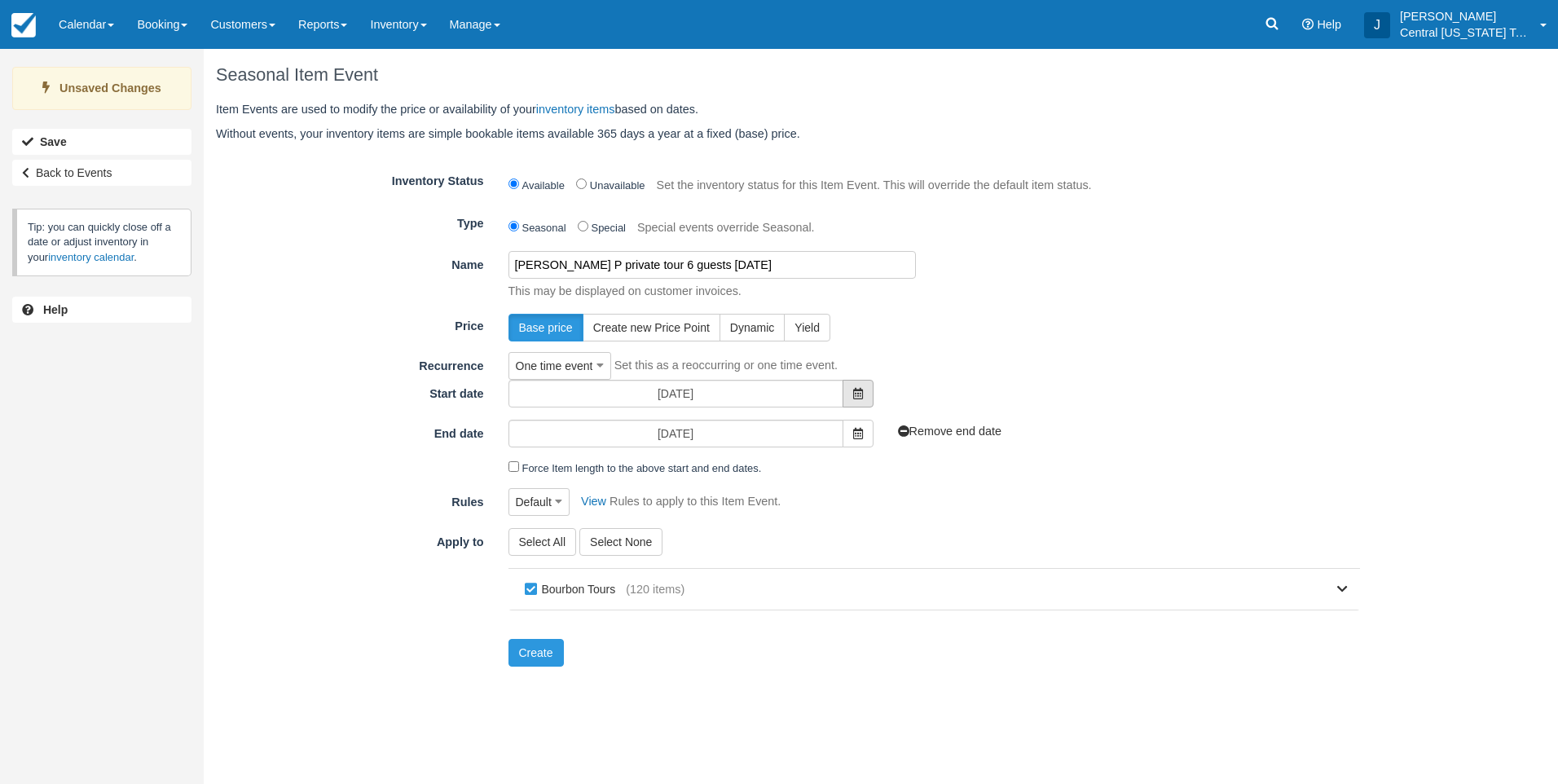
type input "[PERSON_NAME] P private tour 6 guests [DATE]"
click at [868, 396] on span at bounding box center [858, 393] width 31 height 28
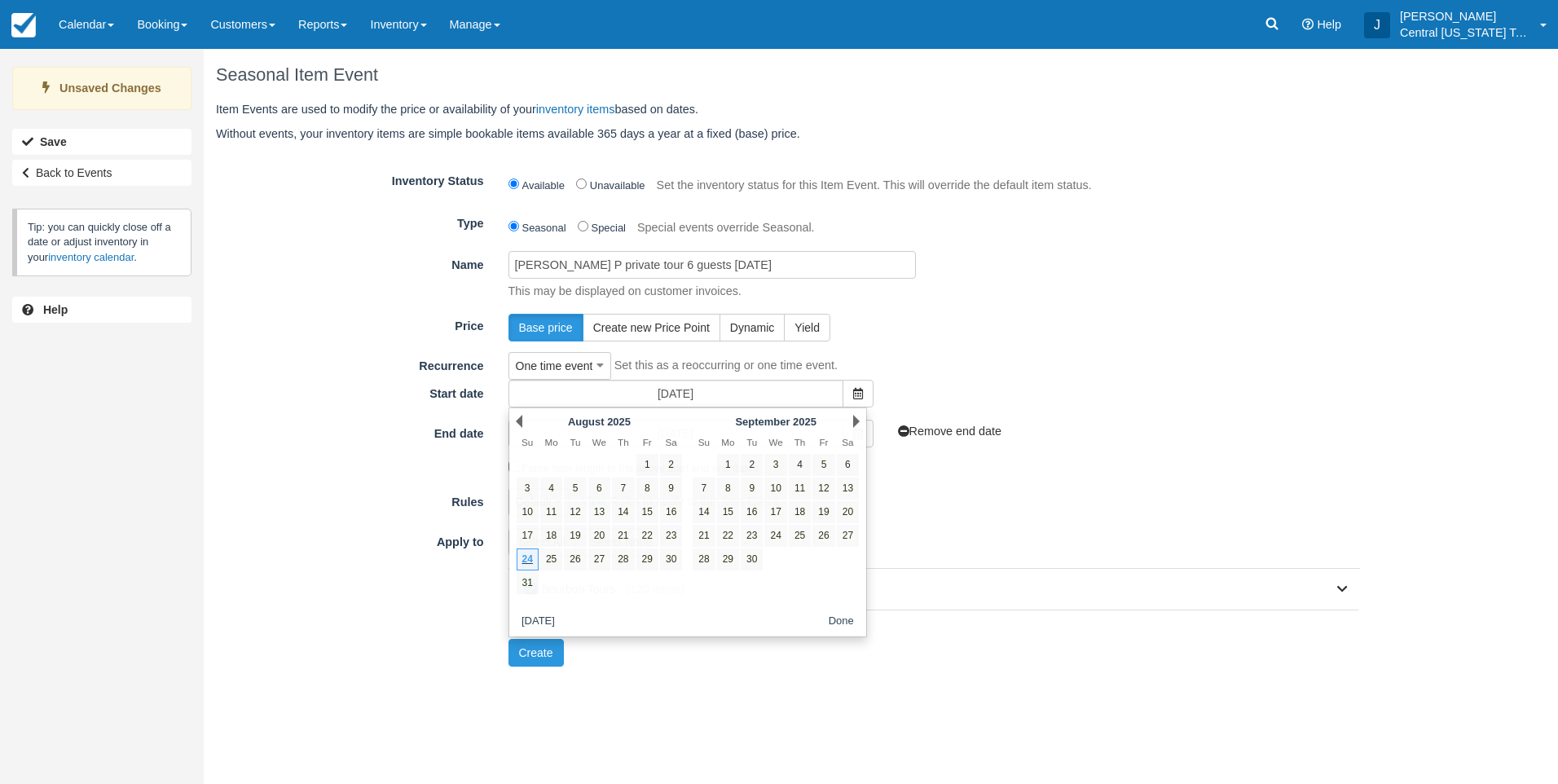
click at [860, 417] on div "Next September 2025" at bounding box center [777, 421] width 177 height 23
click at [857, 418] on link "Next" at bounding box center [857, 421] width 7 height 13
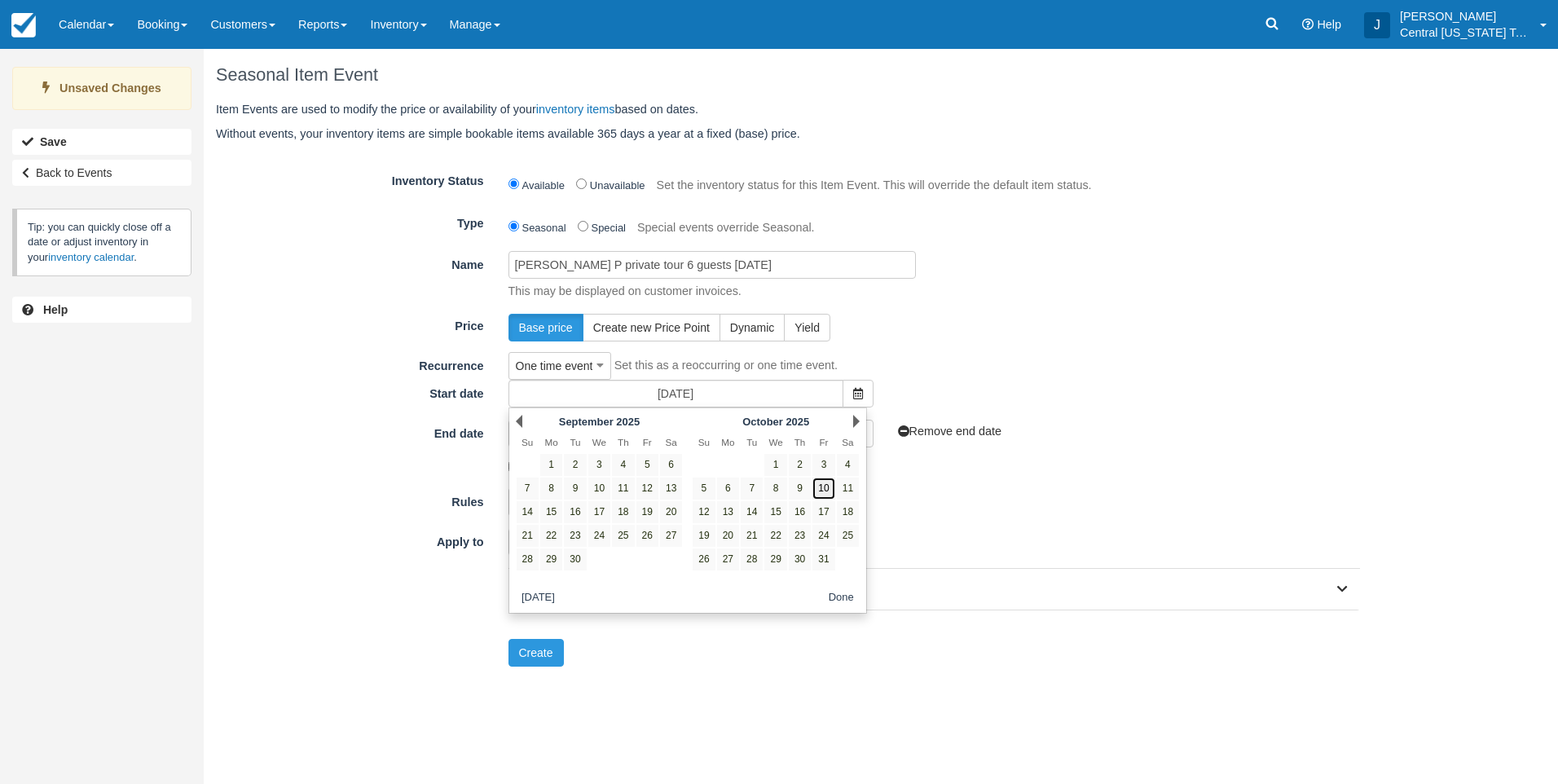
click at [820, 485] on link "10" at bounding box center [823, 488] width 22 height 22
type input "[DATE]"
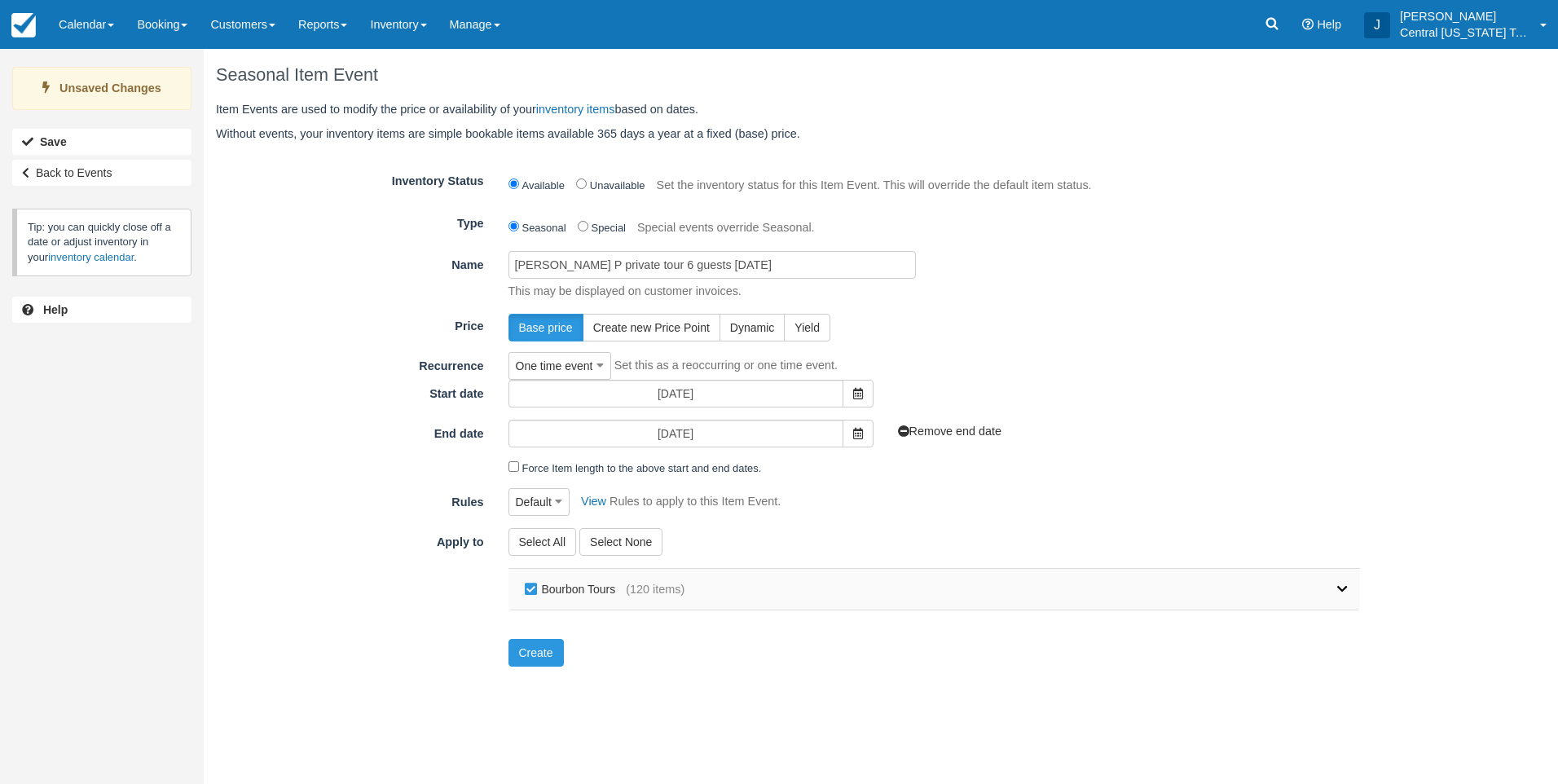
drag, startPoint x: 552, startPoint y: 588, endPoint x: 732, endPoint y: 587, distance: 180.0
click at [553, 588] on label "Bourbon Tours" at bounding box center [573, 589] width 106 height 25
checkbox input "false"
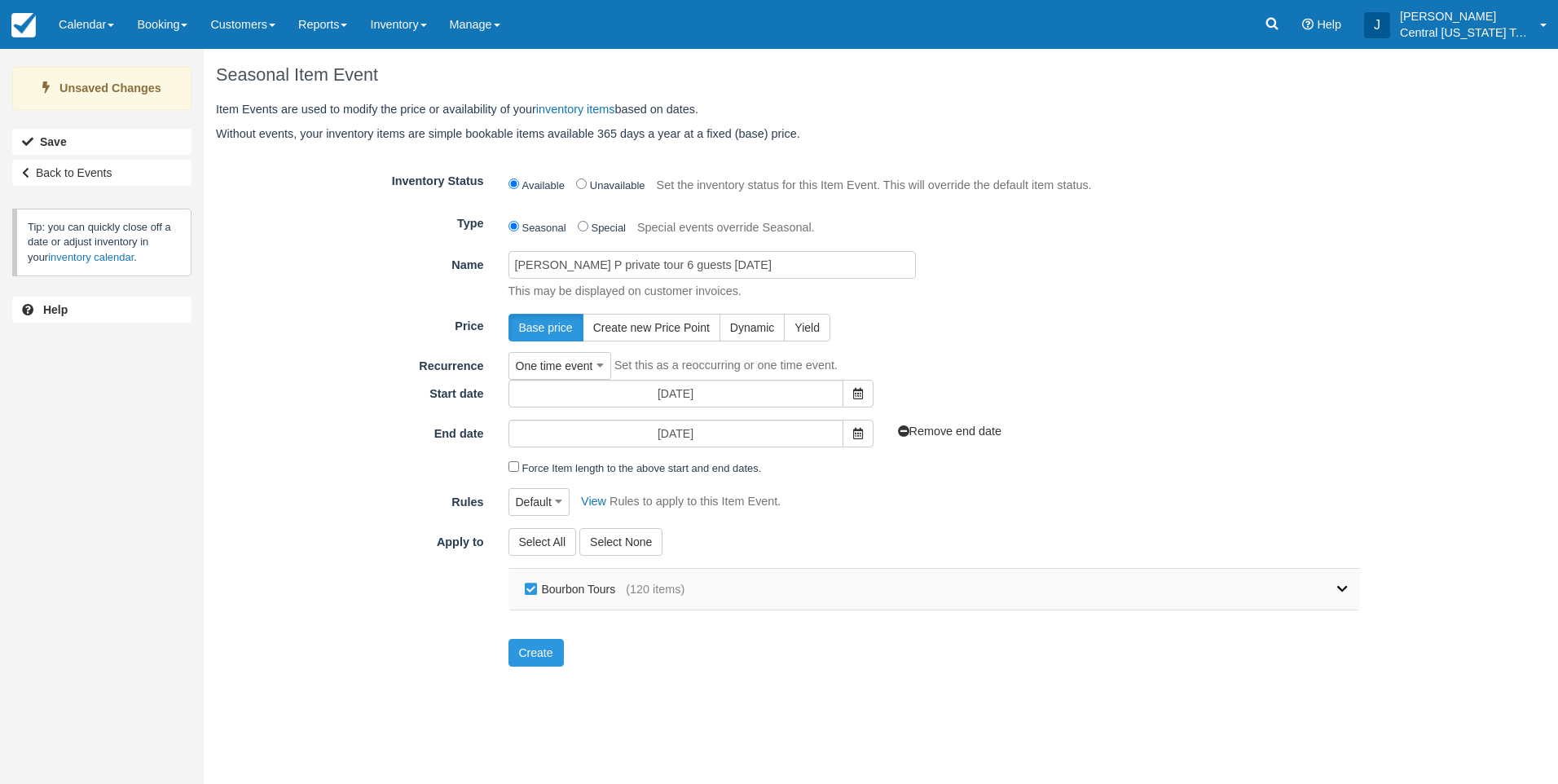
checkbox input "false"
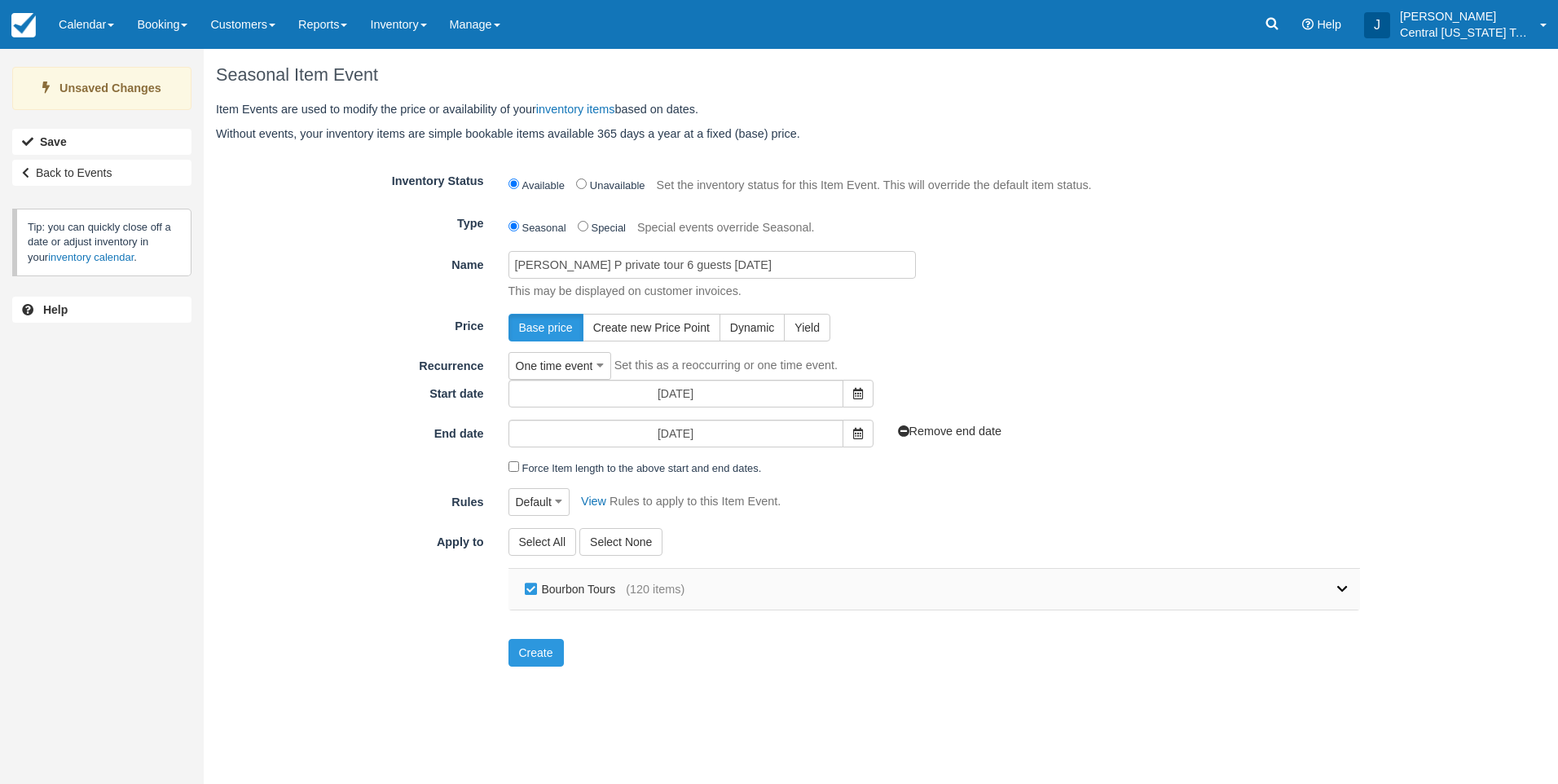
checkbox input "false"
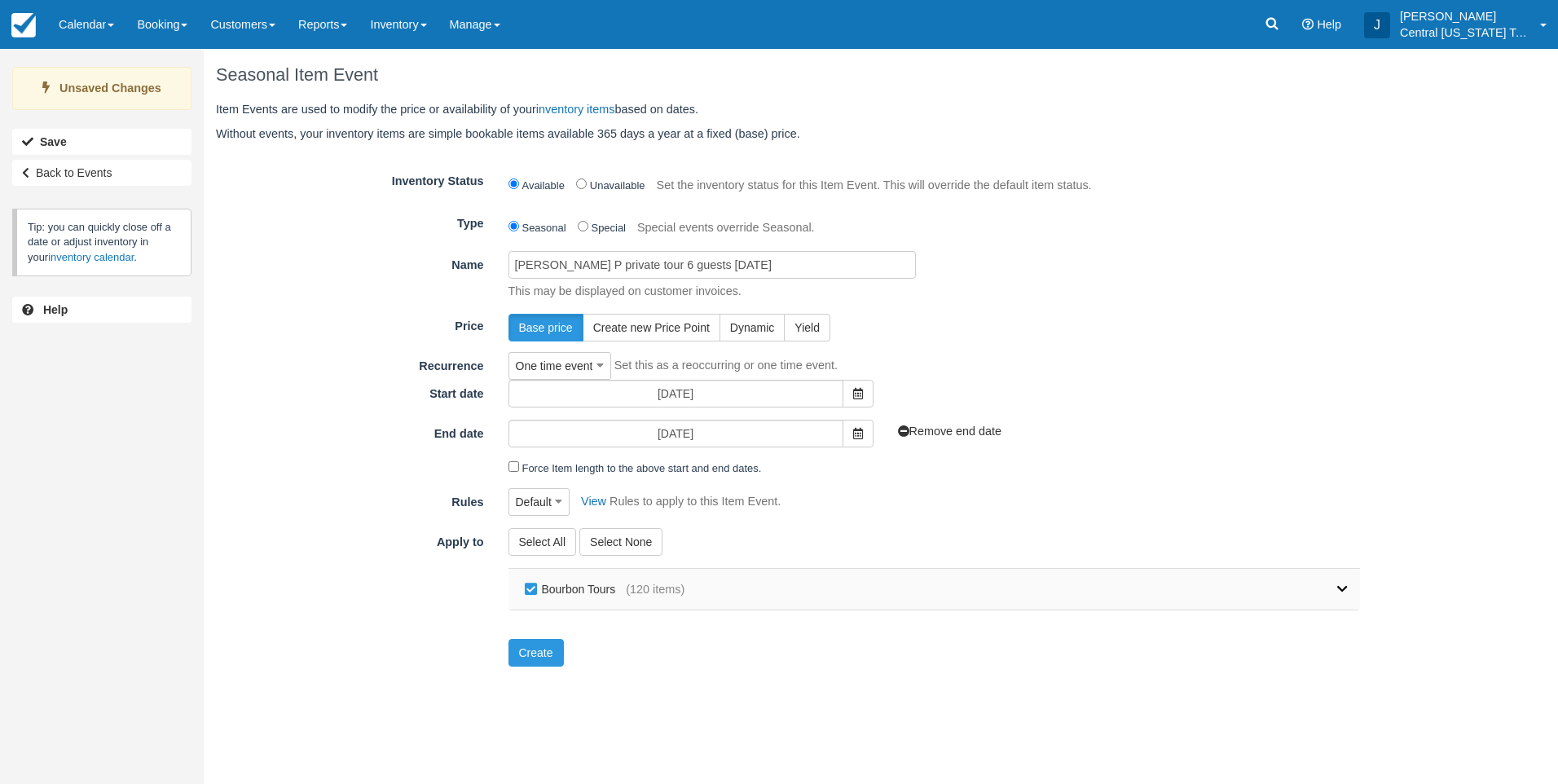
checkbox input "false"
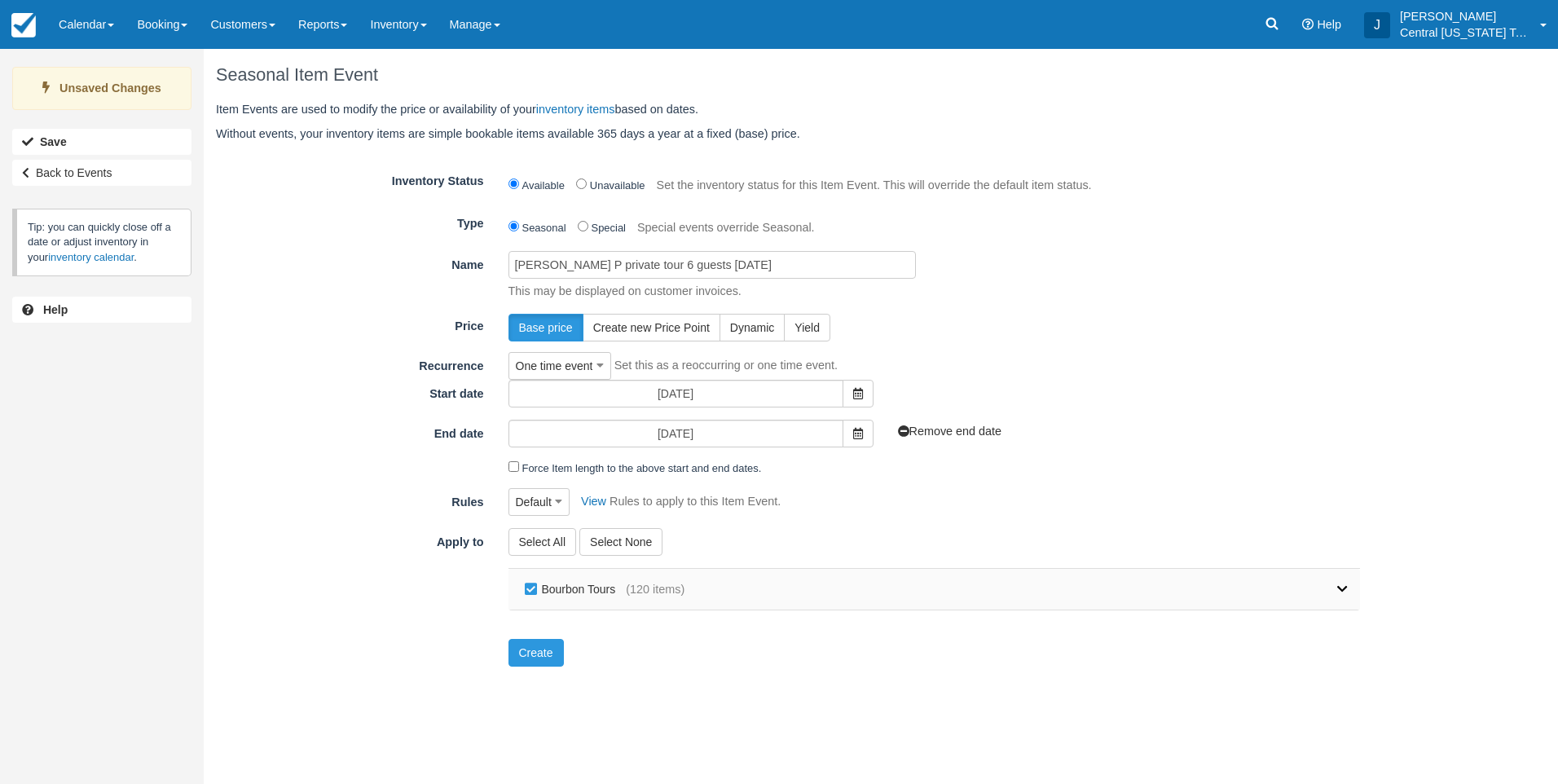
checkbox input "false"
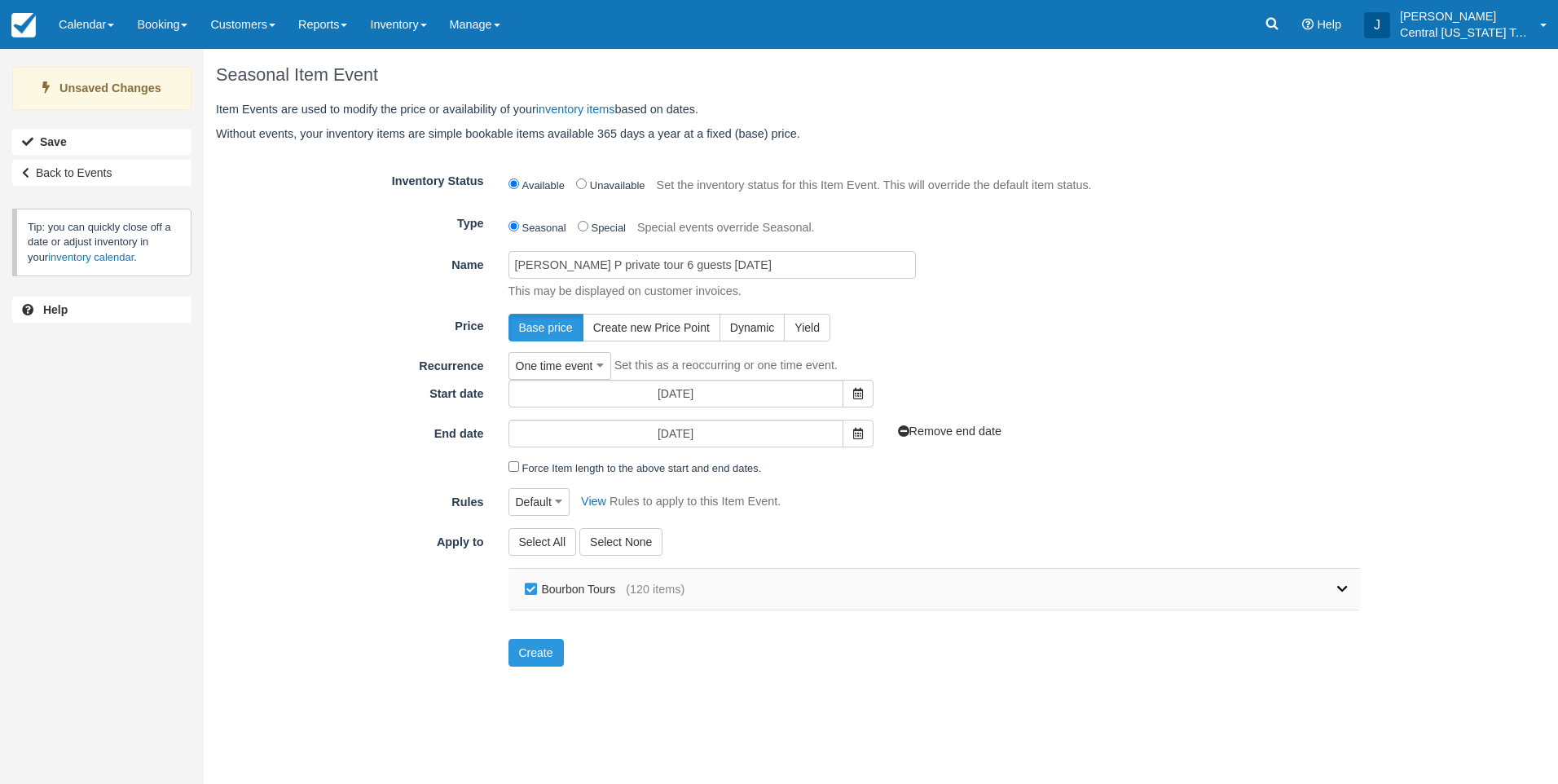
checkbox input "false"
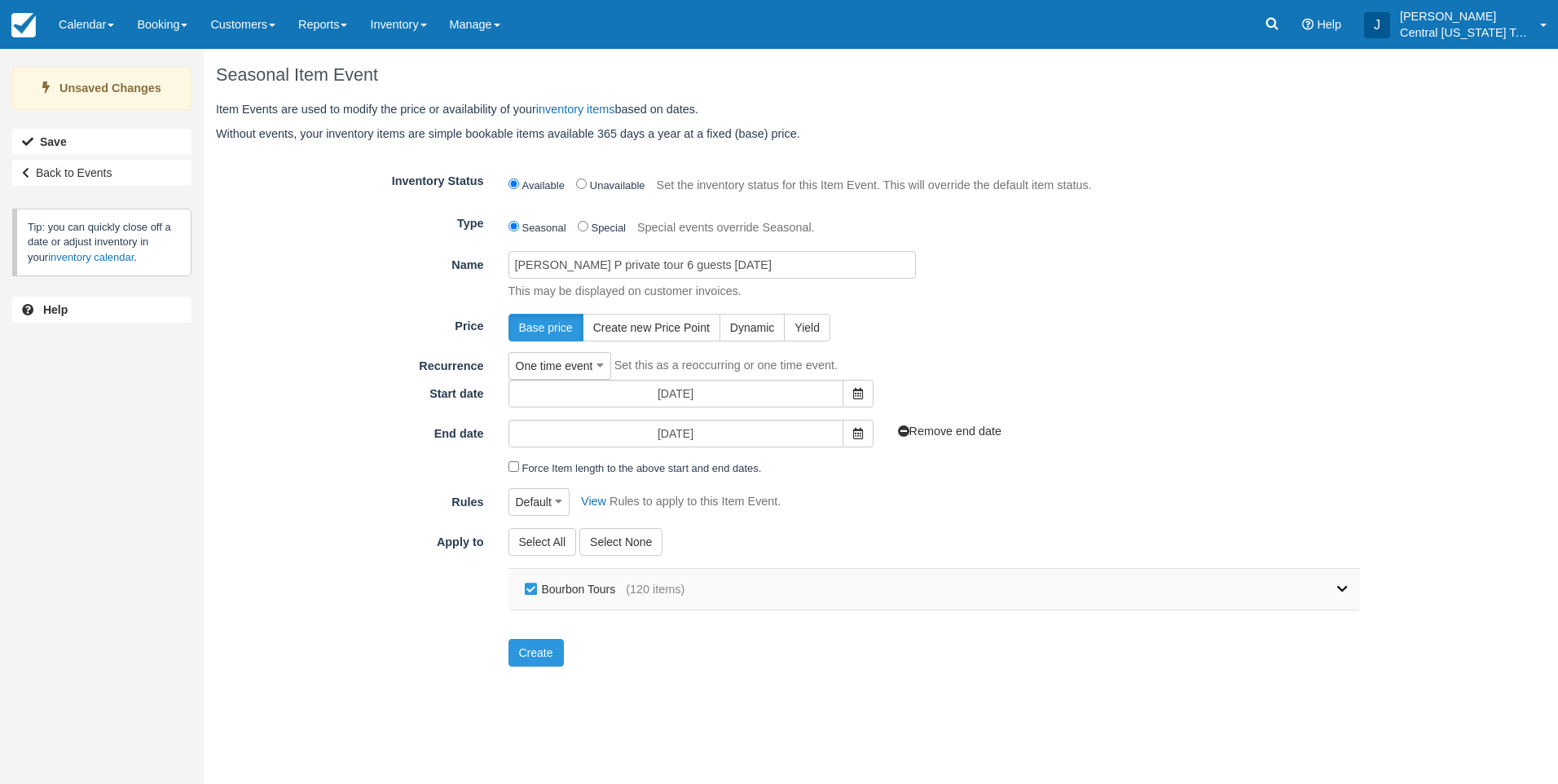
checkbox input "false"
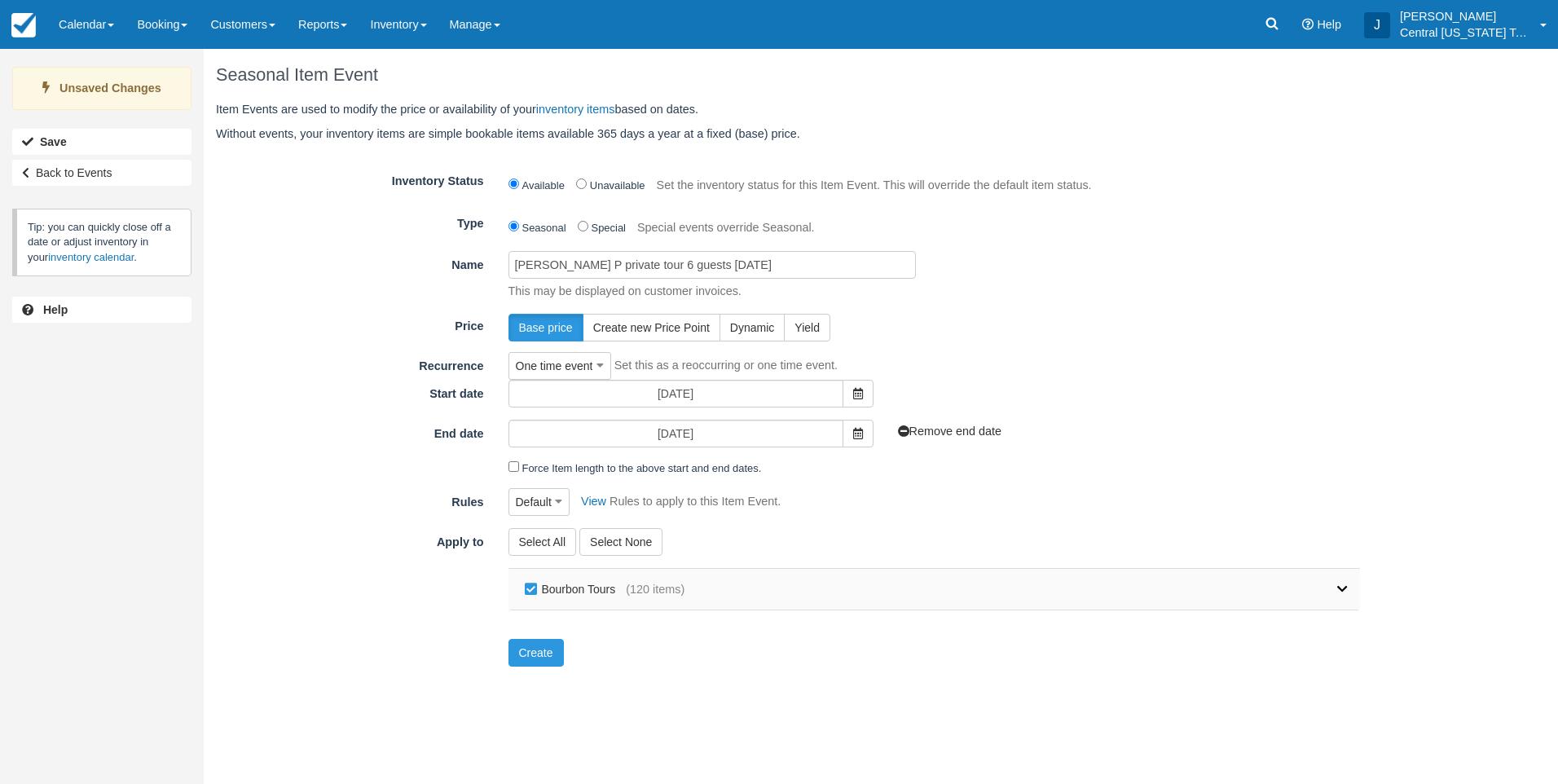
checkbox input "false"
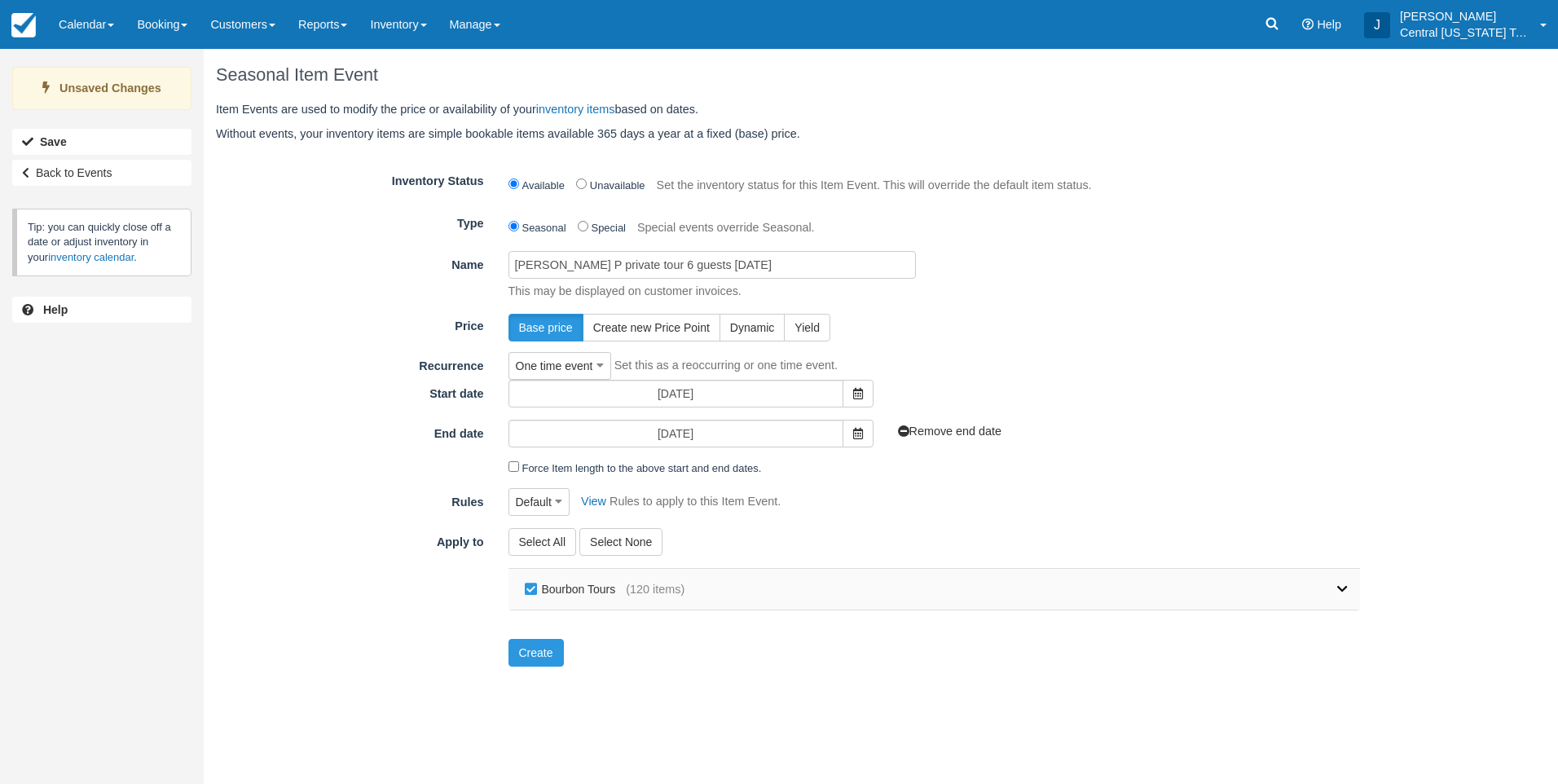
checkbox input "false"
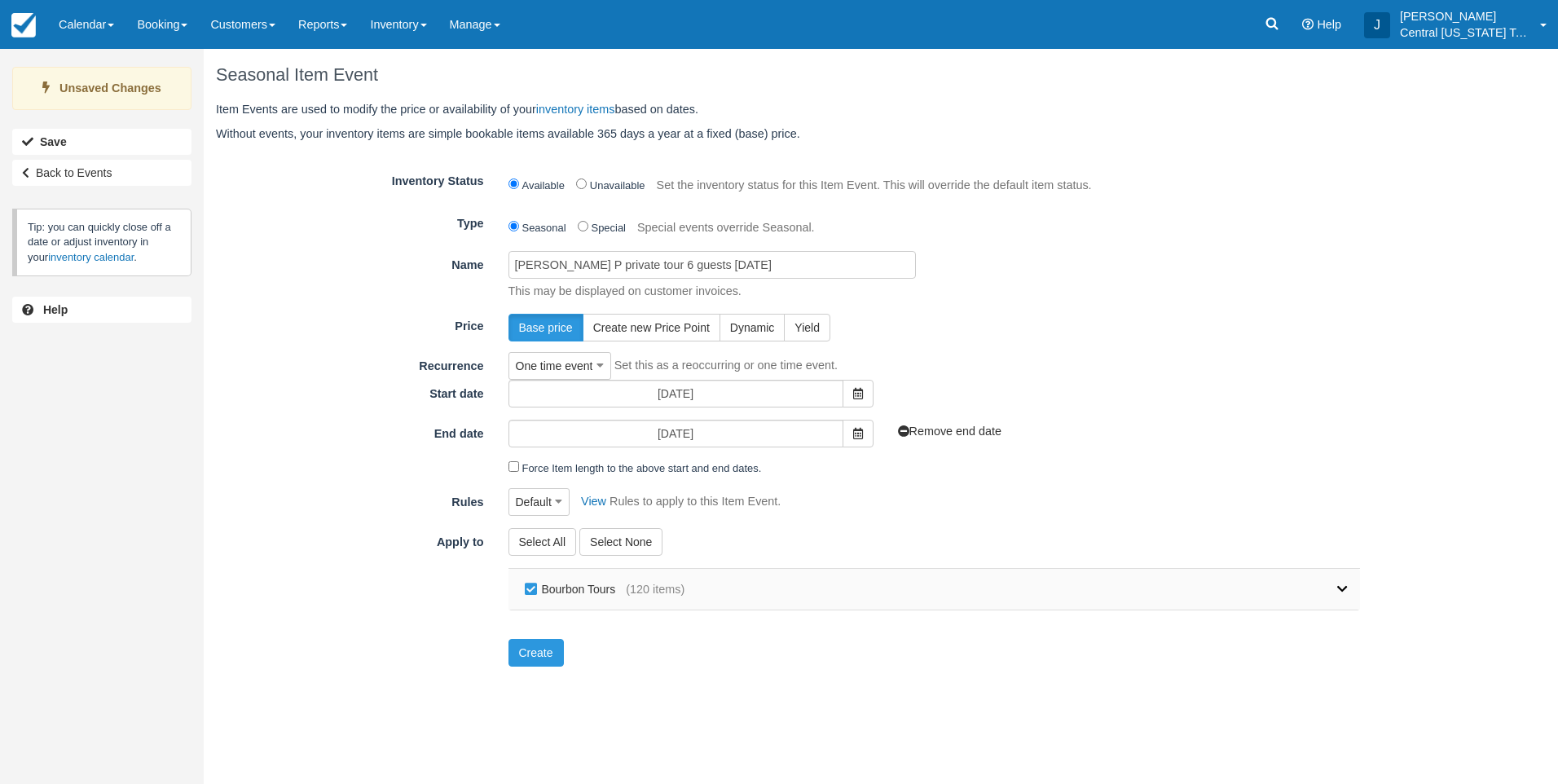
checkbox input "false"
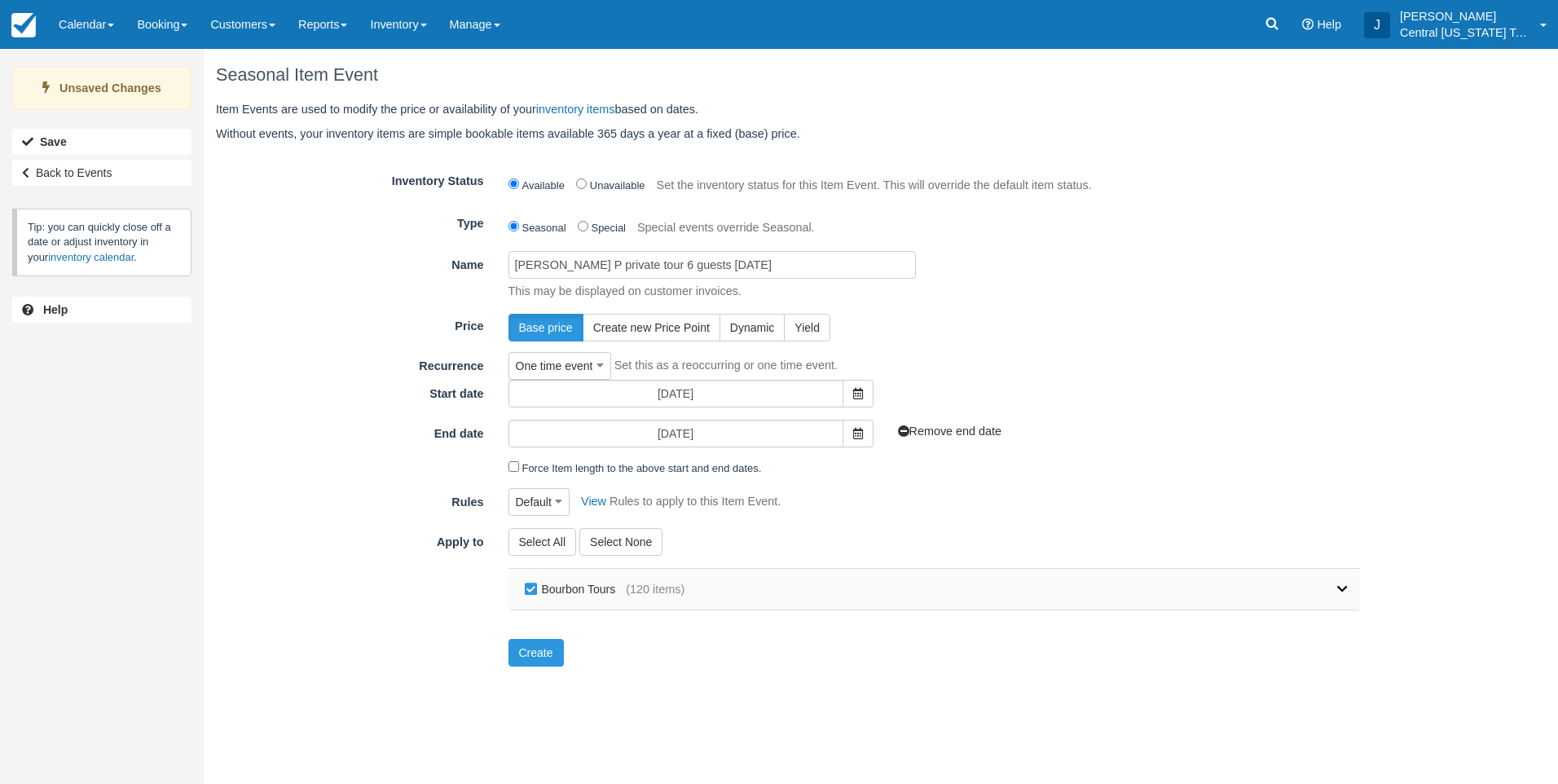
checkbox input "false"
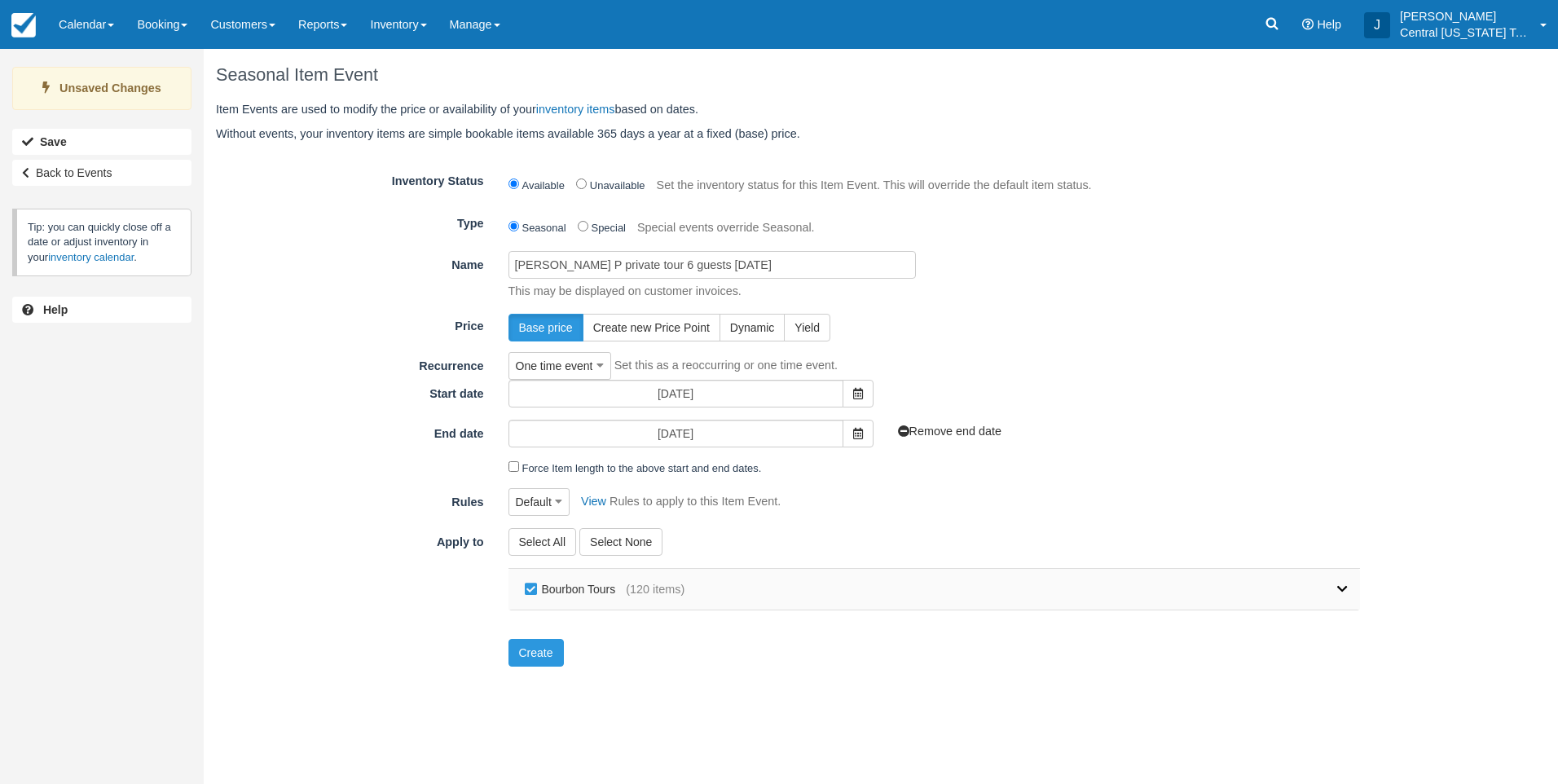
checkbox input "false"
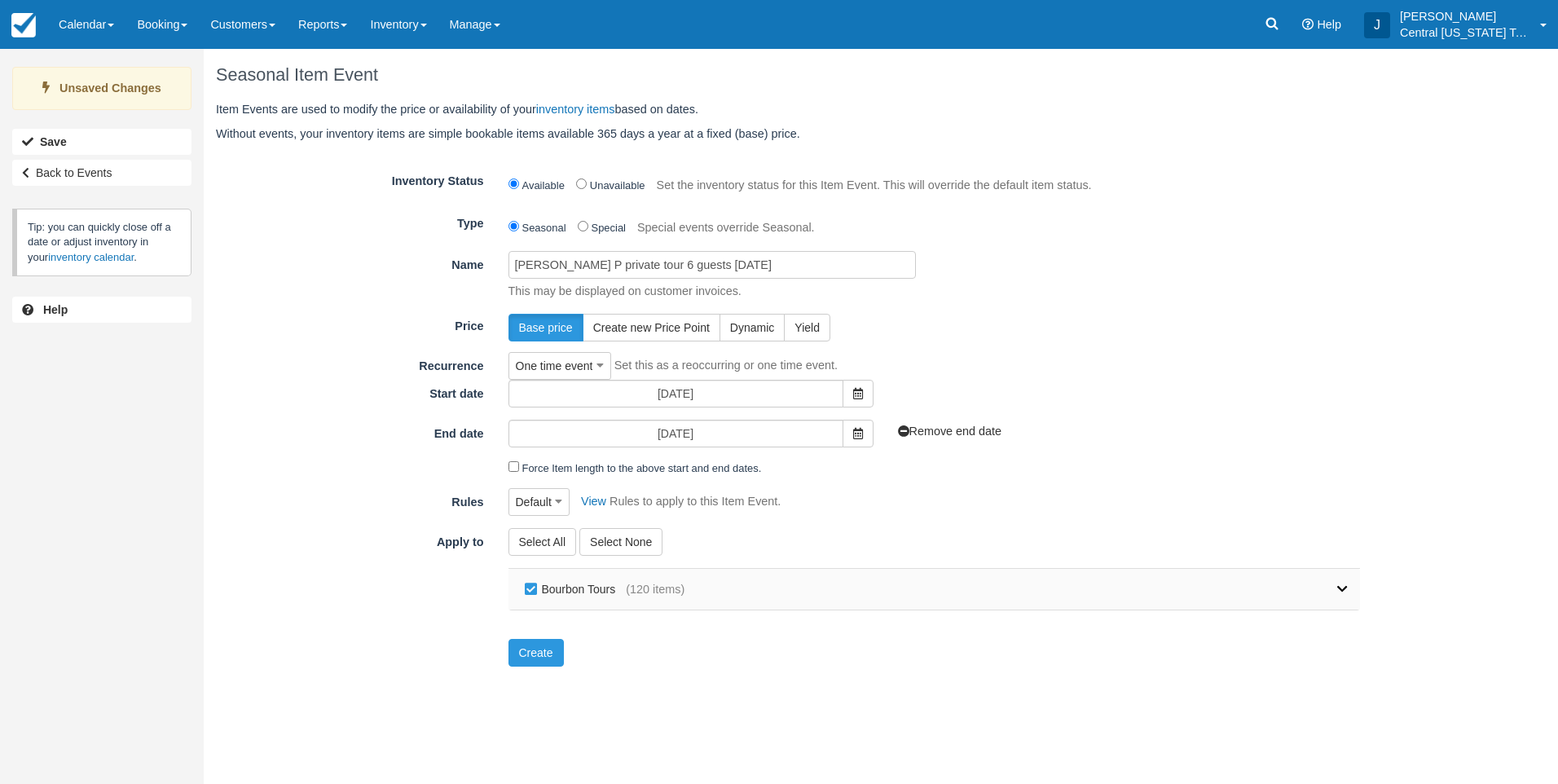
checkbox input "false"
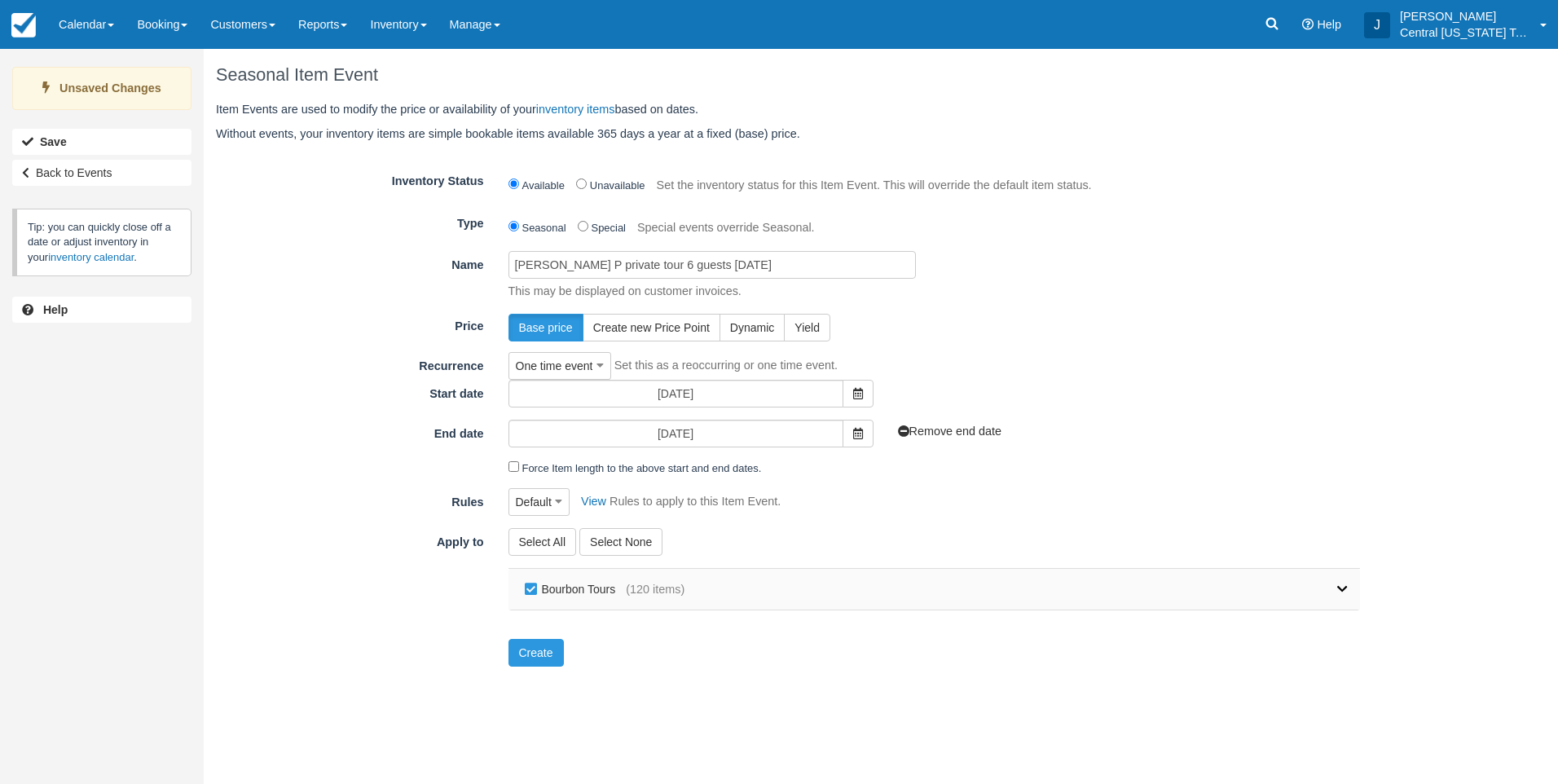
checkbox input "false"
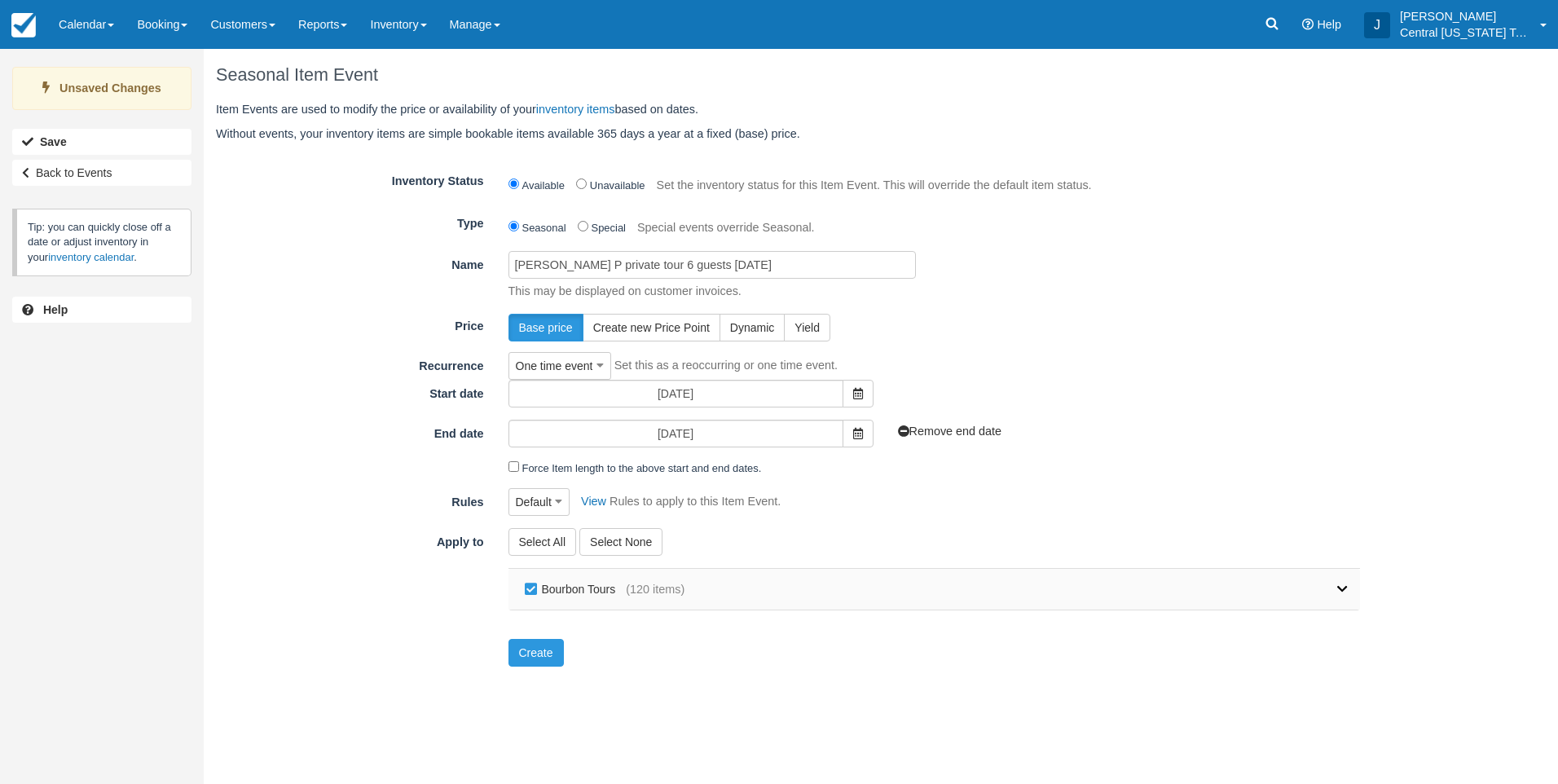
checkbox input "false"
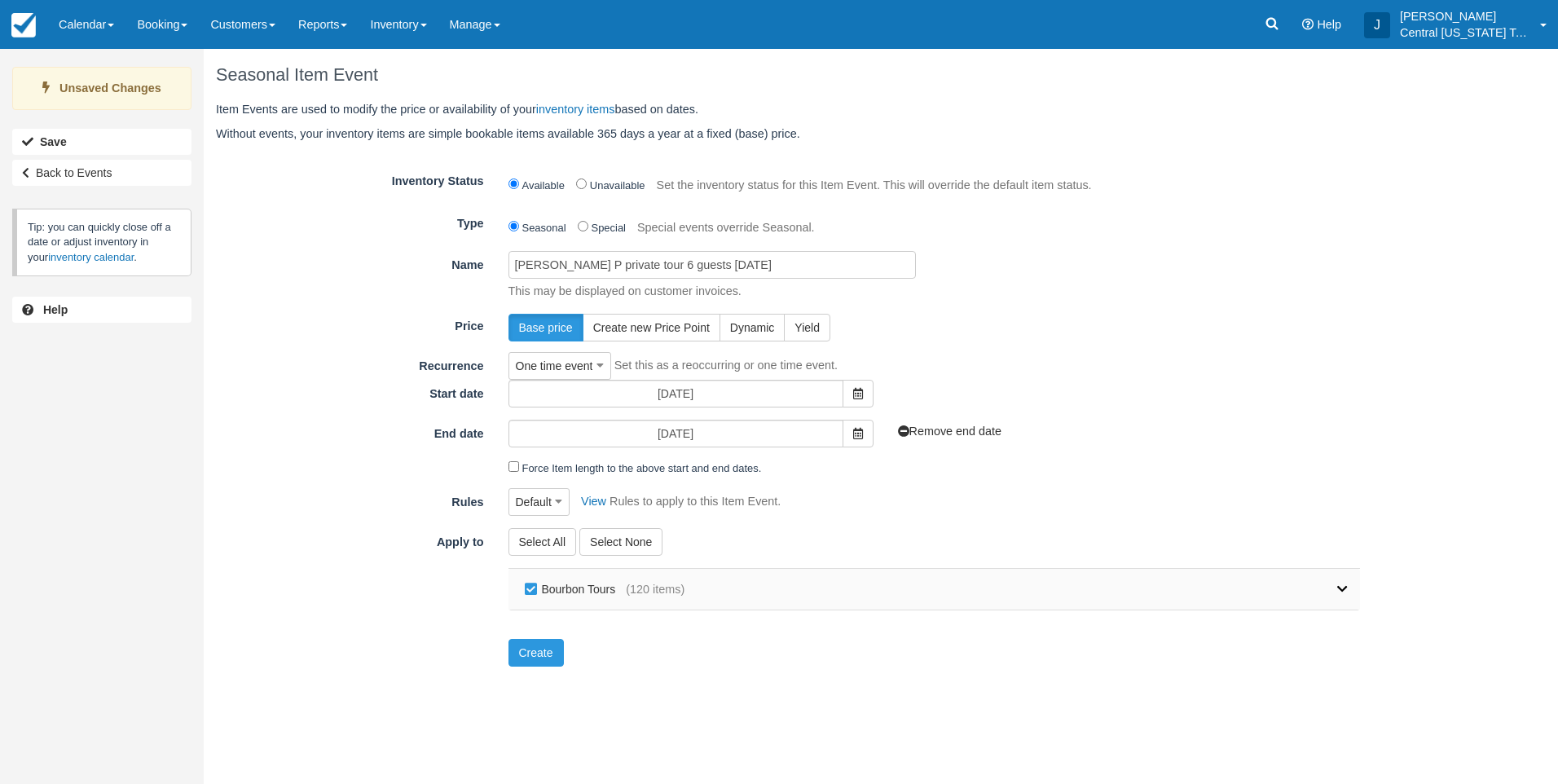
checkbox input "false"
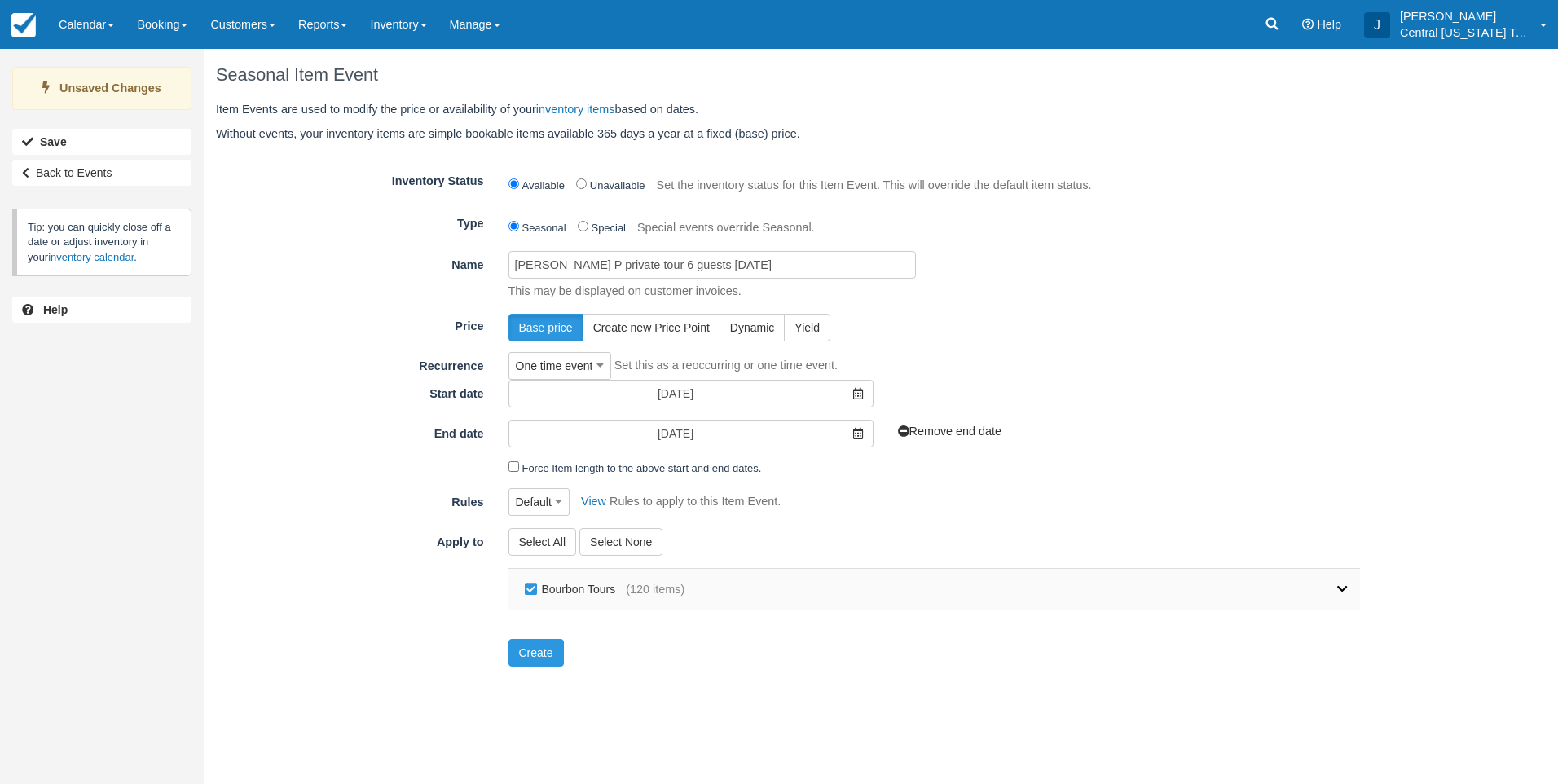
checkbox input "false"
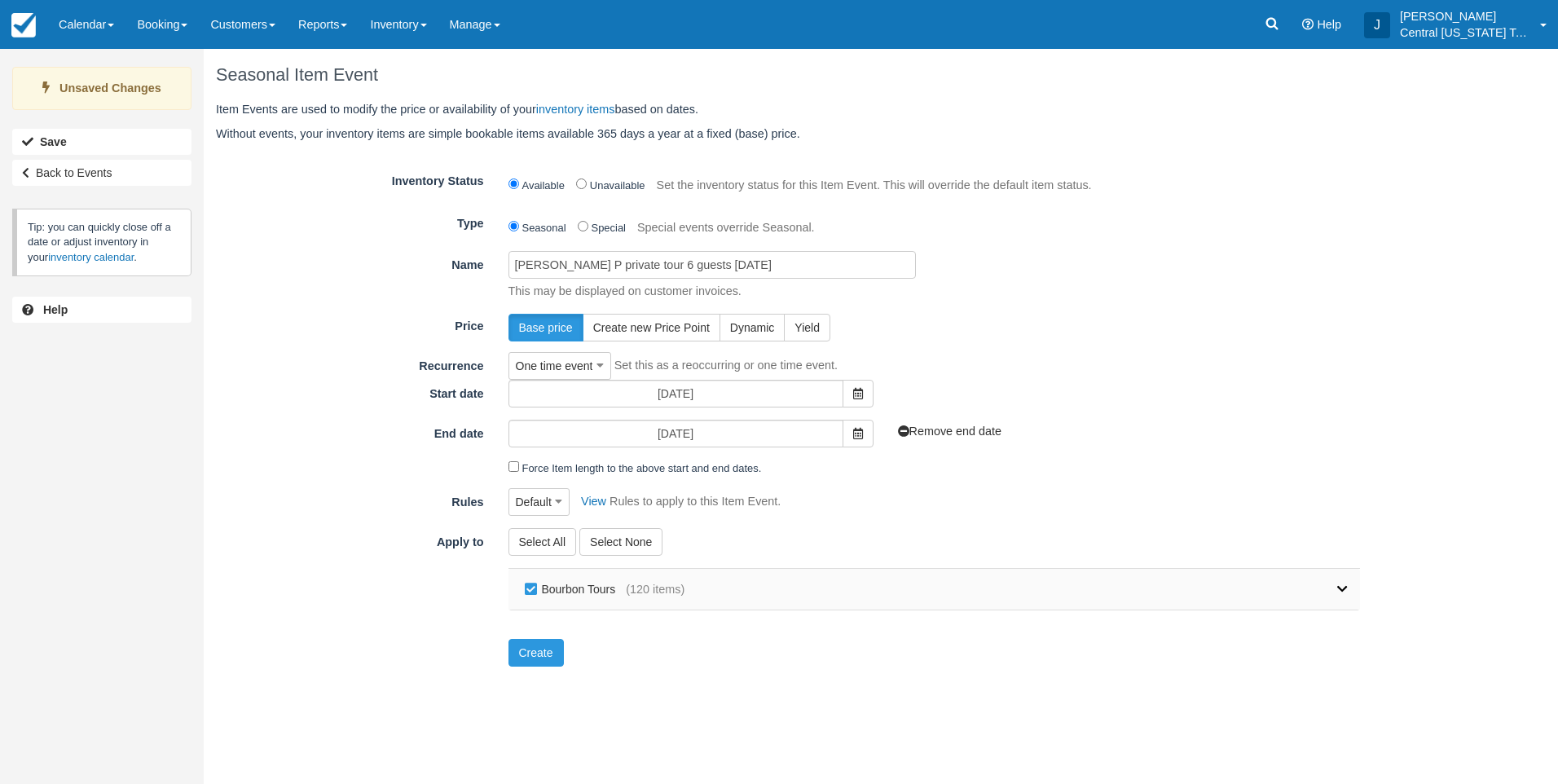
checkbox input "false"
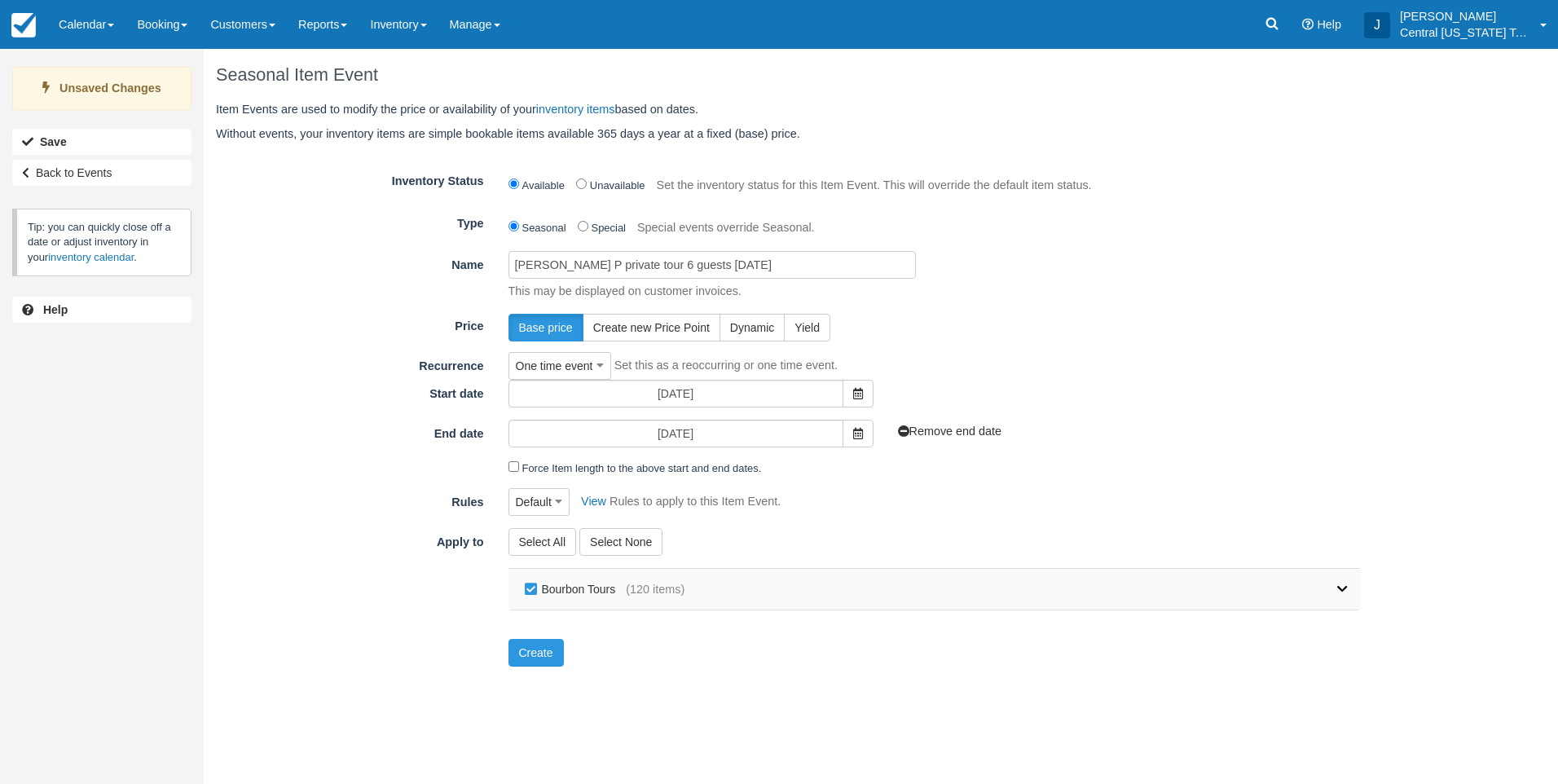
checkbox input "false"
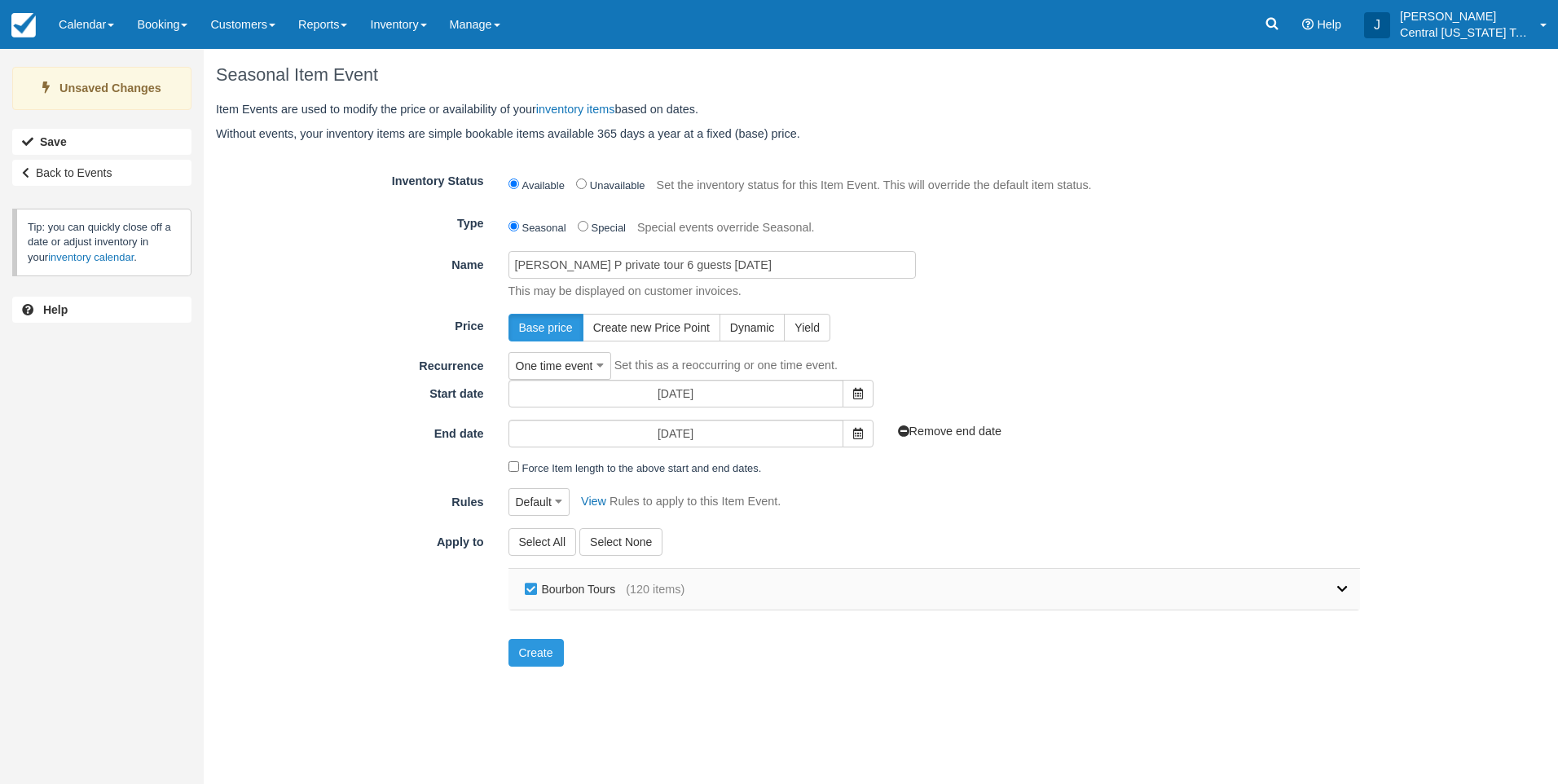
checkbox input "false"
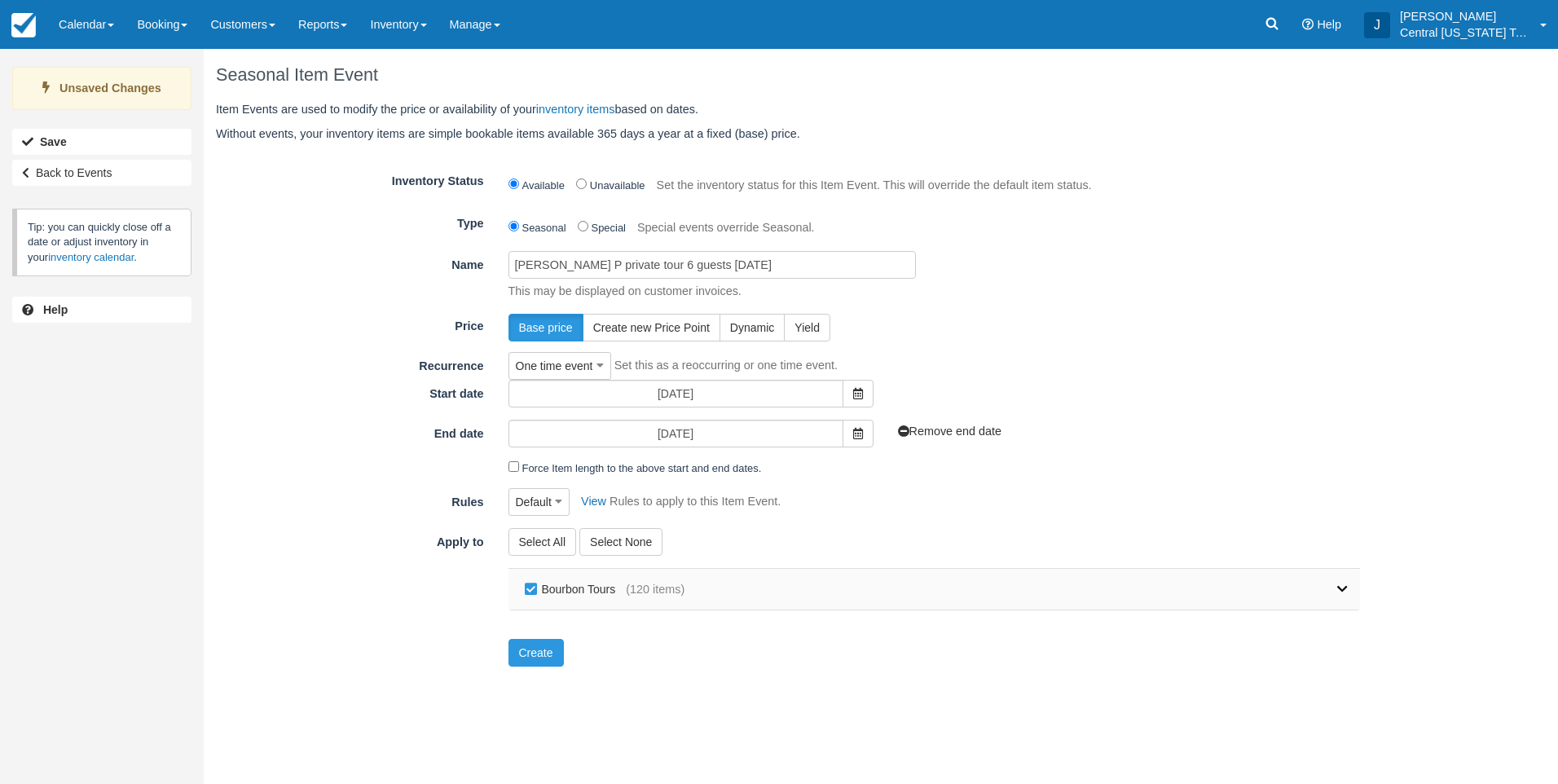
checkbox input "false"
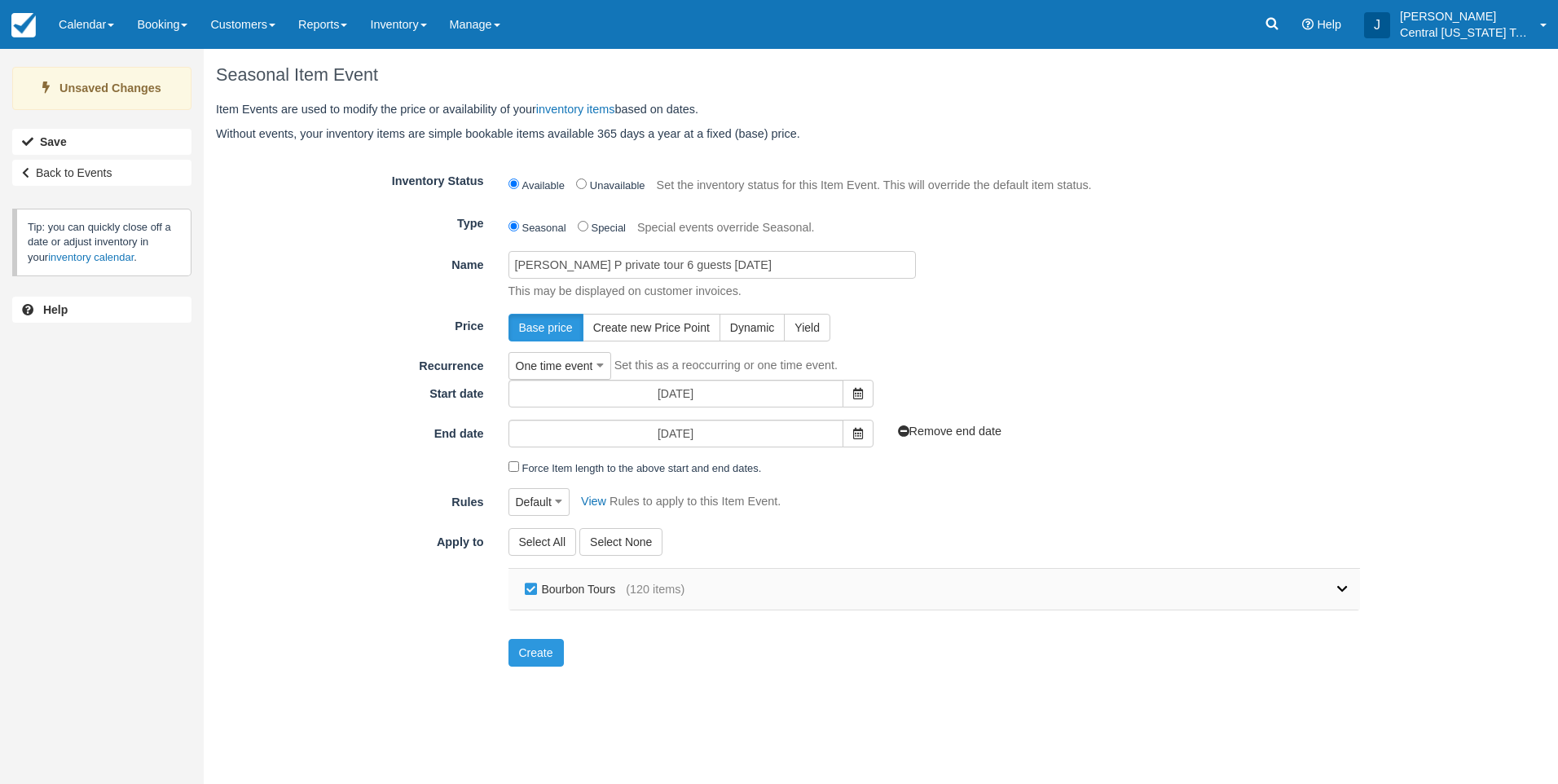
checkbox input "false"
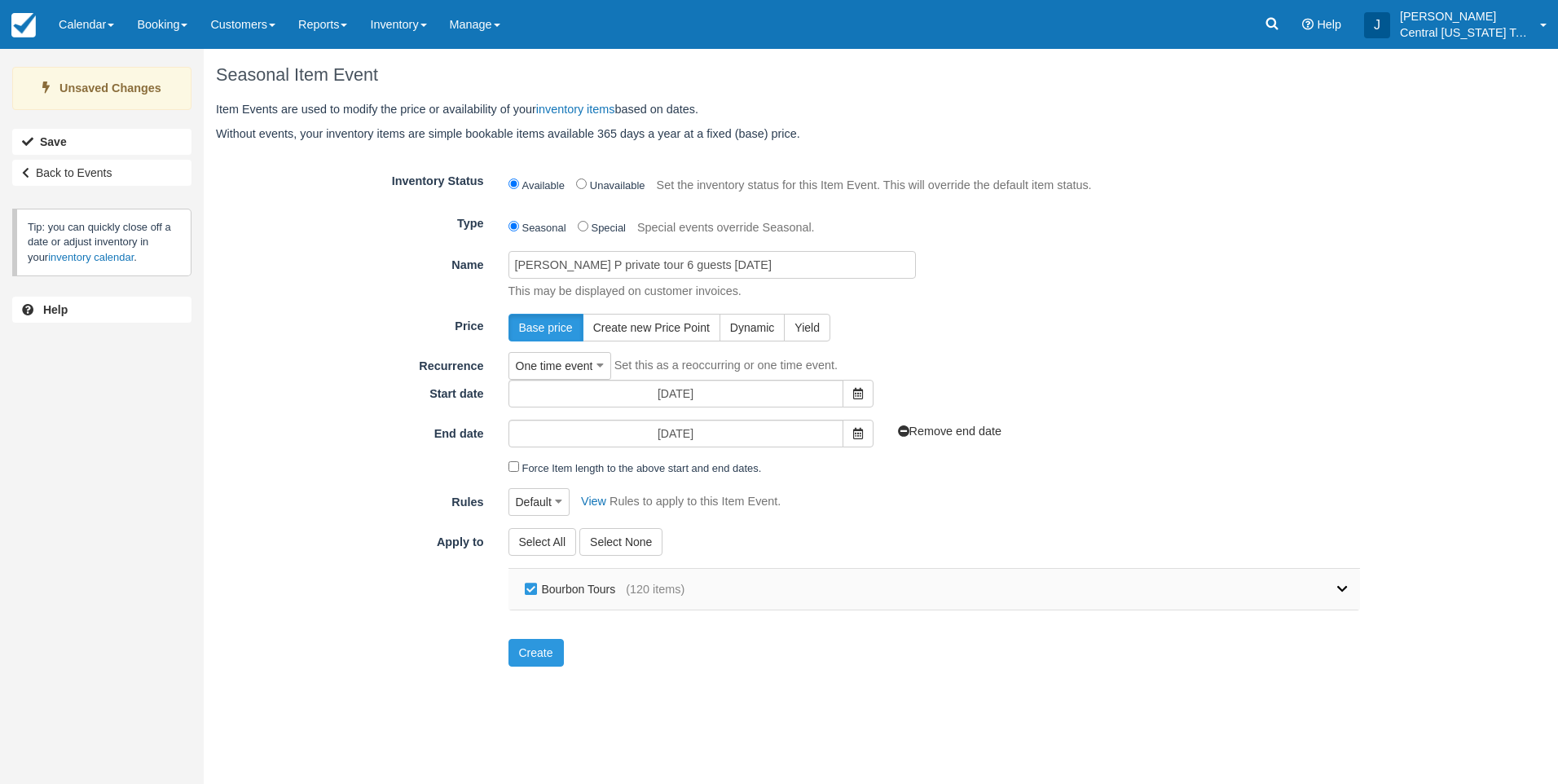
checkbox input "false"
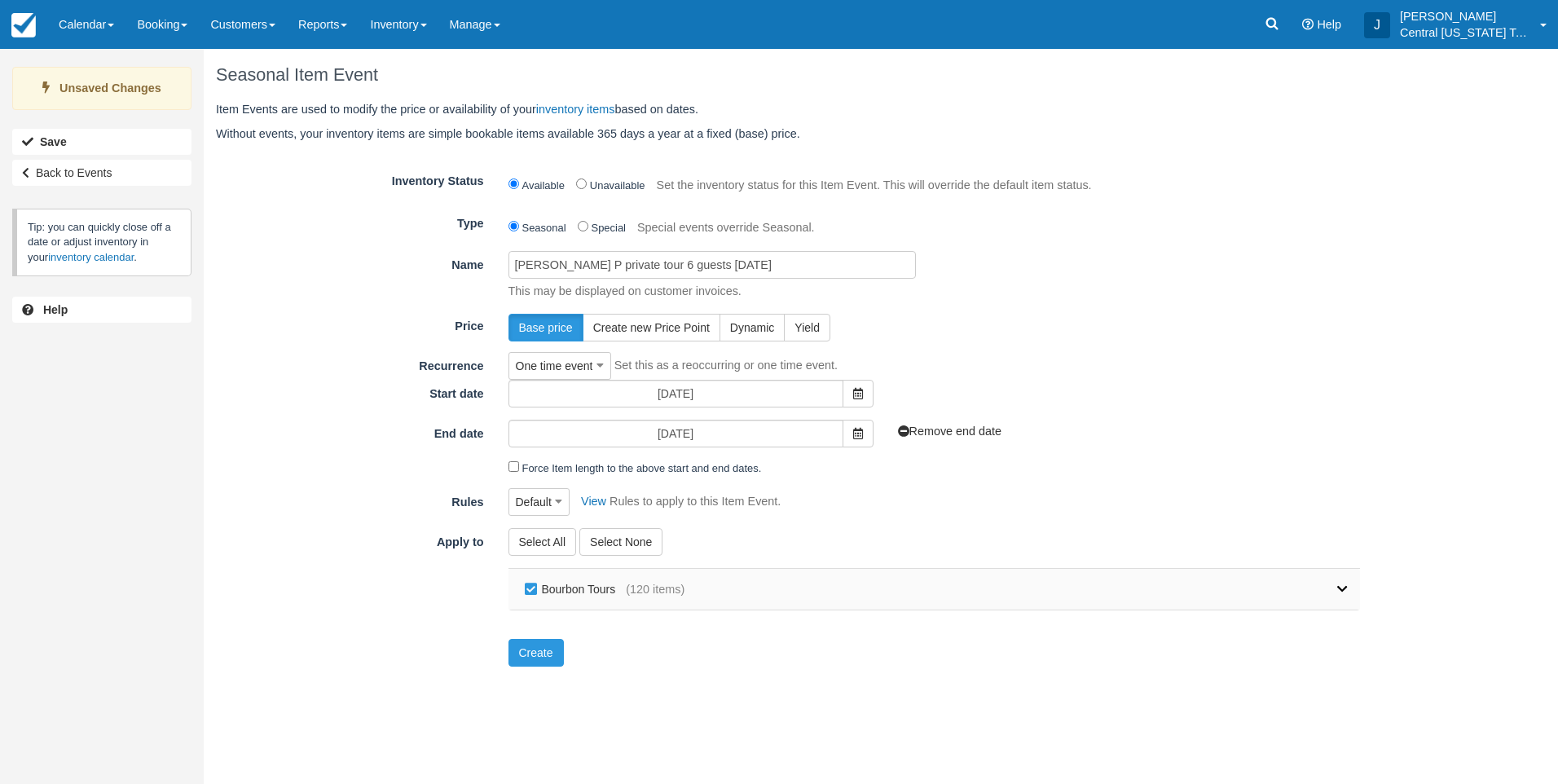
checkbox input "false"
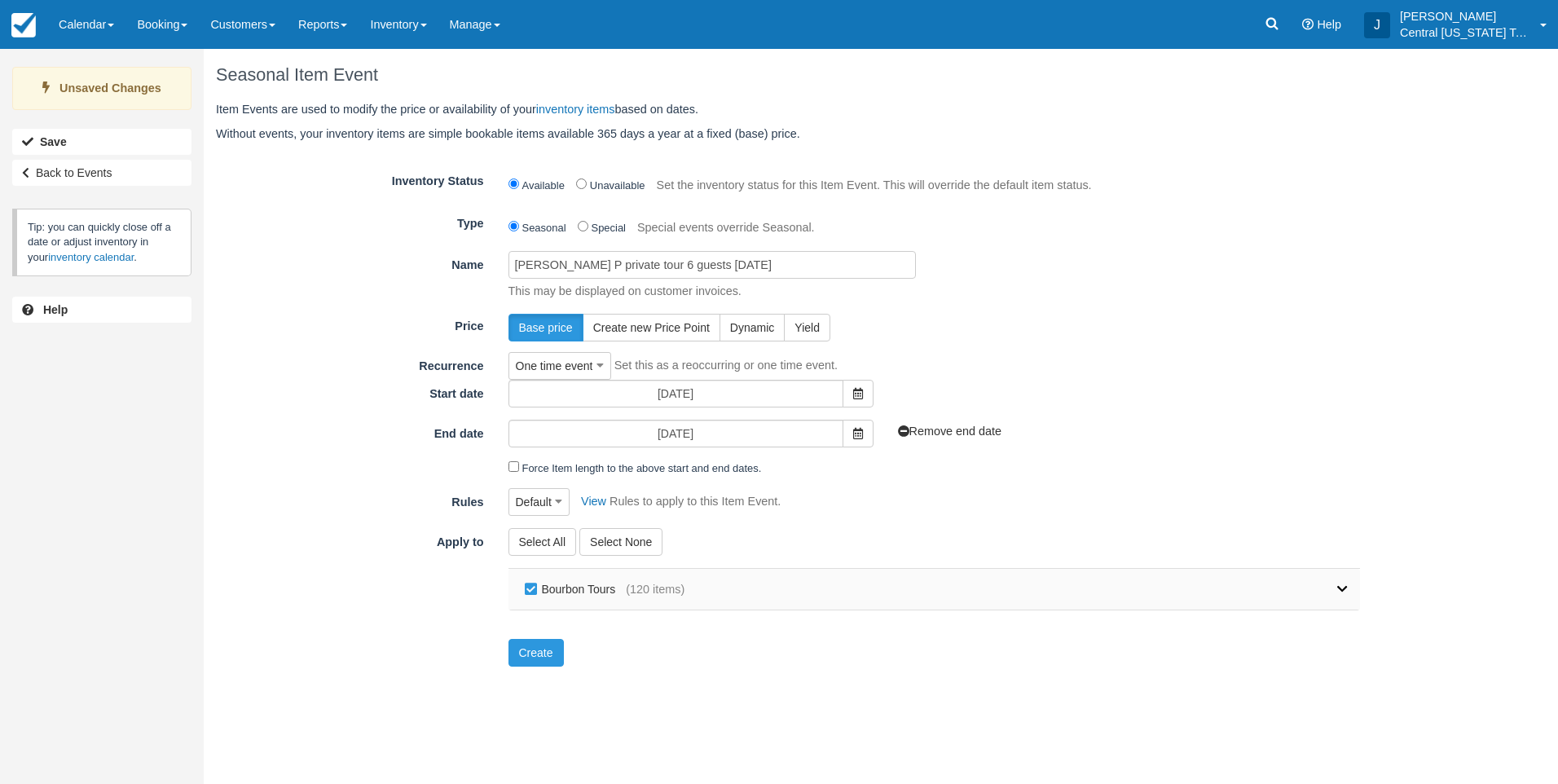
checkbox input "false"
click at [1338, 597] on span at bounding box center [1342, 589] width 11 height 17
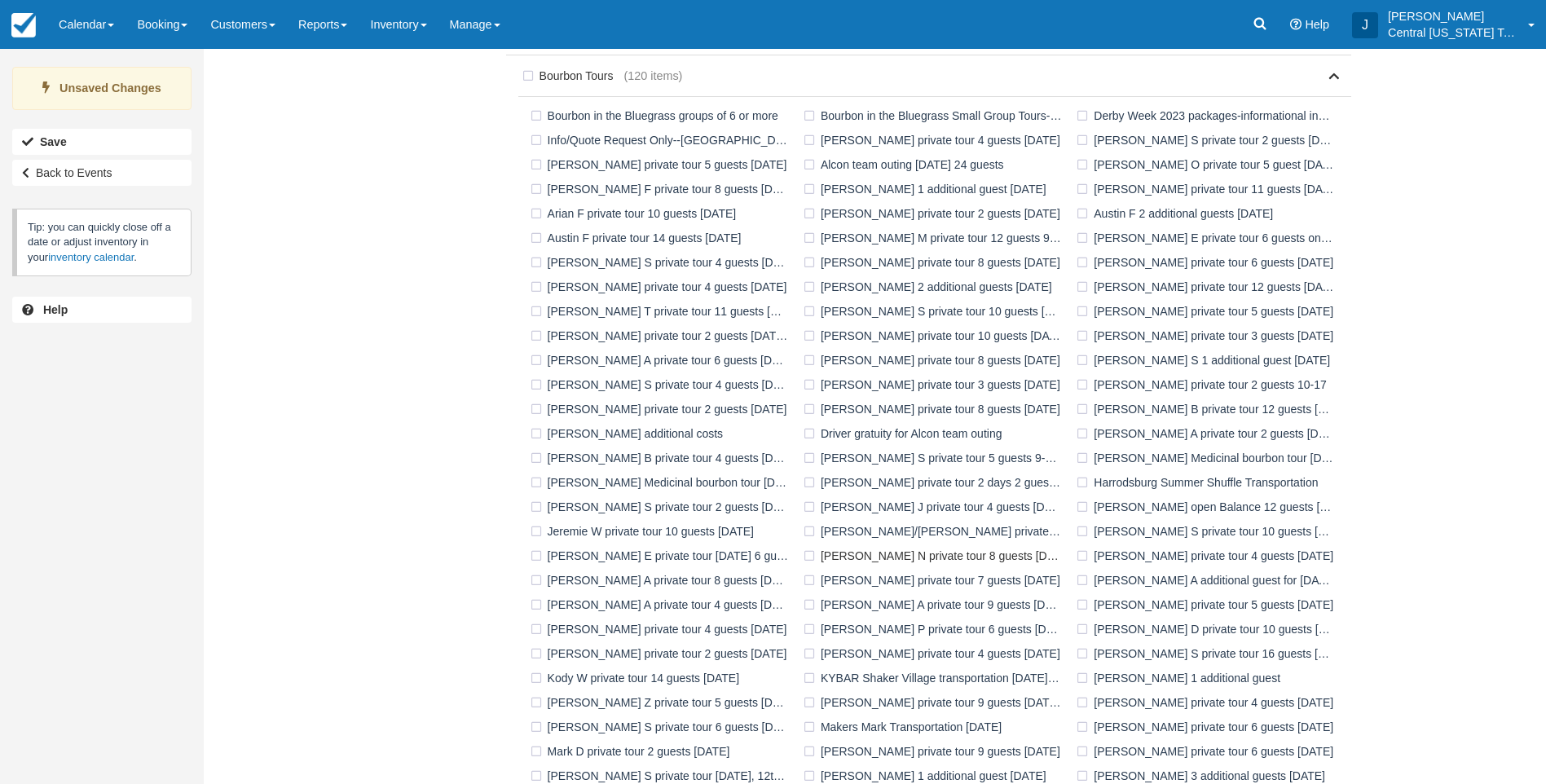
scroll to position [570, 0]
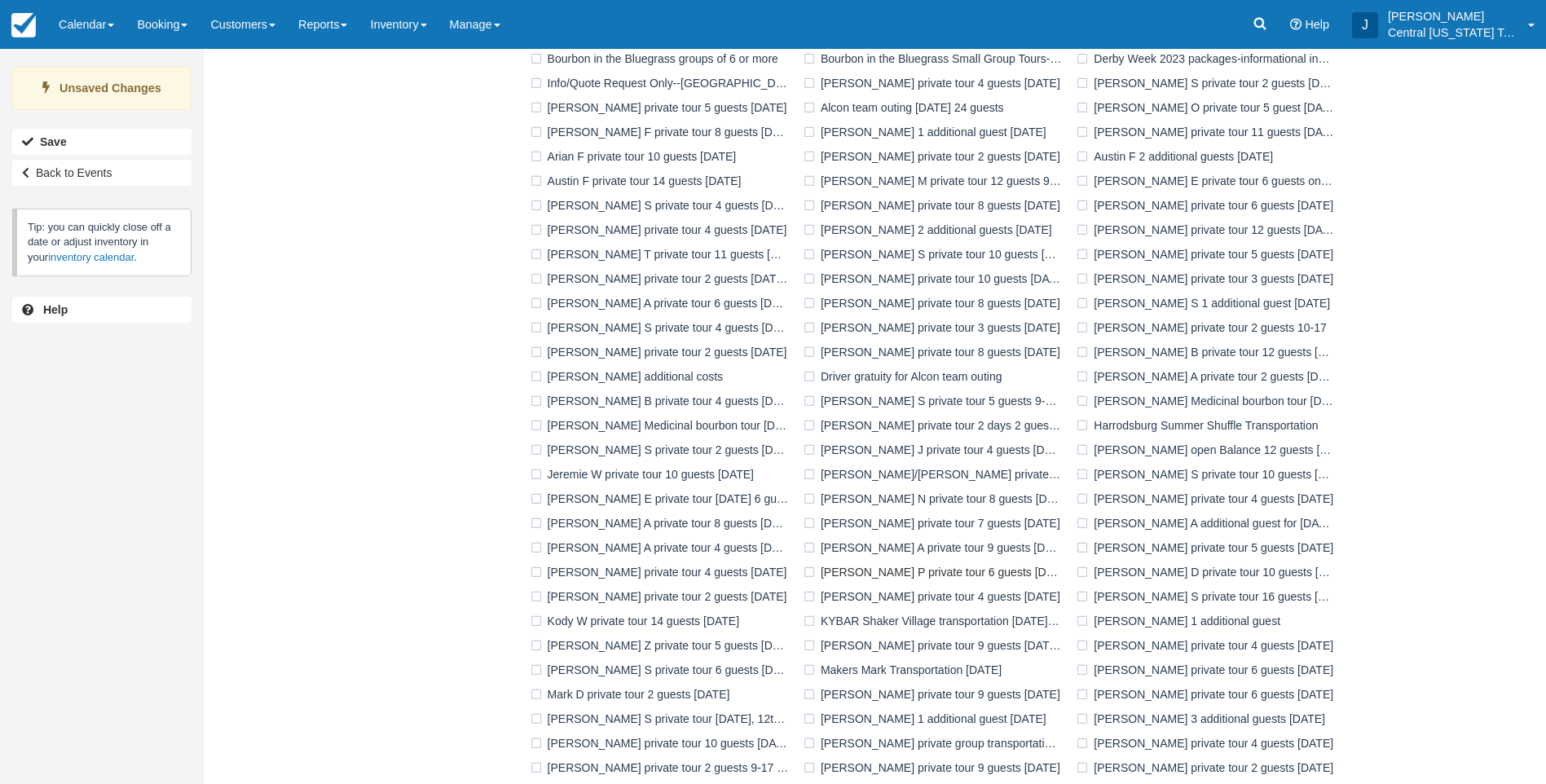
click at [817, 569] on label "[PERSON_NAME] P private tour 6 guests [DATE]" at bounding box center [936, 571] width 273 height 25
checkbox input "true"
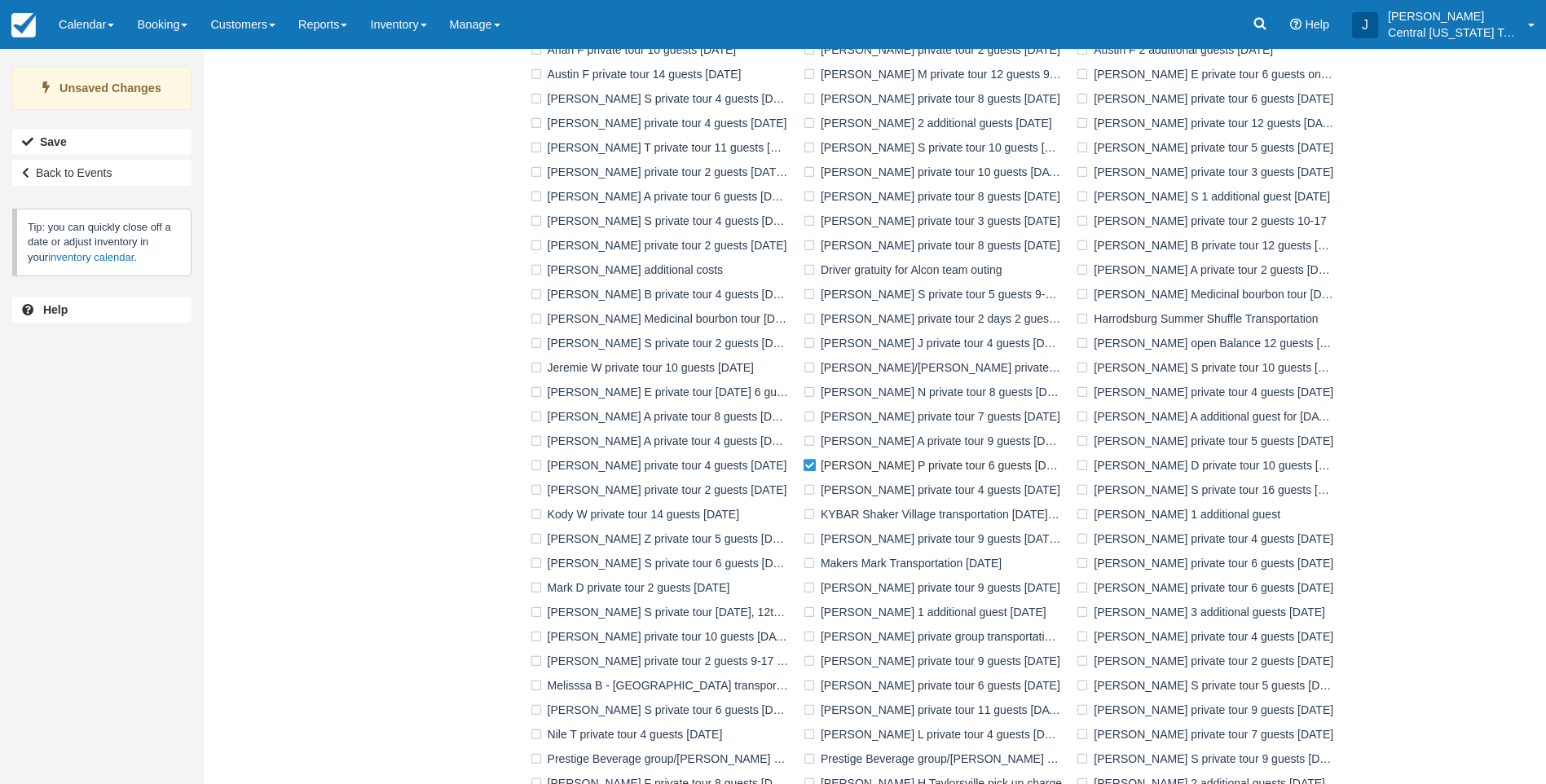
scroll to position [886, 0]
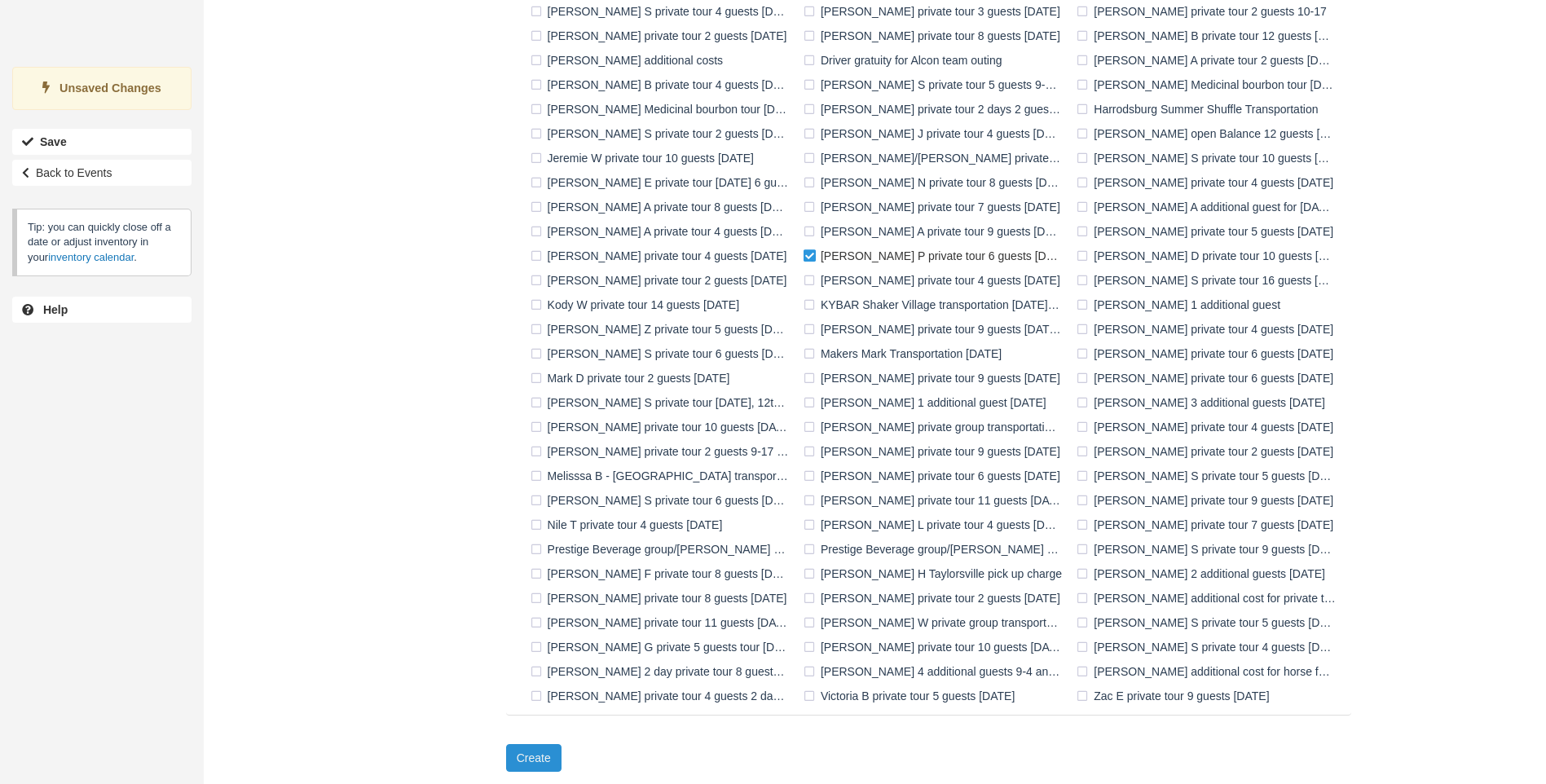
click at [548, 759] on button "Create" at bounding box center [534, 757] width 55 height 28
